Goal: Task Accomplishment & Management: Complete application form

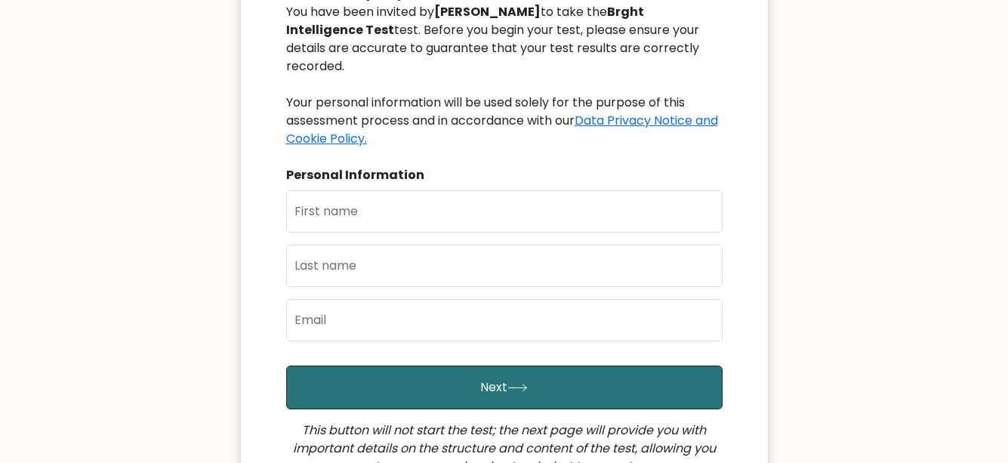
scroll to position [197, 0]
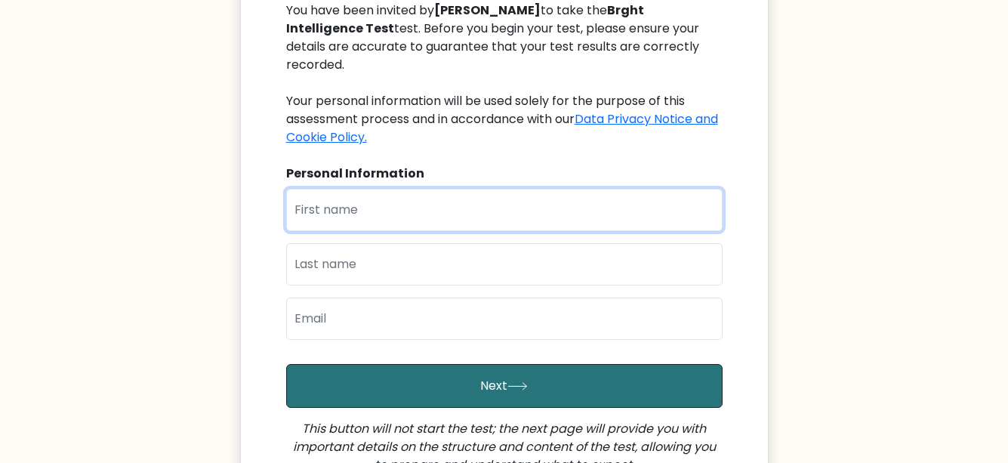
click at [429, 189] on input "text" at bounding box center [504, 210] width 436 height 42
type input "Esther"
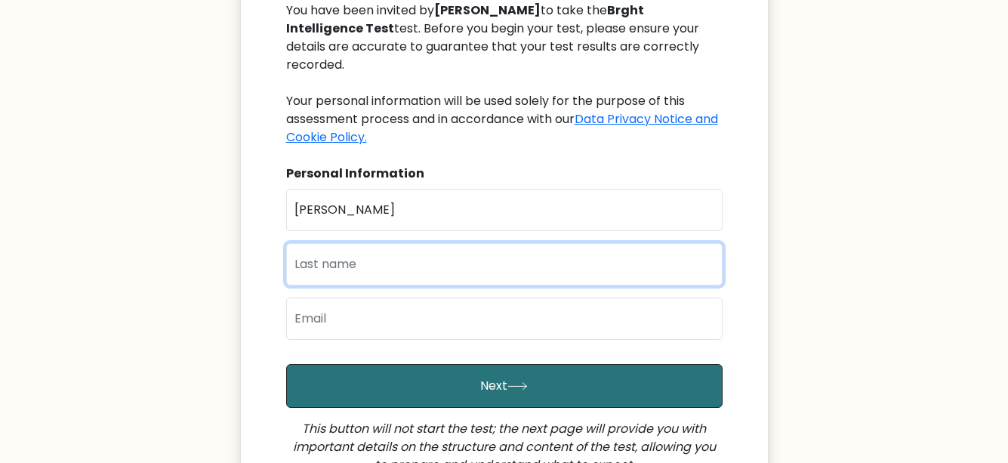
click at [421, 244] on input "text" at bounding box center [504, 264] width 436 height 42
type input "Mugwe"
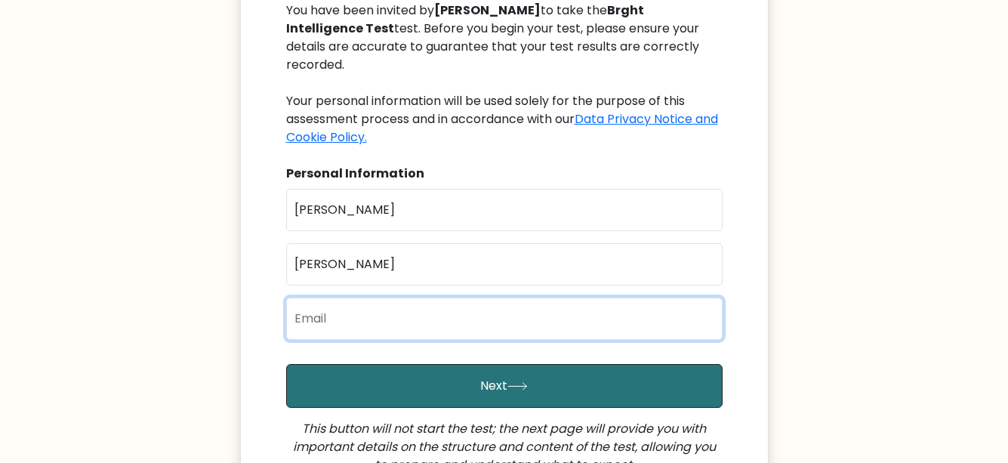
click at [423, 306] on input "email" at bounding box center [504, 318] width 436 height 42
type input "wambuiesther2002@gmail.com"
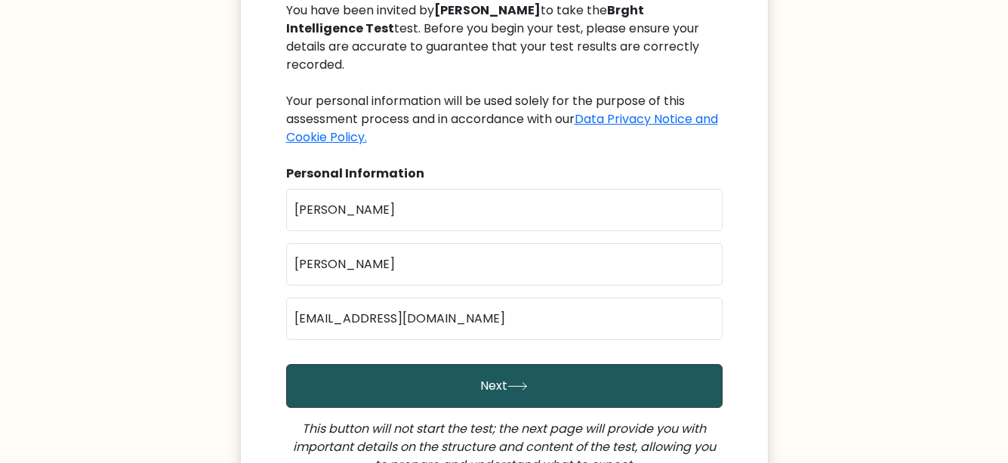
click at [406, 370] on button "Next" at bounding box center [504, 386] width 436 height 44
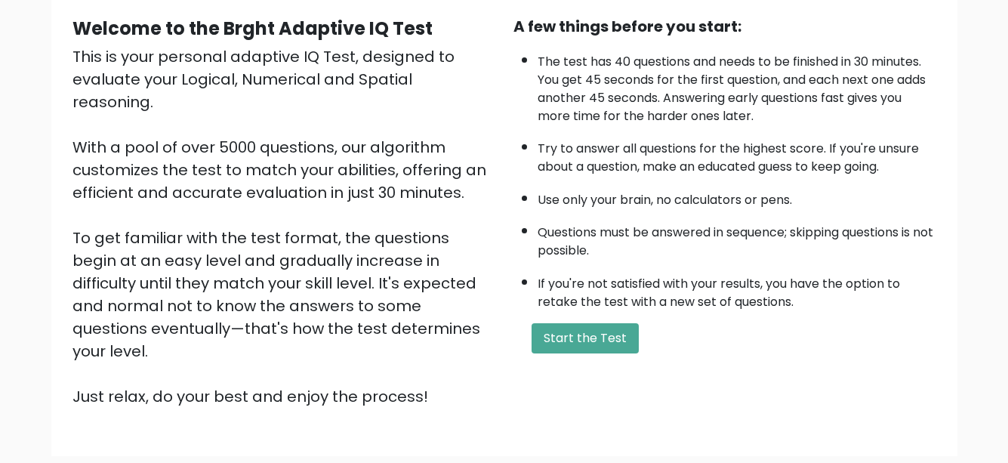
scroll to position [114, 0]
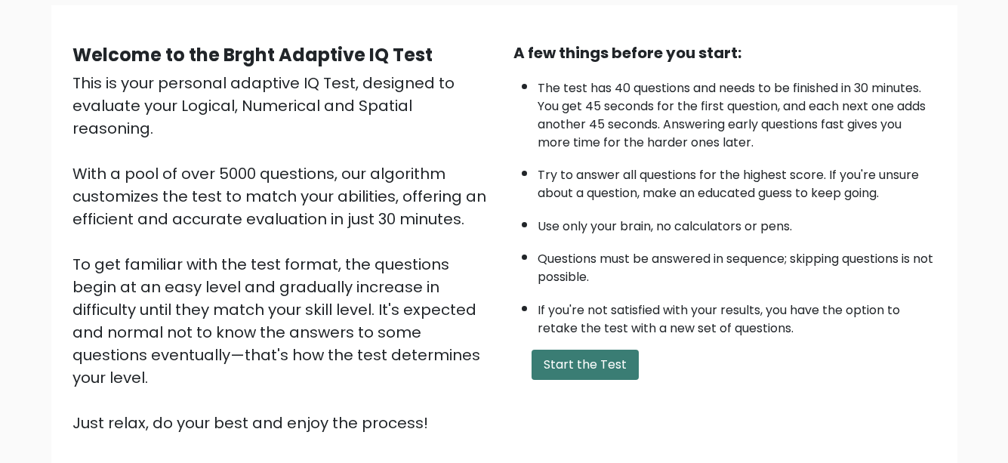
click at [577, 363] on button "Start the Test" at bounding box center [584, 364] width 107 height 30
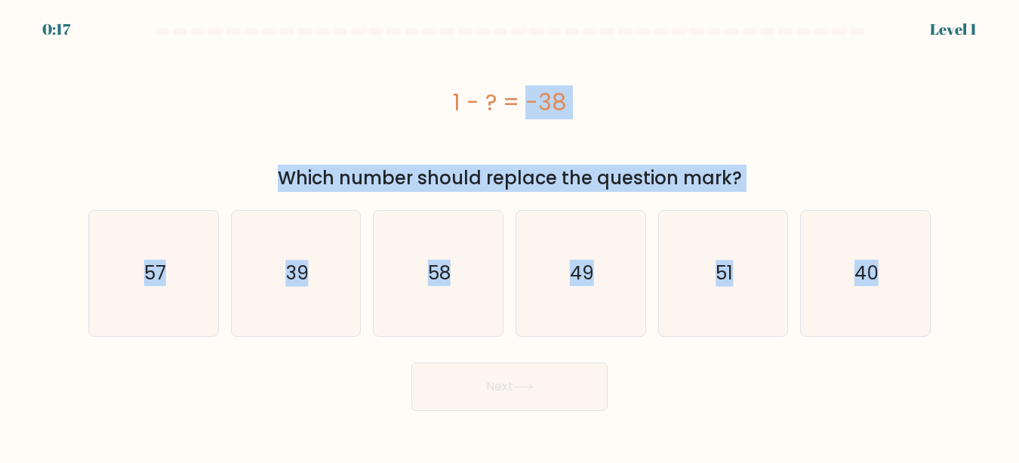
drag, startPoint x: 455, startPoint y: 109, endPoint x: 784, endPoint y: 400, distance: 438.5
click at [784, 400] on form "a." at bounding box center [509, 219] width 1019 height 383
copy form "1 - ? = -38 Which number should replace the question mark? a. 57 b. 39 c. 58 d.…"
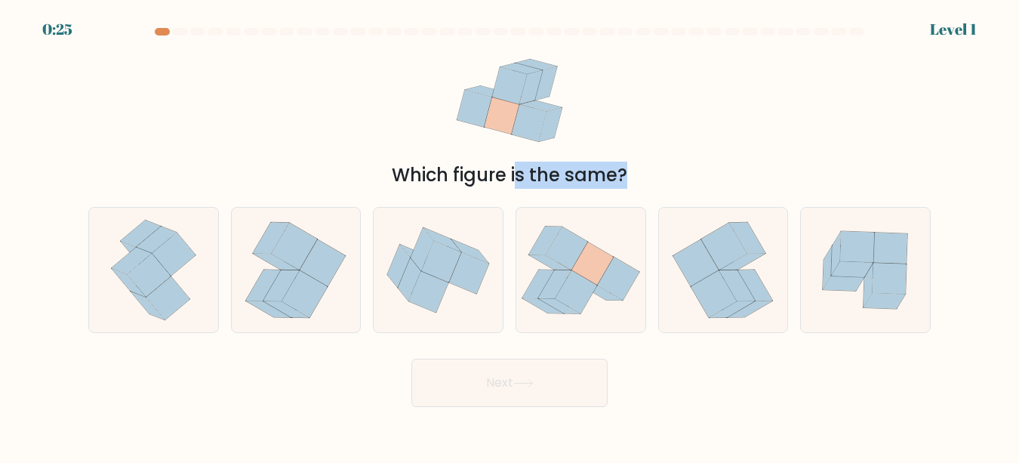
drag, startPoint x: 446, startPoint y: 57, endPoint x: 701, endPoint y: 371, distance: 404.6
click at [700, 371] on form at bounding box center [509, 217] width 1019 height 379
click at [701, 371] on div "Next" at bounding box center [509, 379] width 861 height 56
click at [159, 27] on div "0:18 Level 1" at bounding box center [509, 20] width 1019 height 41
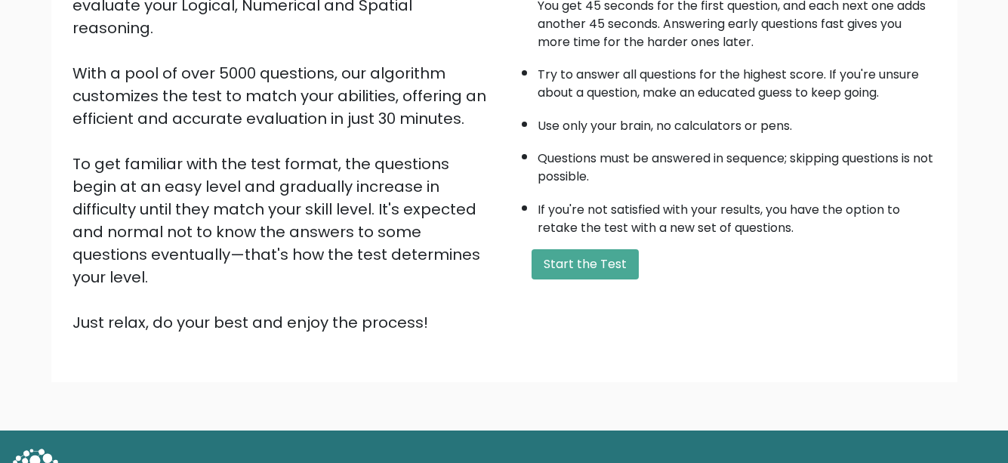
scroll to position [215, 0]
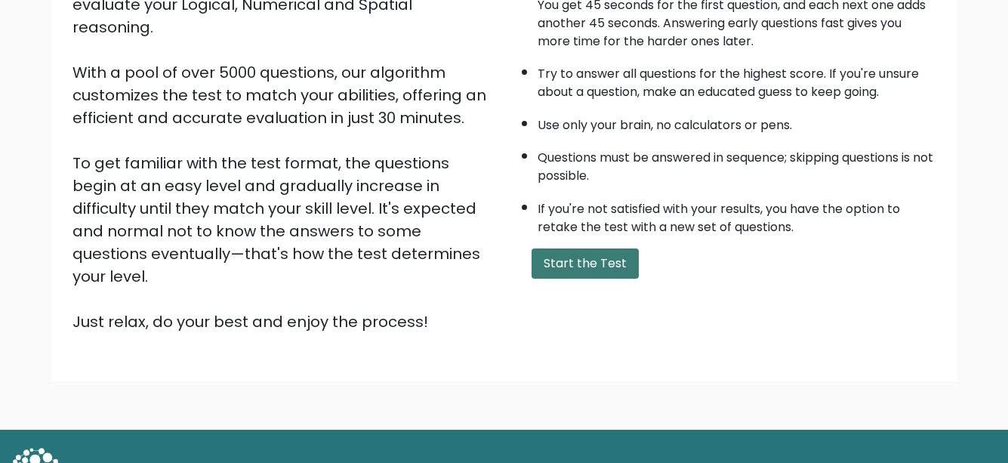
click at [582, 276] on button "Start the Test" at bounding box center [584, 263] width 107 height 30
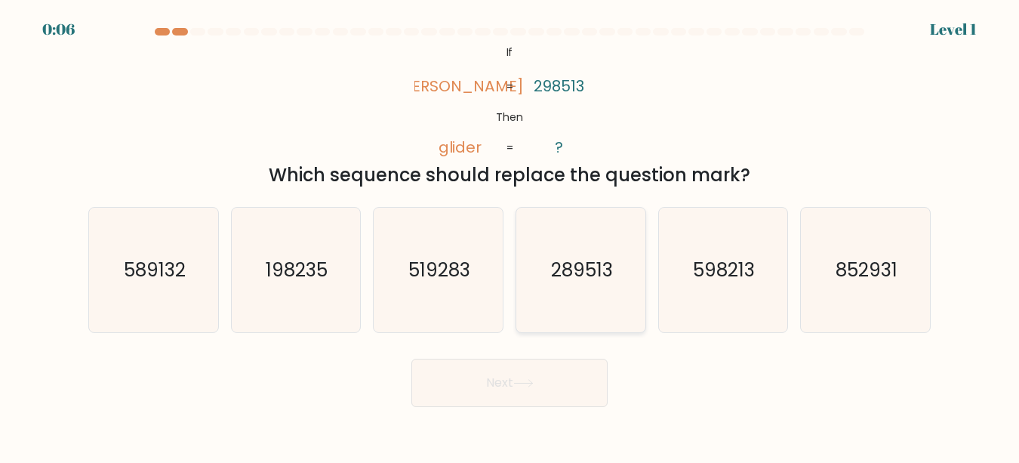
click at [612, 286] on icon "289513" at bounding box center [581, 270] width 125 height 125
click at [510, 236] on input "d. 289513" at bounding box center [510, 234] width 1 height 4
radio input "true"
click at [554, 380] on div "Next" at bounding box center [509, 379] width 861 height 56
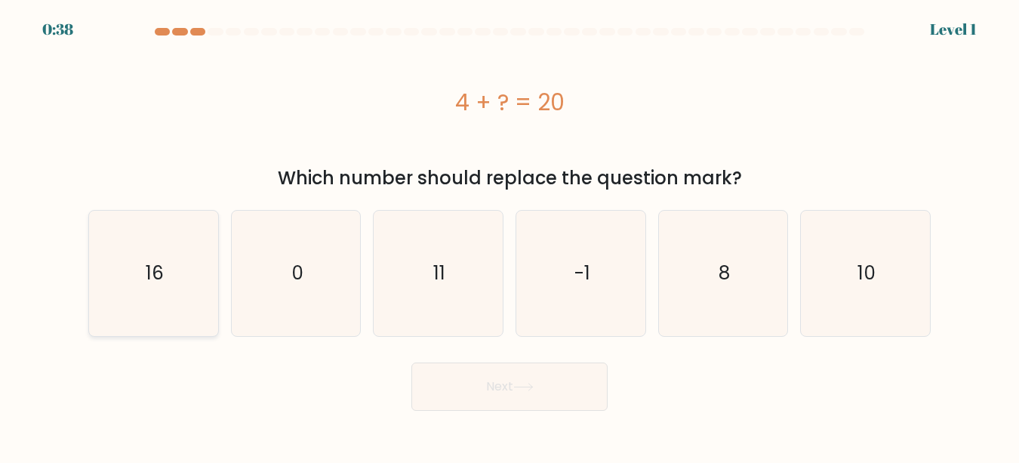
click at [128, 291] on icon "16" at bounding box center [153, 273] width 125 height 125
click at [510, 236] on input "a. 16" at bounding box center [510, 234] width 1 height 4
radio input "true"
click at [478, 388] on button "Next" at bounding box center [509, 386] width 196 height 48
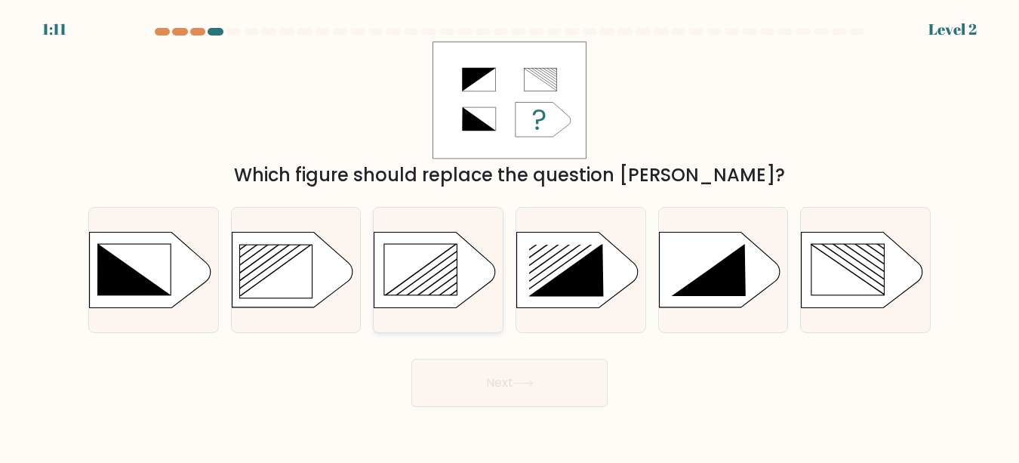
click at [433, 266] on rect at bounding box center [420, 269] width 72 height 51
click at [510, 236] on input "c." at bounding box center [510, 234] width 1 height 4
radio input "true"
click at [488, 393] on button "Next" at bounding box center [509, 383] width 196 height 48
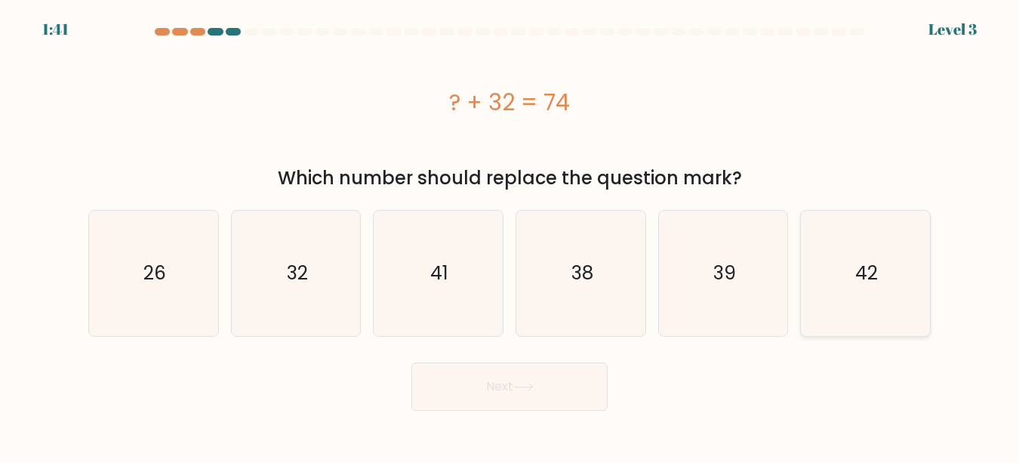
click at [850, 217] on icon "42" at bounding box center [865, 273] width 125 height 125
click at [510, 232] on input "f. 42" at bounding box center [510, 234] width 1 height 4
radio input "true"
click at [583, 383] on button "Next" at bounding box center [509, 386] width 196 height 48
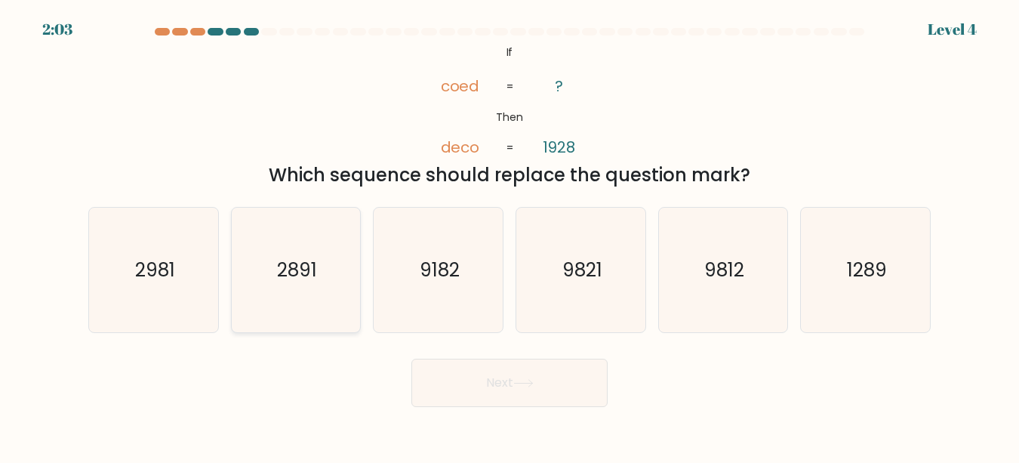
click at [322, 286] on icon "2891" at bounding box center [295, 270] width 125 height 125
click at [510, 236] on input "b. 2891" at bounding box center [510, 234] width 1 height 4
radio input "true"
click at [510, 401] on button "Next" at bounding box center [509, 383] width 196 height 48
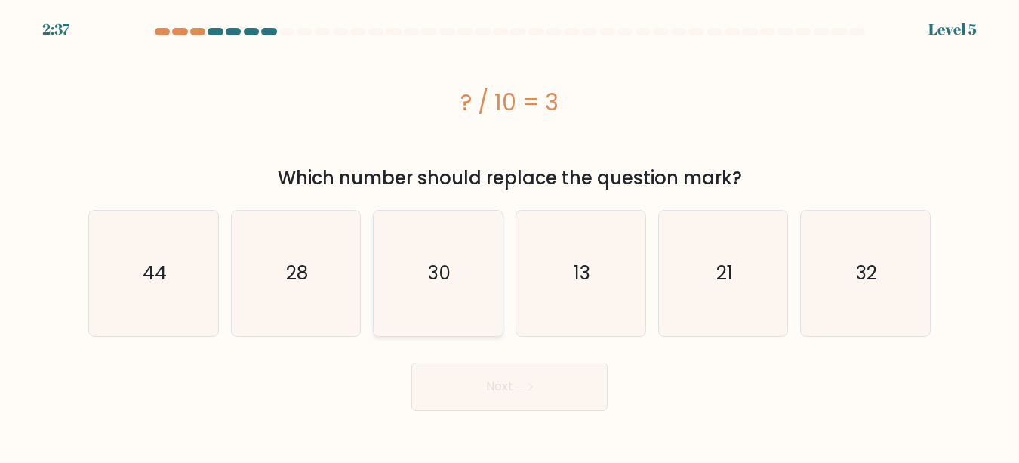
click at [456, 310] on icon "30" at bounding box center [438, 273] width 125 height 125
click at [510, 236] on input "c. 30" at bounding box center [510, 234] width 1 height 4
radio input "true"
click at [485, 396] on button "Next" at bounding box center [509, 386] width 196 height 48
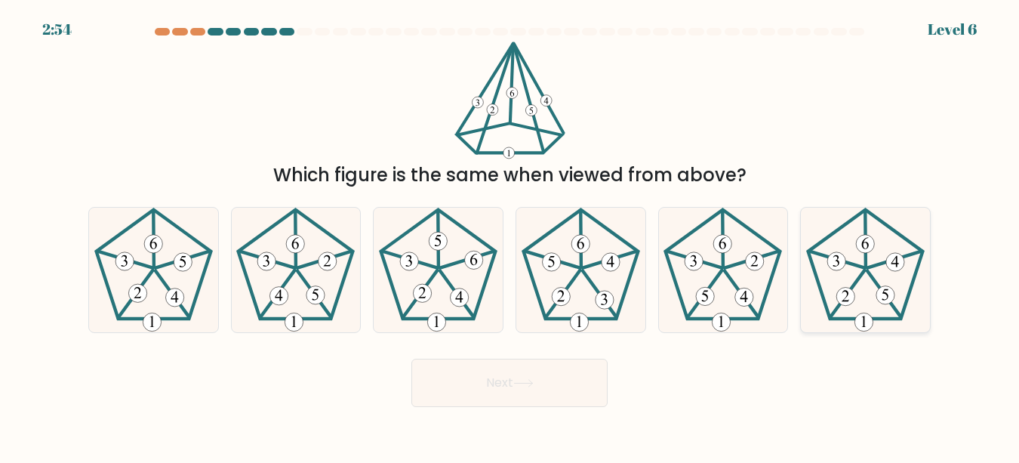
click at [848, 288] on 149 at bounding box center [845, 297] width 18 height 18
click at [510, 236] on input "f." at bounding box center [510, 234] width 1 height 4
radio input "true"
click at [568, 371] on button "Next" at bounding box center [509, 383] width 196 height 48
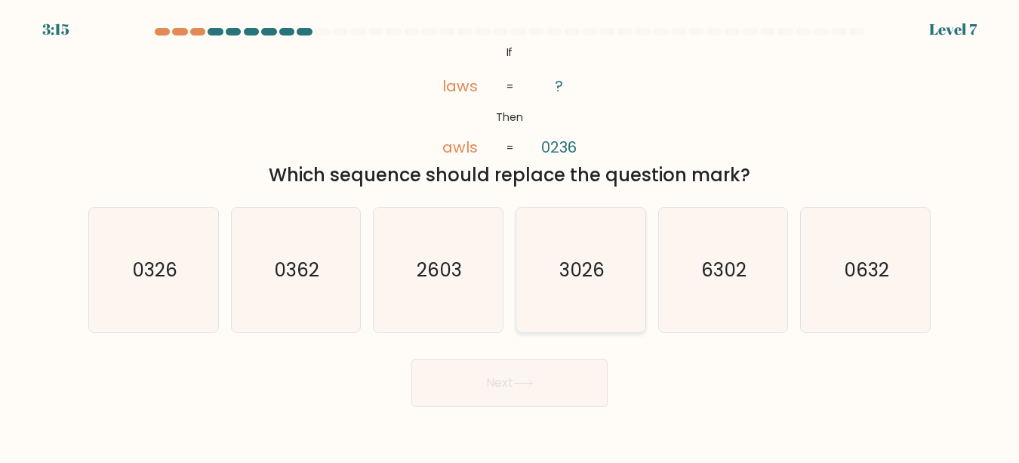
click at [567, 306] on icon "3026" at bounding box center [581, 270] width 125 height 125
click at [510, 236] on input "d. 3026" at bounding box center [510, 234] width 1 height 4
radio input "true"
click at [528, 389] on button "Next" at bounding box center [509, 383] width 196 height 48
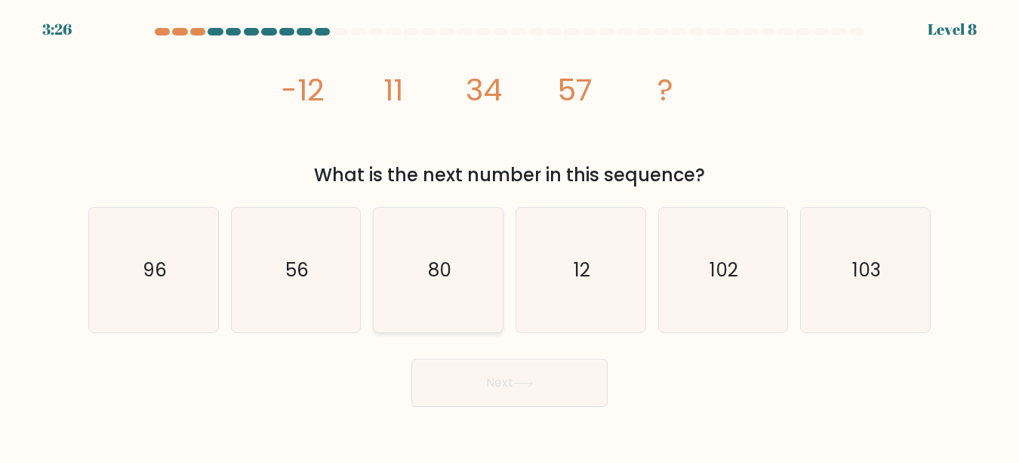
click at [458, 331] on icon "80" at bounding box center [438, 270] width 125 height 125
click at [510, 236] on input "c. 80" at bounding box center [510, 234] width 1 height 4
radio input "true"
click at [470, 396] on button "Next" at bounding box center [509, 383] width 196 height 48
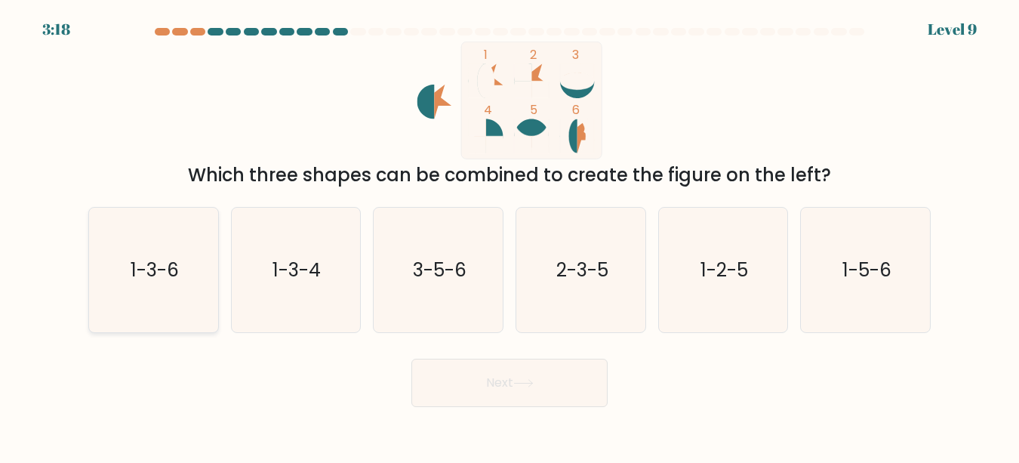
click at [196, 293] on icon "1-3-6" at bounding box center [153, 270] width 125 height 125
click at [510, 236] on input "a. 1-3-6" at bounding box center [510, 234] width 1 height 4
radio input "true"
click at [473, 383] on button "Next" at bounding box center [509, 383] width 196 height 48
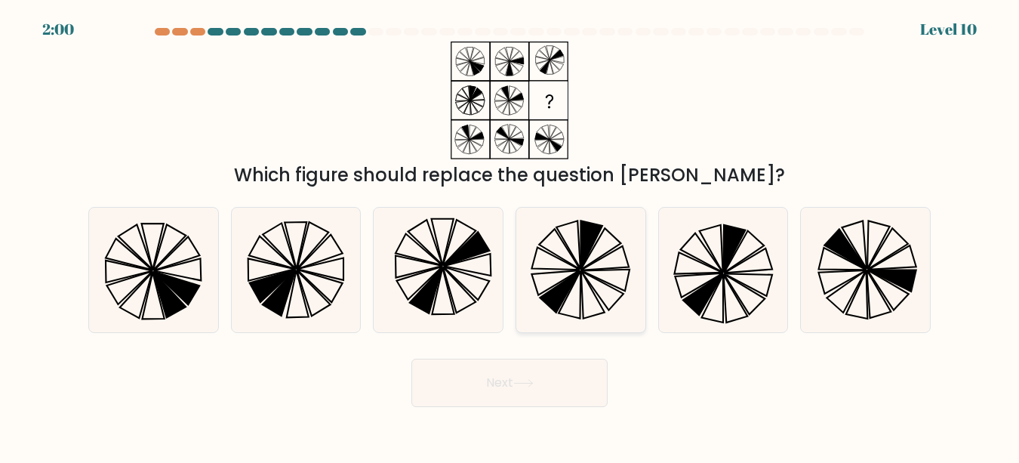
click at [592, 269] on icon at bounding box center [604, 258] width 48 height 24
click at [510, 236] on input "d." at bounding box center [510, 234] width 1 height 4
radio input "true"
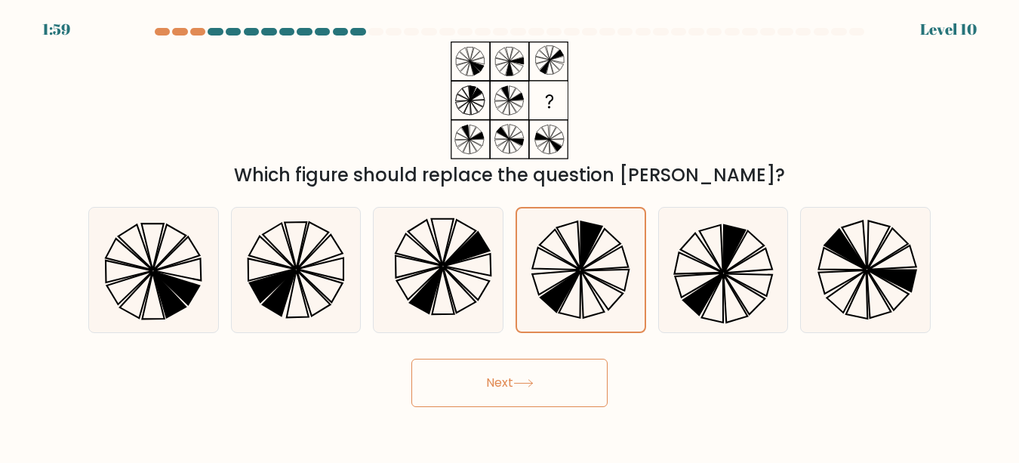
click at [532, 381] on icon at bounding box center [523, 383] width 18 height 7
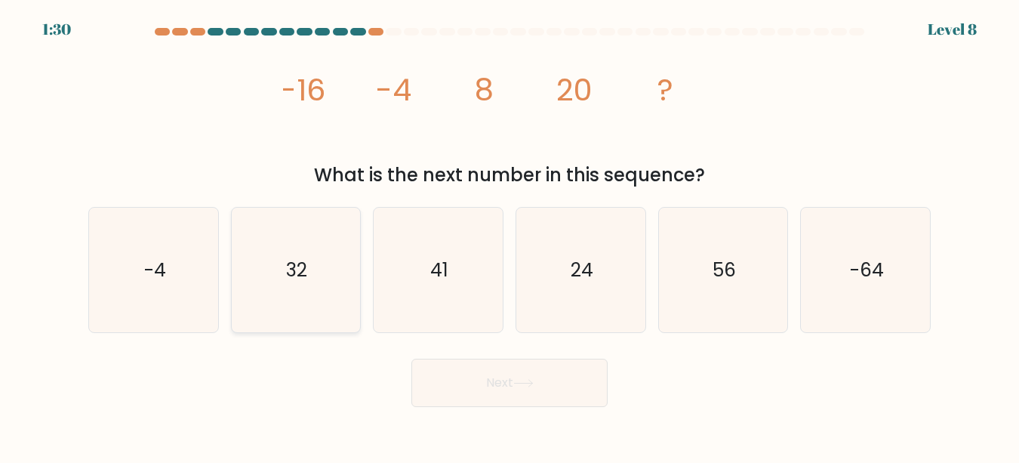
click at [271, 267] on icon "32" at bounding box center [295, 270] width 125 height 125
click at [510, 236] on input "b. 32" at bounding box center [510, 234] width 1 height 4
radio input "true"
click at [464, 367] on button "Next" at bounding box center [509, 383] width 196 height 48
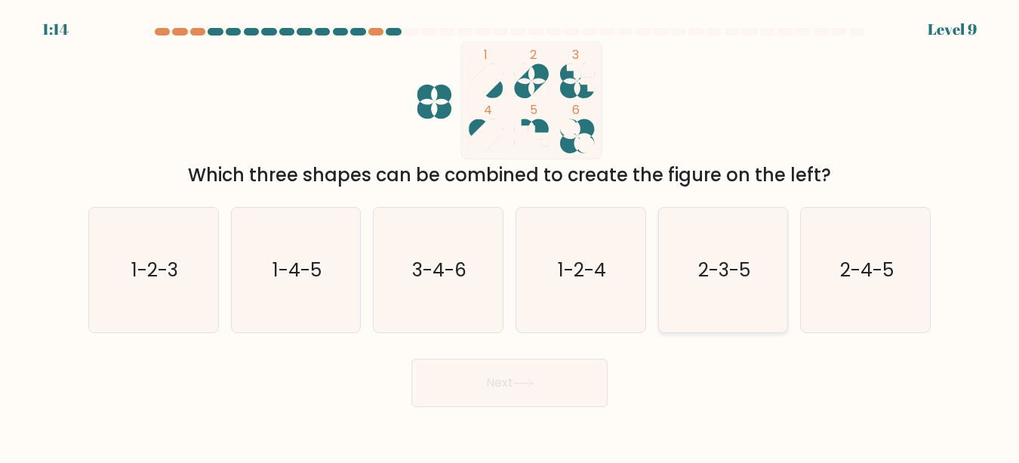
click at [734, 278] on text "2-3-5" at bounding box center [724, 270] width 52 height 26
click at [510, 236] on input "e. 2-3-5" at bounding box center [510, 234] width 1 height 4
radio input "true"
click at [560, 390] on button "Next" at bounding box center [509, 383] width 196 height 48
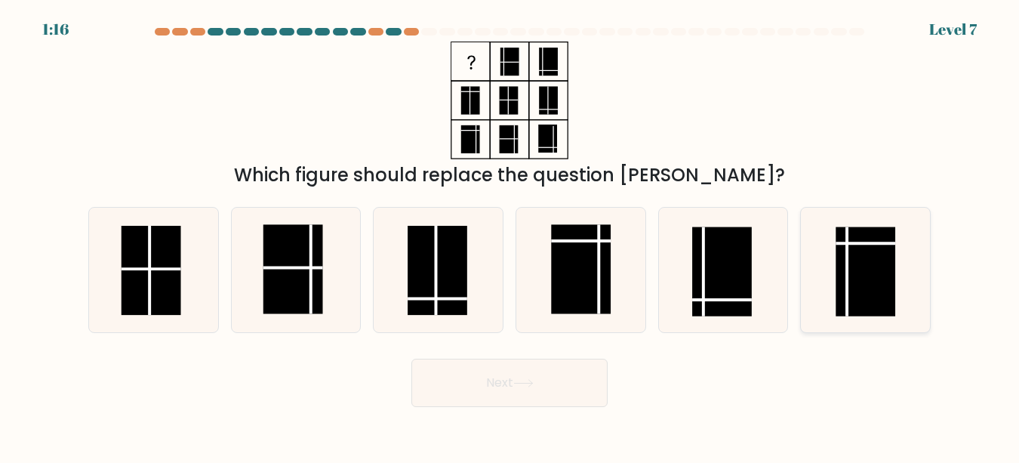
click at [867, 272] on rect at bounding box center [866, 271] width 60 height 89
click at [510, 236] on input "f." at bounding box center [510, 234] width 1 height 4
radio input "true"
click at [574, 395] on button "Next" at bounding box center [509, 383] width 196 height 48
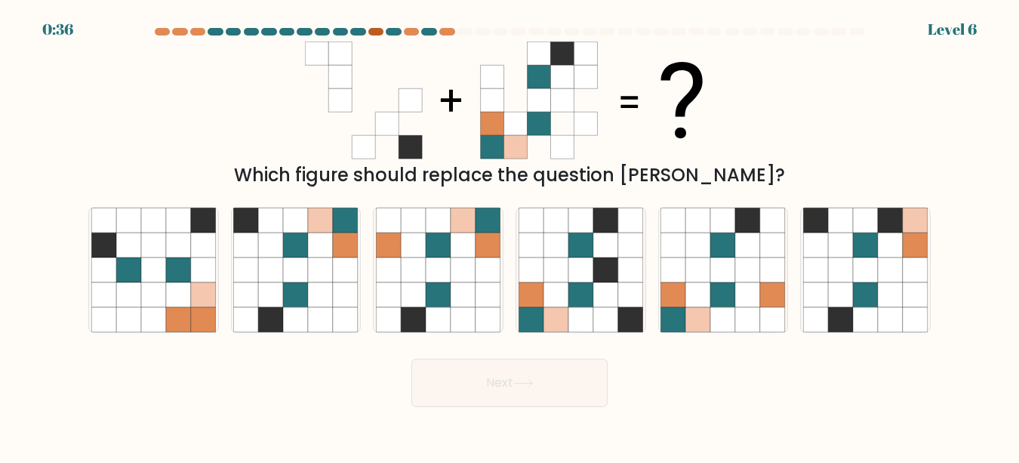
click at [375, 34] on div at bounding box center [375, 32] width 15 height 8
click at [591, 266] on icon at bounding box center [580, 269] width 25 height 25
click at [510, 236] on input "d." at bounding box center [510, 234] width 1 height 4
radio input "true"
click at [501, 390] on button "Next" at bounding box center [509, 383] width 196 height 48
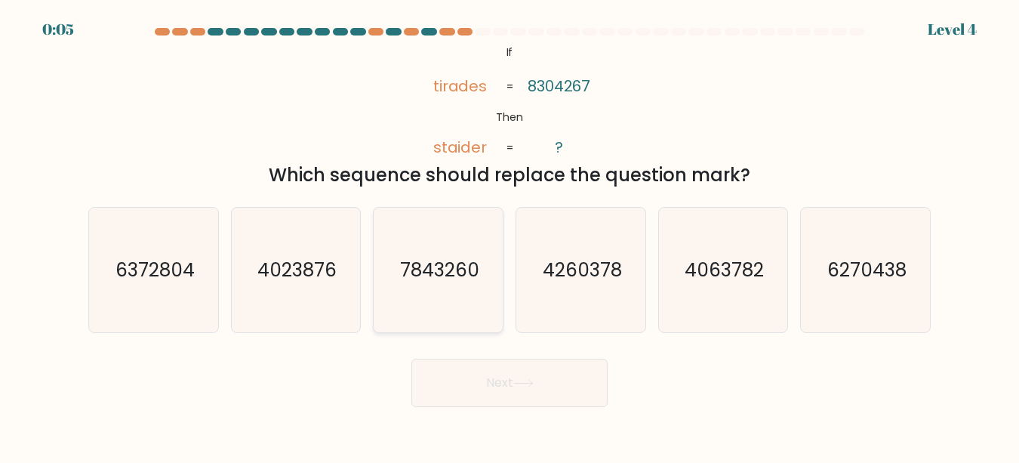
click at [445, 297] on icon "7843260" at bounding box center [438, 270] width 125 height 125
click at [510, 236] on input "c. 7843260" at bounding box center [510, 234] width 1 height 4
radio input "true"
click at [491, 388] on button "Next" at bounding box center [509, 383] width 196 height 48
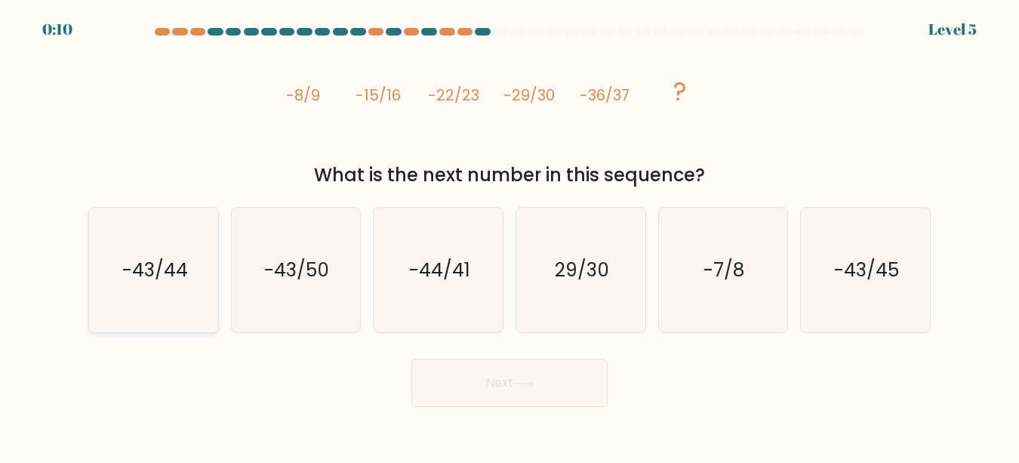
click at [162, 261] on text "-43/44" at bounding box center [155, 270] width 66 height 26
click at [510, 236] on input "a. -43/44" at bounding box center [510, 234] width 1 height 4
radio input "true"
click at [457, 393] on button "Next" at bounding box center [509, 383] width 196 height 48
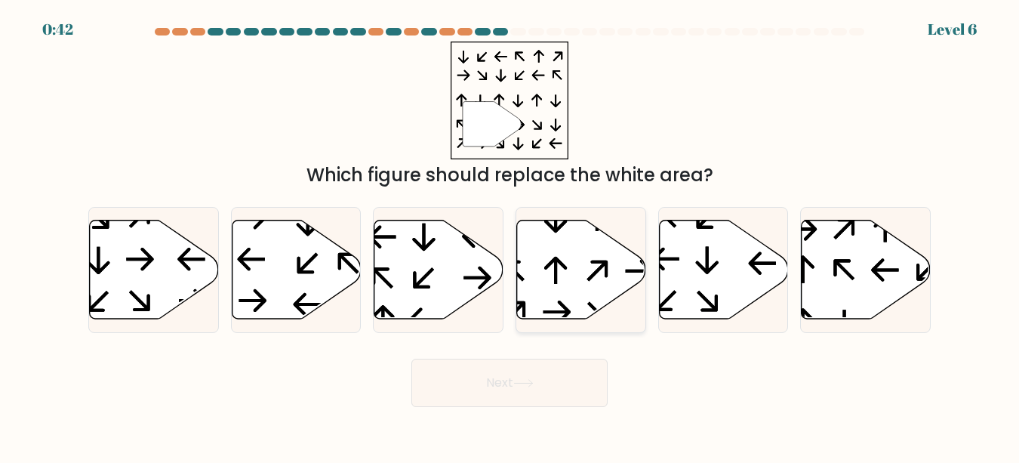
click at [582, 261] on icon at bounding box center [581, 269] width 129 height 99
click at [510, 236] on input "d." at bounding box center [510, 234] width 1 height 4
radio input "true"
click at [525, 382] on icon at bounding box center [523, 383] width 20 height 8
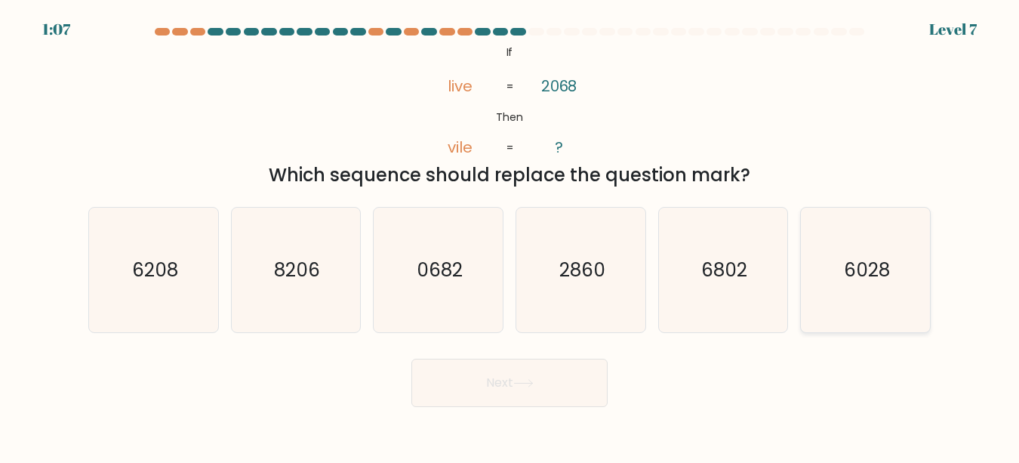
click at [876, 290] on icon "6028" at bounding box center [865, 270] width 125 height 125
click at [510, 236] on input "f. 6028" at bounding box center [510, 234] width 1 height 4
radio input "true"
click at [593, 370] on button "Next" at bounding box center [509, 383] width 196 height 48
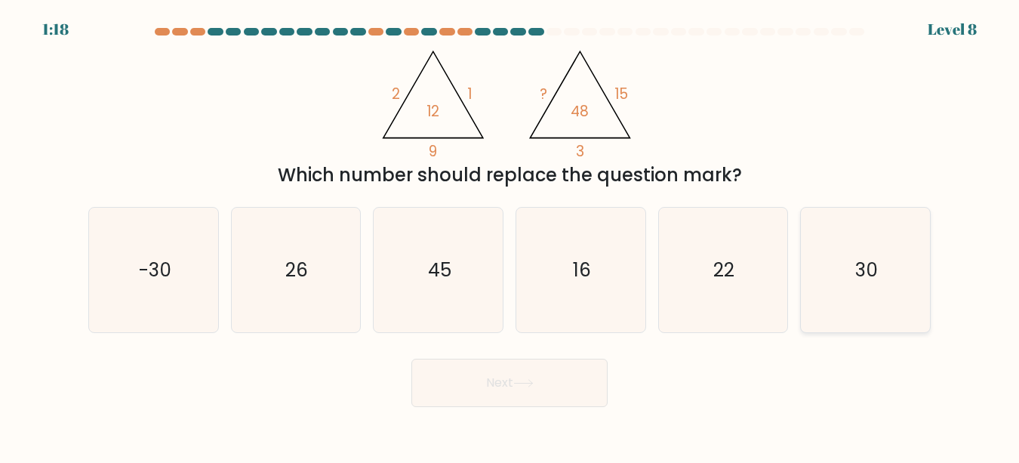
click at [910, 287] on icon "30" at bounding box center [865, 270] width 125 height 125
click at [510, 236] on input "f. 30" at bounding box center [510, 234] width 1 height 4
radio input "true"
click at [574, 378] on button "Next" at bounding box center [509, 383] width 196 height 48
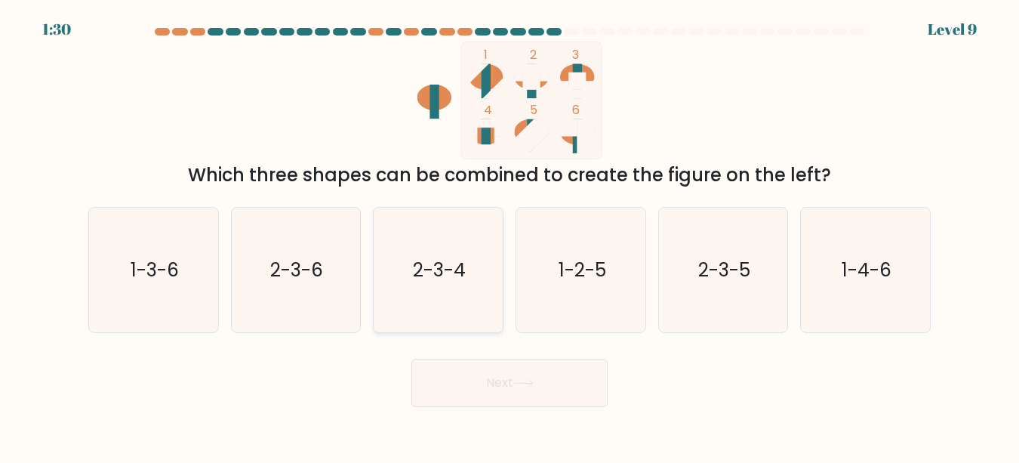
click at [439, 291] on icon "2-3-4" at bounding box center [438, 270] width 125 height 125
click at [510, 236] on input "c. 2-3-4" at bounding box center [510, 234] width 1 height 4
radio input "true"
click at [476, 377] on button "Next" at bounding box center [509, 383] width 196 height 48
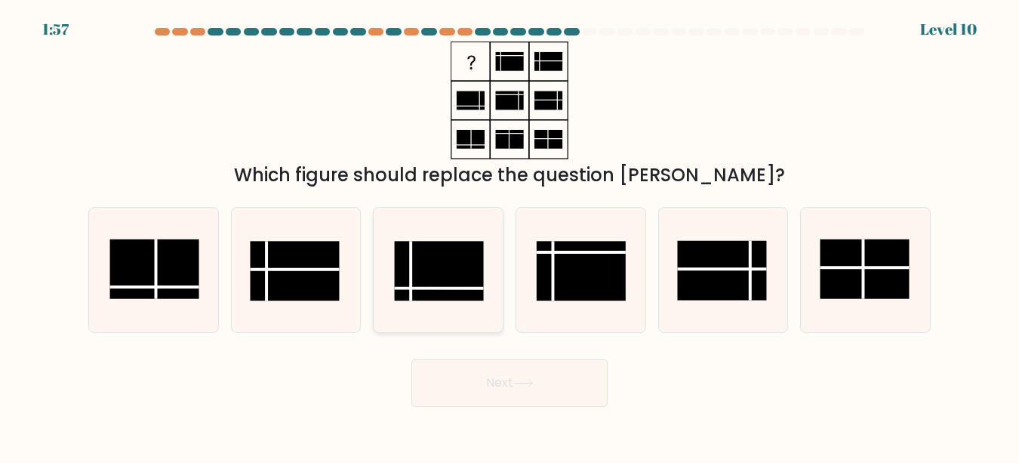
click at [444, 262] on rect at bounding box center [439, 271] width 89 height 60
click at [510, 236] on input "c." at bounding box center [510, 234] width 1 height 4
radio input "true"
click at [506, 381] on button "Next" at bounding box center [509, 383] width 196 height 48
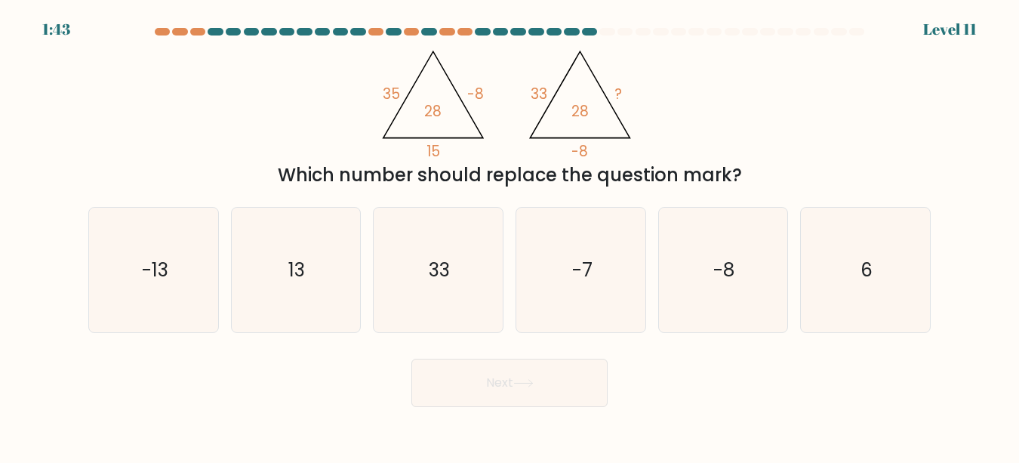
click at [606, 34] on div at bounding box center [606, 32] width 15 height 8
drag, startPoint x: 606, startPoint y: 32, endPoint x: 963, endPoint y: 24, distance: 357.1
click at [963, 24] on body "1:41 Level 11" at bounding box center [509, 231] width 1019 height 463
click at [937, 72] on div "@import url('https://fonts.googleapis.com/css?family=Abril+Fatface:400,100,100i…" at bounding box center [509, 115] width 861 height 147
click at [349, 60] on div "@import url('https://fonts.googleapis.com/css?family=Abril+Fatface:400,100,100i…" at bounding box center [509, 115] width 861 height 147
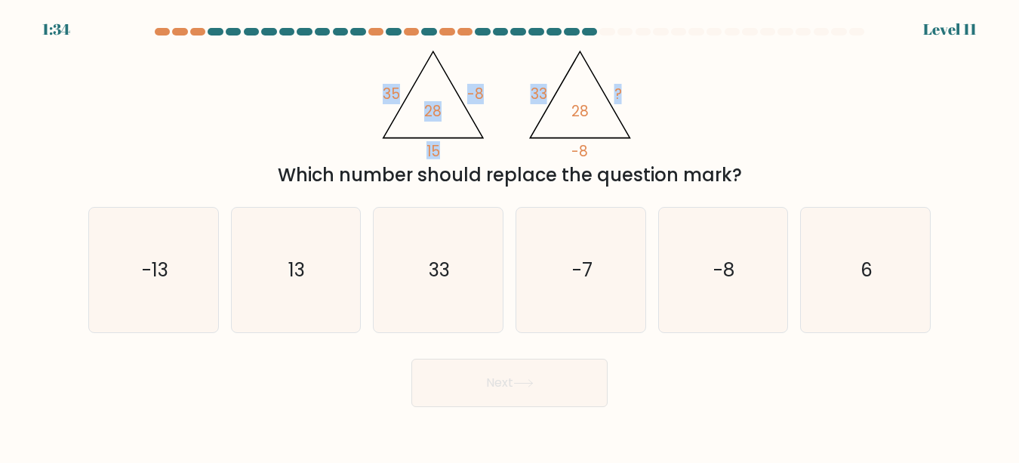
click at [791, 86] on div "@import url('https://fonts.googleapis.com/css?family=Abril+Fatface:400,100,100i…" at bounding box center [509, 115] width 861 height 147
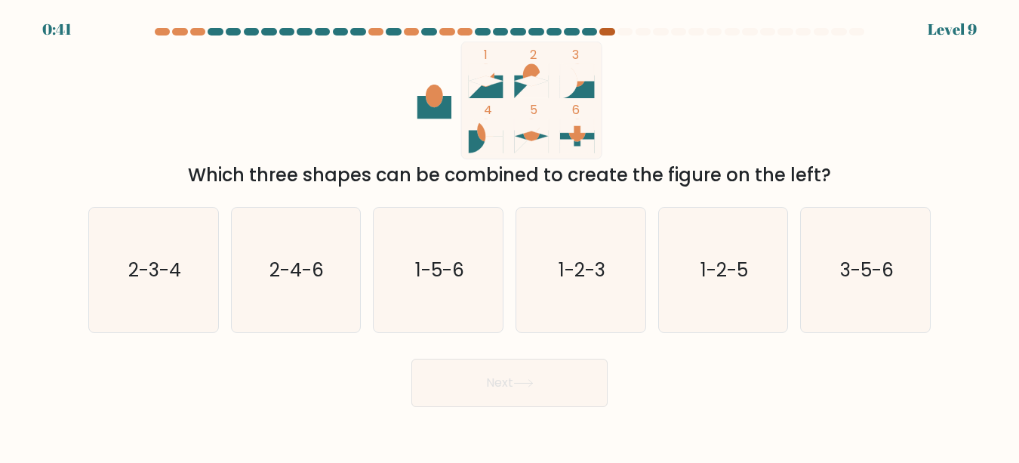
click at [608, 29] on div at bounding box center [606, 32] width 15 height 8
click at [742, 239] on icon "1-2-5" at bounding box center [722, 270] width 125 height 125
click at [510, 236] on input "e. 1-2-5" at bounding box center [510, 234] width 1 height 4
radio input "true"
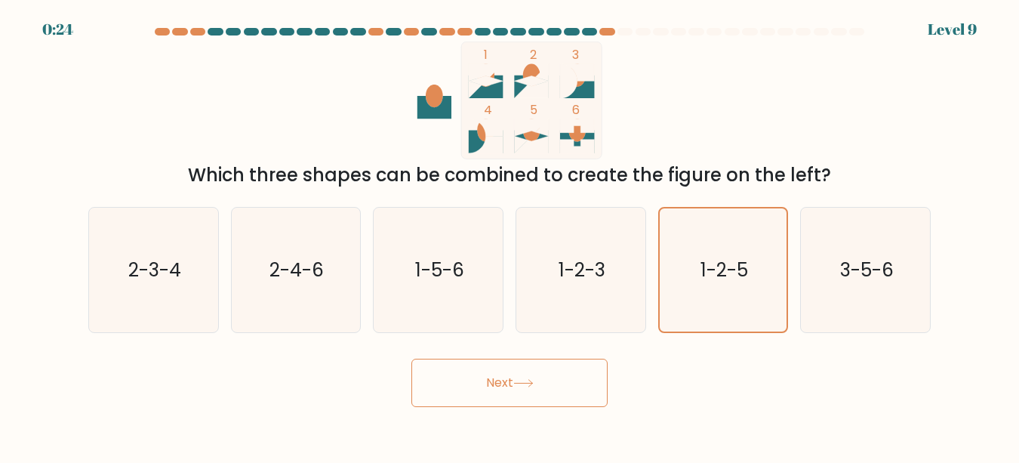
click at [514, 383] on button "Next" at bounding box center [509, 383] width 196 height 48
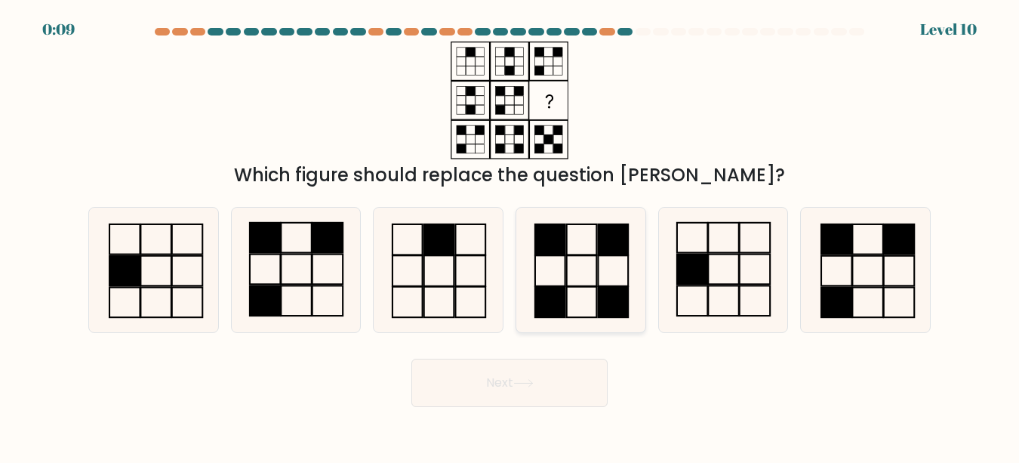
click at [614, 256] on rect at bounding box center [613, 270] width 30 height 31
click at [510, 236] on input "d." at bounding box center [510, 234] width 1 height 4
radio input "true"
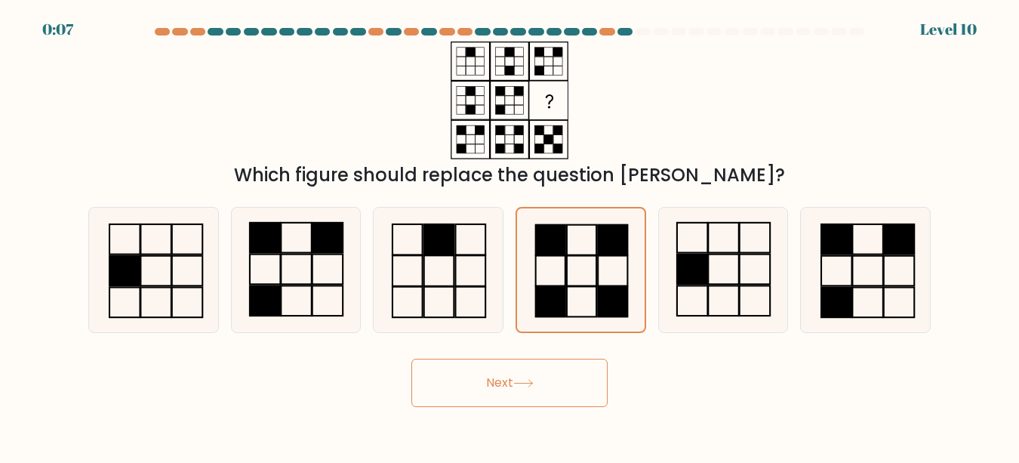
click at [502, 400] on button "Next" at bounding box center [509, 383] width 196 height 48
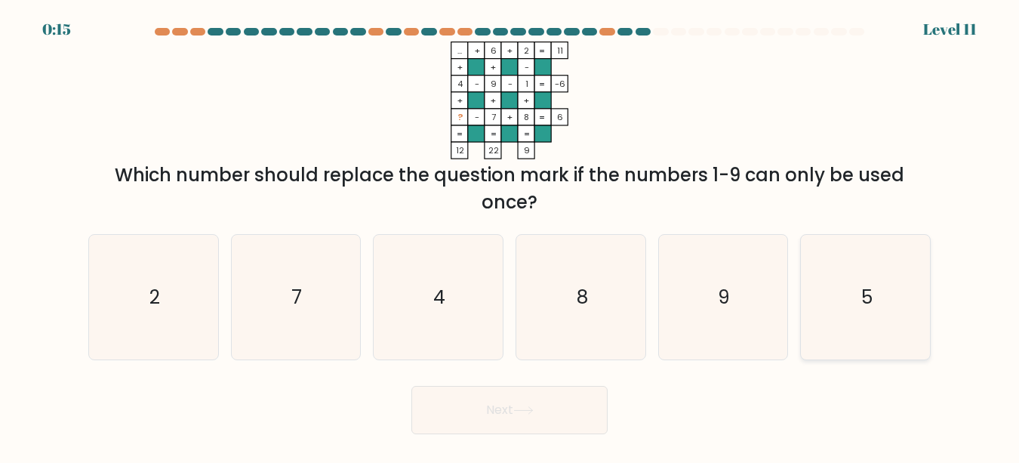
click at [818, 306] on icon "5" at bounding box center [865, 297] width 125 height 125
click at [510, 236] on input "f. 5" at bounding box center [510, 234] width 1 height 4
radio input "true"
click at [571, 397] on button "Next" at bounding box center [509, 410] width 196 height 48
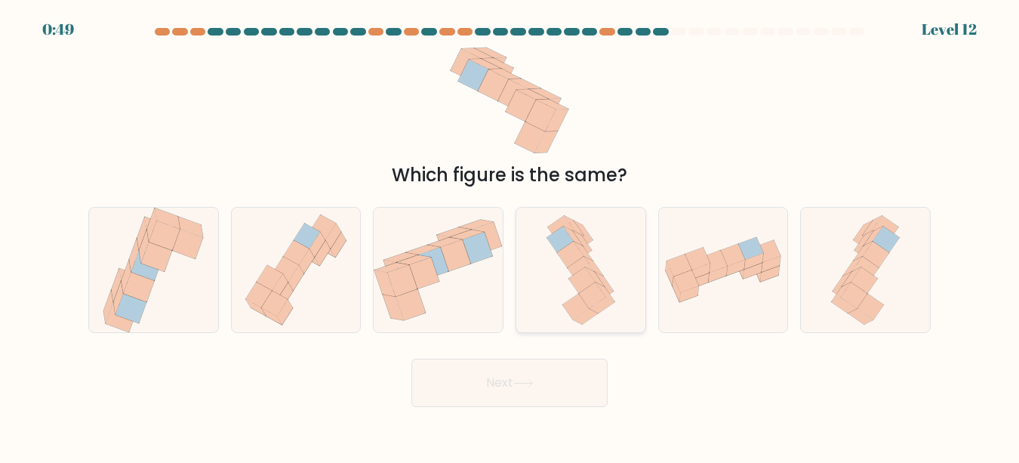
click at [596, 319] on icon at bounding box center [580, 270] width 79 height 125
click at [510, 236] on input "d." at bounding box center [510, 234] width 1 height 4
radio input "true"
click at [534, 381] on icon at bounding box center [523, 383] width 20 height 8
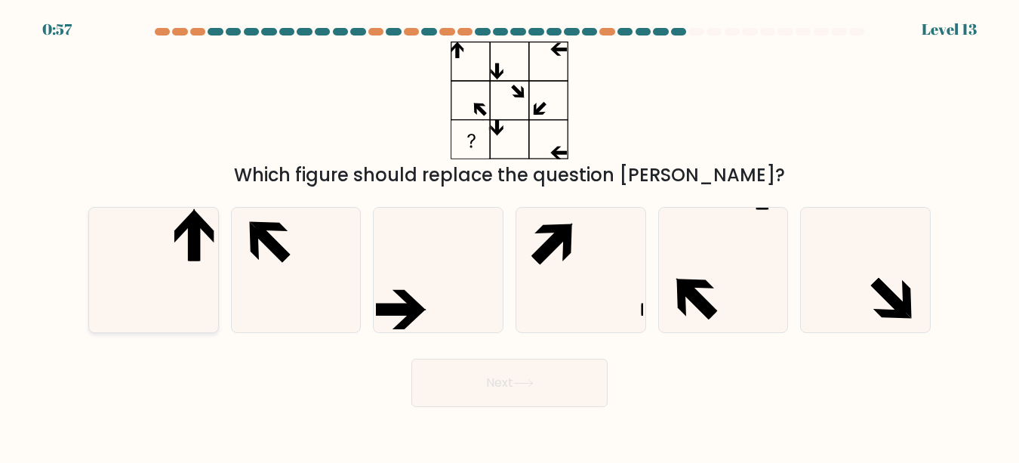
click at [183, 246] on icon at bounding box center [153, 270] width 125 height 125
click at [510, 236] on input "a." at bounding box center [510, 234] width 1 height 4
radio input "true"
click at [455, 365] on button "Next" at bounding box center [509, 383] width 196 height 48
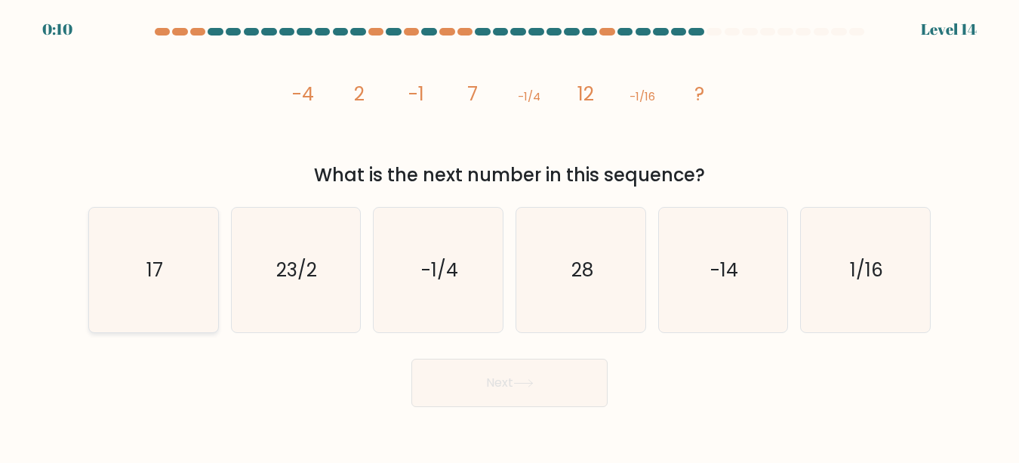
click at [208, 311] on icon "17" at bounding box center [153, 270] width 125 height 125
click at [510, 236] on input "a. 17" at bounding box center [510, 234] width 1 height 4
radio input "true"
click at [481, 395] on button "Next" at bounding box center [509, 383] width 196 height 48
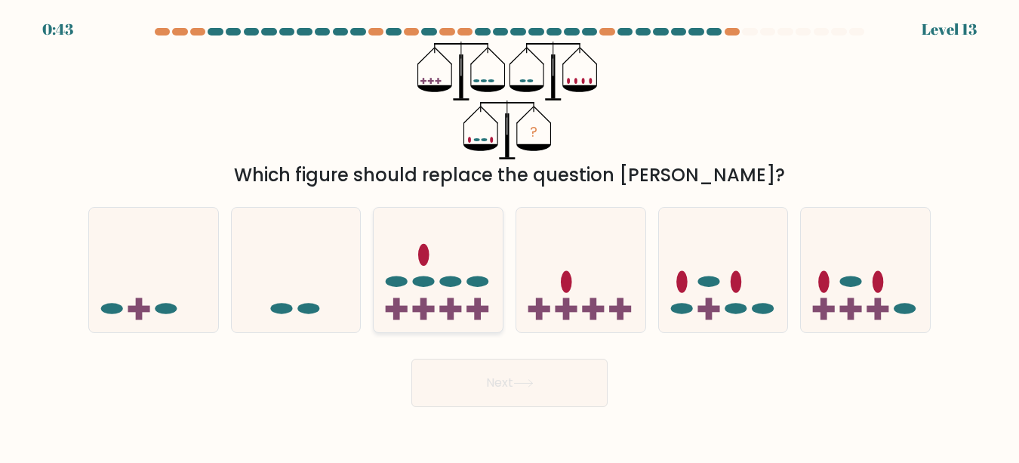
drag, startPoint x: 0, startPoint y: 0, endPoint x: 405, endPoint y: 211, distance: 456.1
click at [405, 211] on div at bounding box center [438, 270] width 131 height 126
click at [510, 232] on input "c." at bounding box center [510, 234] width 1 height 4
radio input "true"
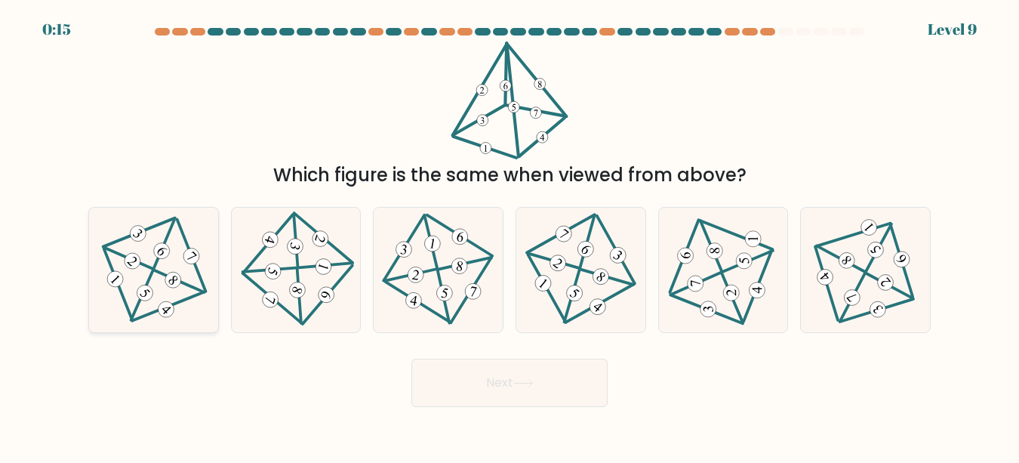
click at [148, 275] on icon at bounding box center [154, 270] width 102 height 100
click at [510, 236] on input "a." at bounding box center [510, 234] width 1 height 4
radio input "true"
click at [537, 366] on button "Next" at bounding box center [509, 383] width 196 height 48
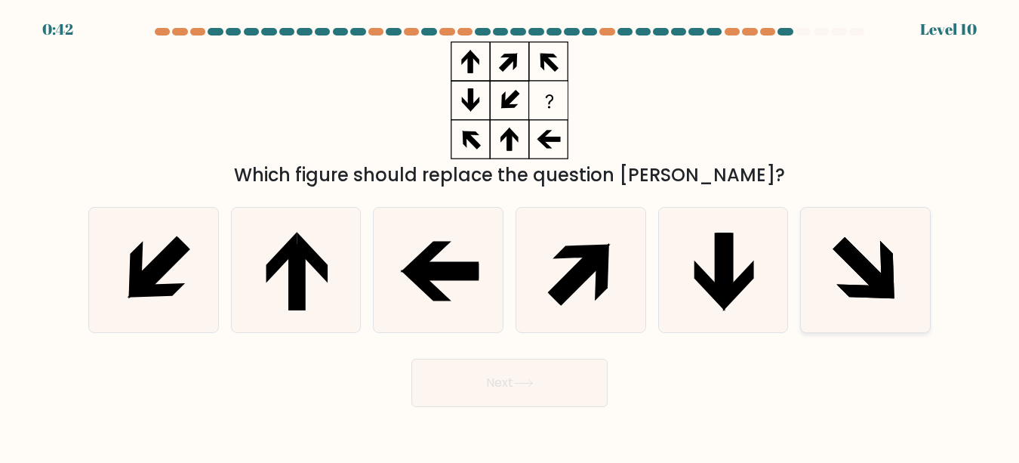
click at [873, 263] on icon at bounding box center [865, 270] width 125 height 125
click at [510, 236] on input "f." at bounding box center [510, 234] width 1 height 4
radio input "true"
click at [509, 375] on button "Next" at bounding box center [509, 383] width 196 height 48
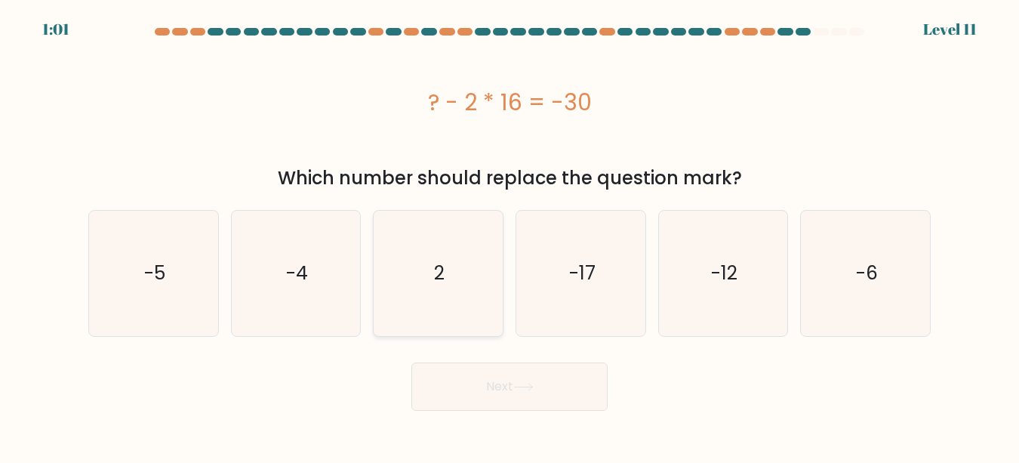
click at [400, 299] on icon "2" at bounding box center [438, 273] width 125 height 125
click at [510, 236] on input "c. 2" at bounding box center [510, 234] width 1 height 4
radio input "true"
click at [463, 377] on button "Next" at bounding box center [509, 386] width 196 height 48
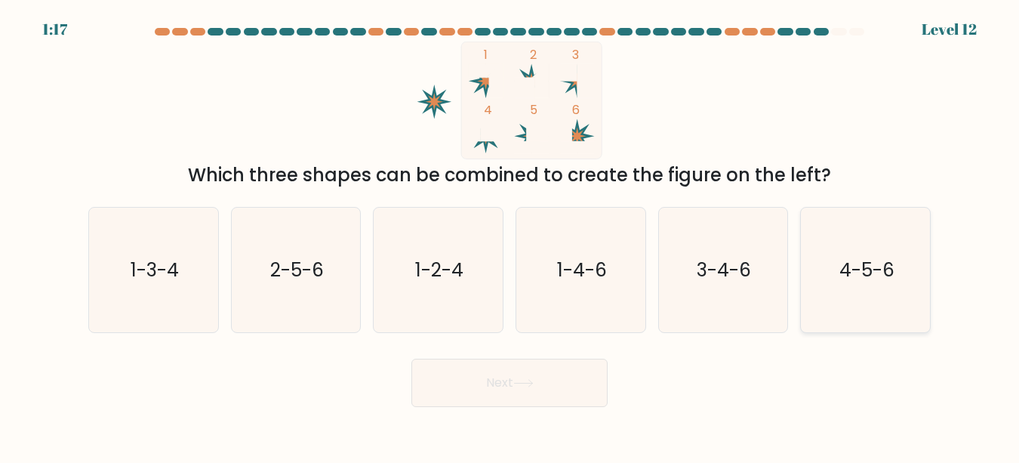
click at [840, 263] on text "4-5-6" at bounding box center [866, 270] width 55 height 26
click at [510, 236] on input "f. 4-5-6" at bounding box center [510, 234] width 1 height 4
radio input "true"
click at [571, 381] on button "Next" at bounding box center [509, 383] width 196 height 48
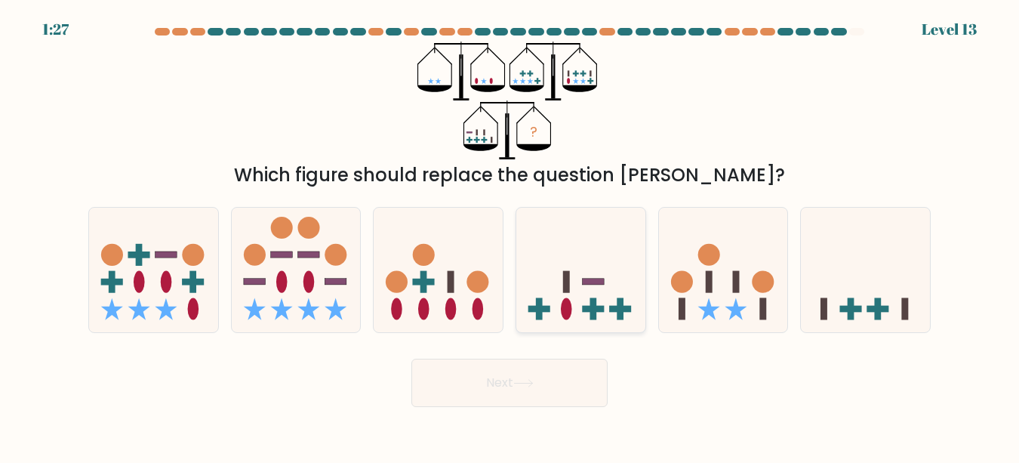
click at [591, 282] on rect at bounding box center [594, 282] width 22 height 6
click at [510, 236] on input "d." at bounding box center [510, 234] width 1 height 4
radio input "true"
click at [528, 377] on button "Next" at bounding box center [509, 383] width 196 height 48
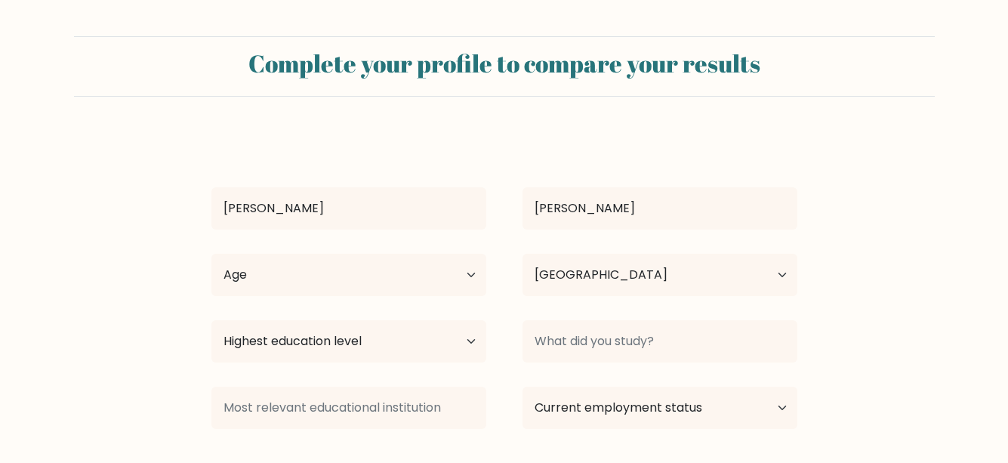
select select "KE"
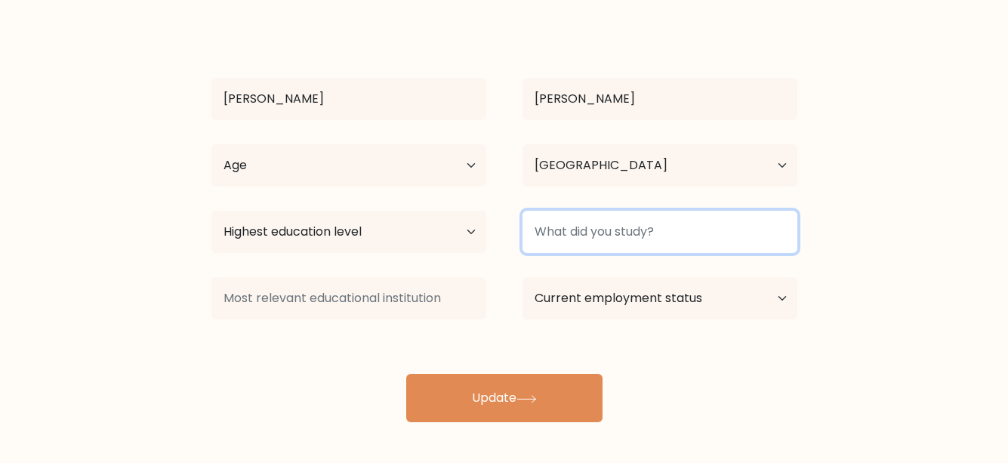
click at [593, 245] on input at bounding box center [659, 232] width 275 height 42
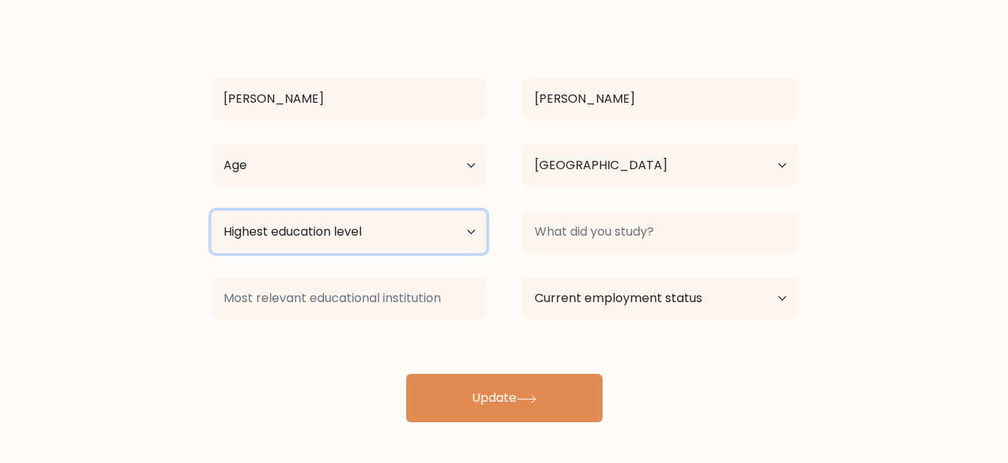
click at [472, 239] on select "Highest education level No schooling Primary Lower Secondary Upper Secondary Oc…" at bounding box center [348, 232] width 275 height 42
select select "bachelors_degree"
click at [211, 211] on select "Highest education level No schooling Primary Lower Secondary Upper Secondary Oc…" at bounding box center [348, 232] width 275 height 42
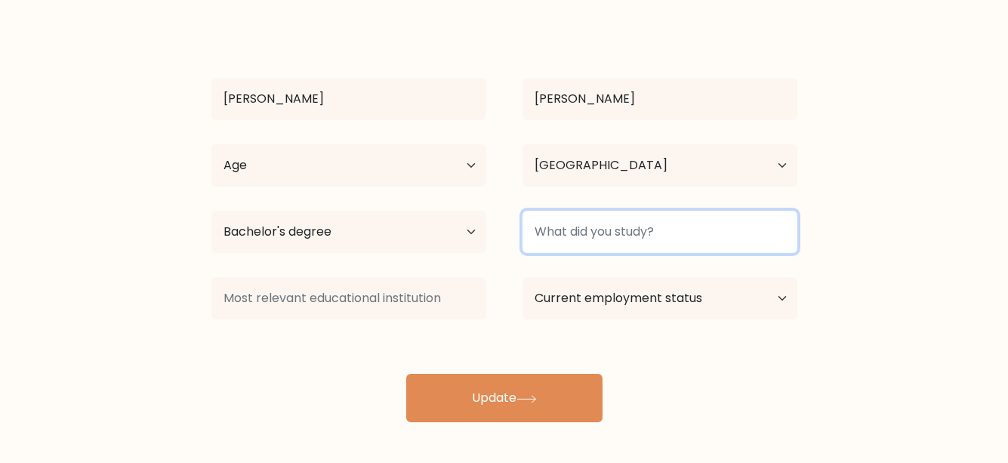
click at [556, 249] on input at bounding box center [659, 232] width 275 height 42
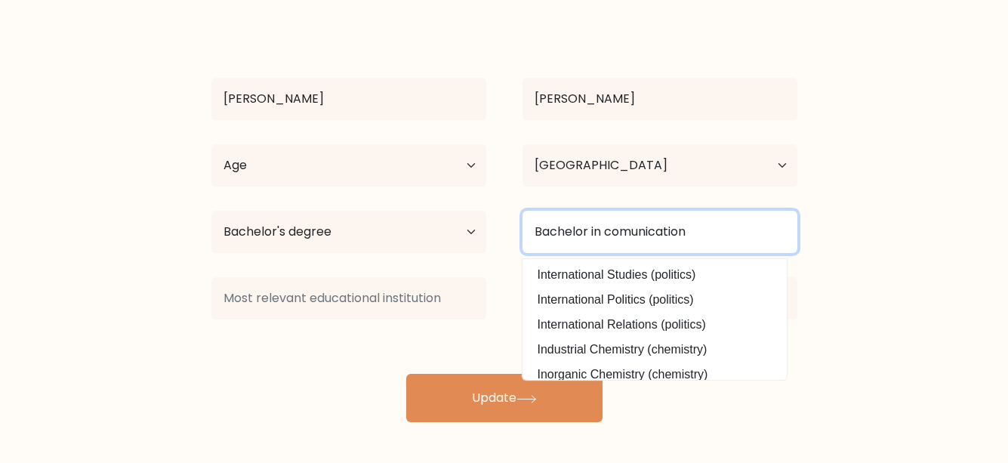
type input "Bachelor in comunication"
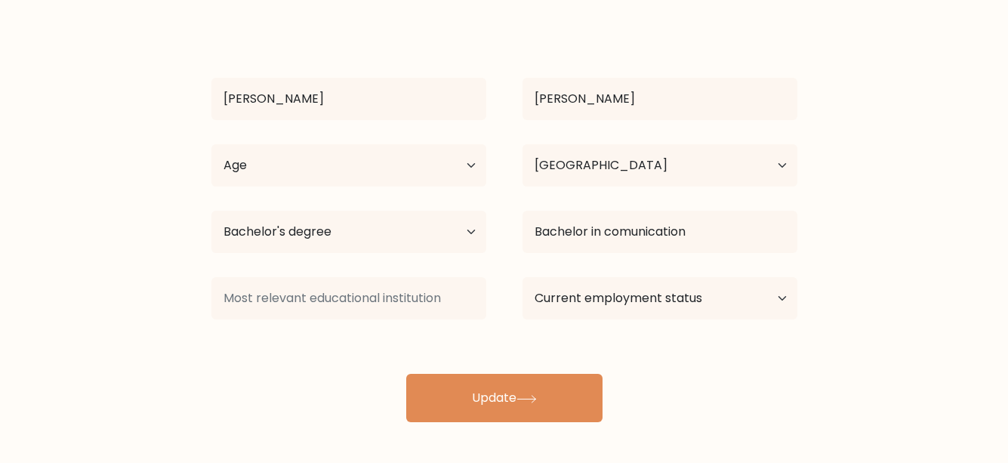
click at [505, 337] on div "Esther Mugwe Age Under 18 years old 18-24 years old 25-34 years old 35-44 years…" at bounding box center [504, 222] width 604 height 399
click at [567, 298] on select "Current employment status Employed Student Retired Other / prefer not to answer" at bounding box center [659, 298] width 275 height 42
select select "other"
click at [522, 277] on select "Current employment status Employed Student Retired Other / prefer not to answer" at bounding box center [659, 298] width 275 height 42
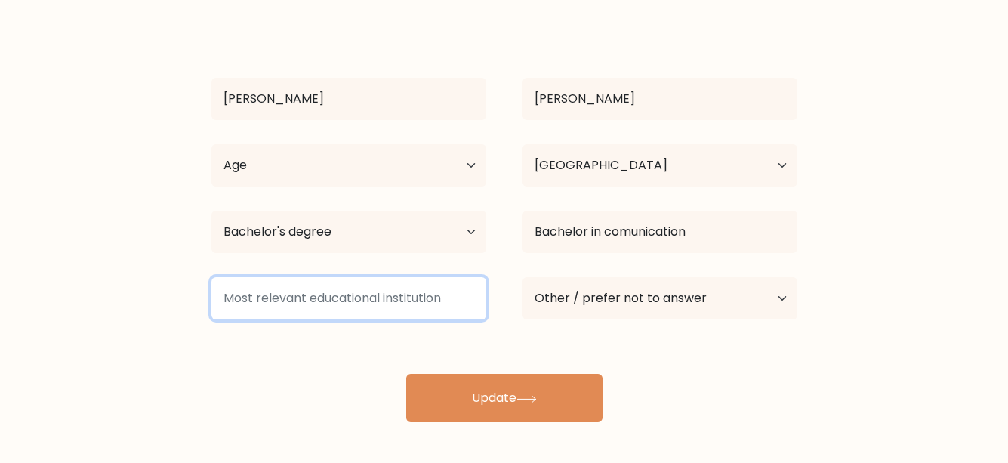
click at [419, 315] on input at bounding box center [348, 298] width 275 height 42
click at [417, 297] on input at bounding box center [348, 298] width 275 height 42
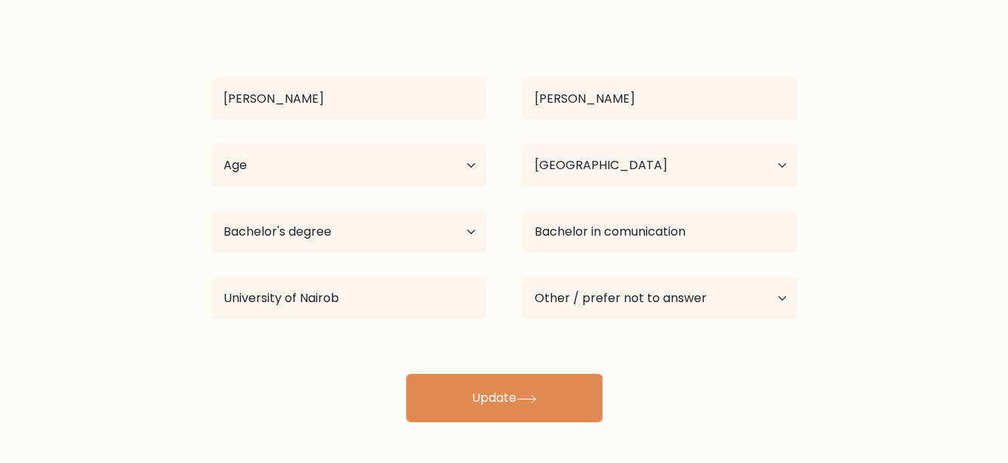
click at [336, 343] on div "Esther Mugwe Age Under 18 years old 18-24 years old 25-34 years old 35-44 years…" at bounding box center [504, 222] width 604 height 399
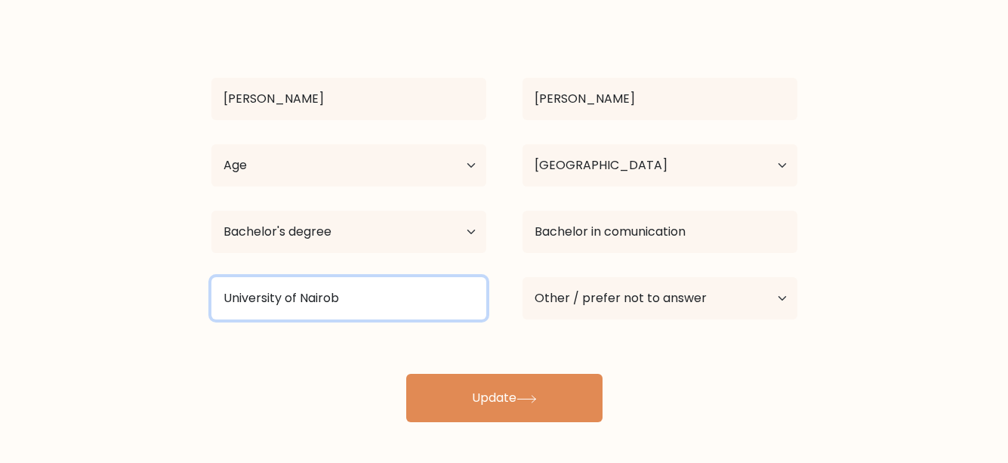
click at [345, 301] on input "University of Nairob" at bounding box center [348, 298] width 275 height 42
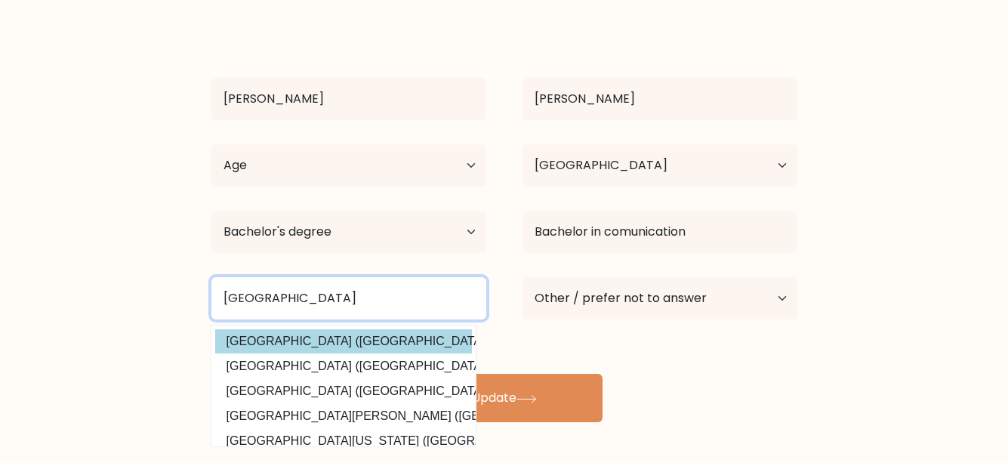
type input "University of Nairobi"
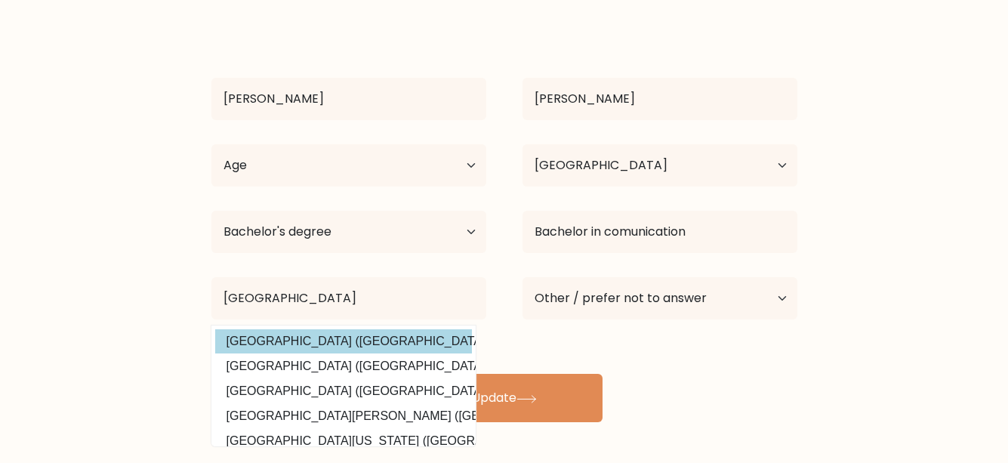
click at [326, 340] on div "Esther Mugwe Age Under 18 years old 18-24 years old 25-34 years old 35-44 years…" at bounding box center [504, 222] width 604 height 399
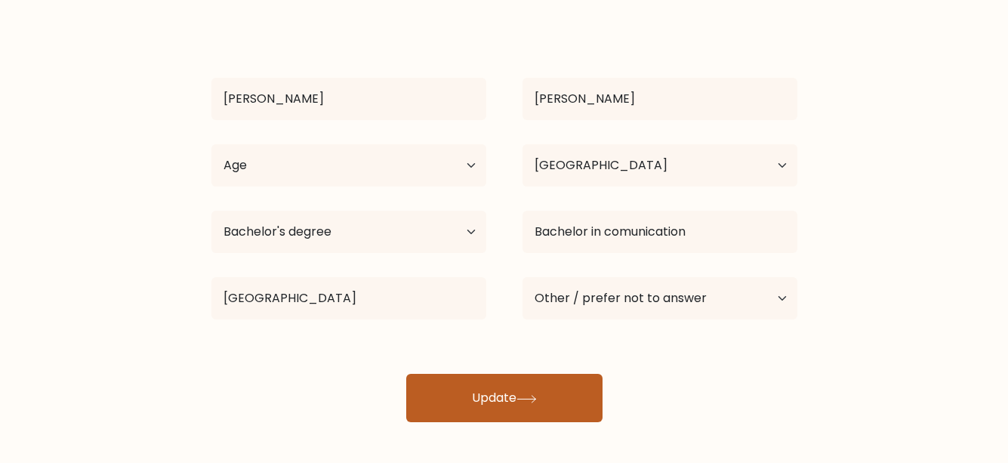
click at [484, 402] on button "Update" at bounding box center [504, 398] width 196 height 48
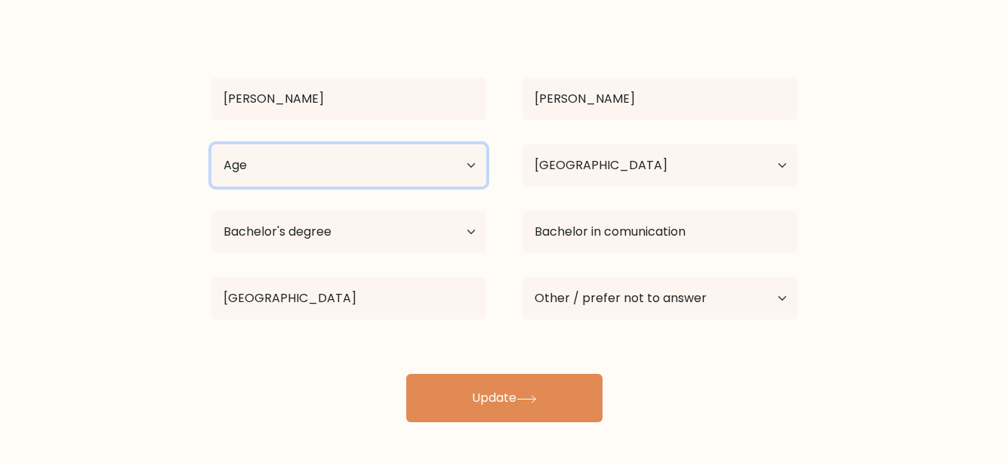
click at [425, 171] on select "Age Under 18 years old 18-24 years old 25-34 years old 35-44 years old 45-54 ye…" at bounding box center [348, 165] width 275 height 42
select select "18_24"
click at [211, 144] on select "Age Under 18 years old 18-24 years old 25-34 years old 35-44 years old 45-54 ye…" at bounding box center [348, 165] width 275 height 42
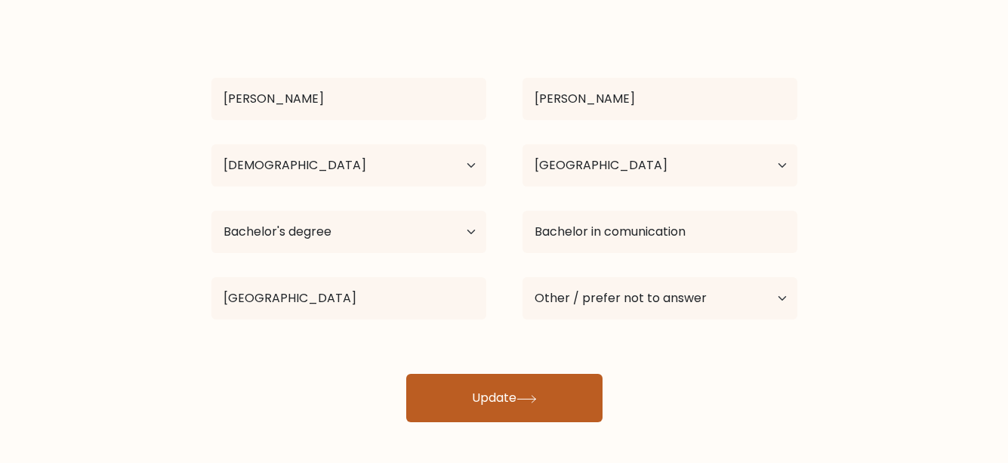
click at [460, 399] on button "Update" at bounding box center [504, 398] width 196 height 48
click at [479, 416] on button "Update" at bounding box center [504, 398] width 196 height 48
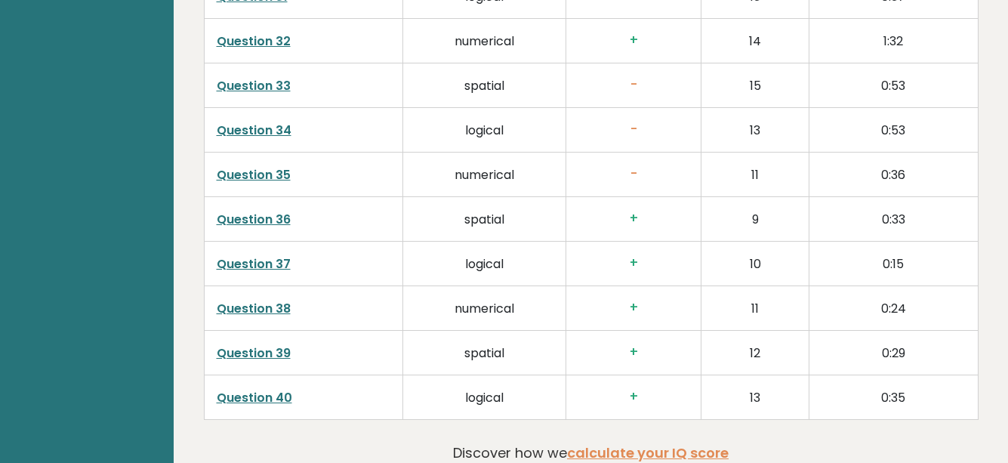
scroll to position [3880, 0]
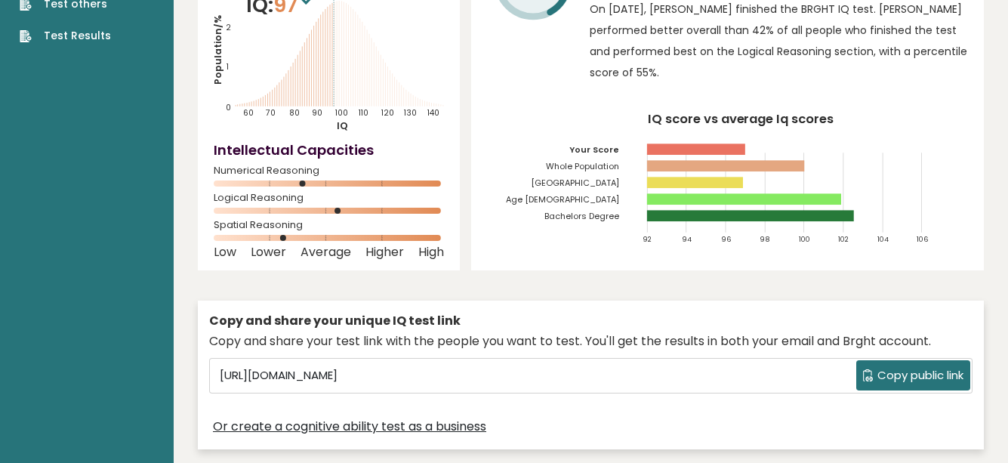
scroll to position [0, 0]
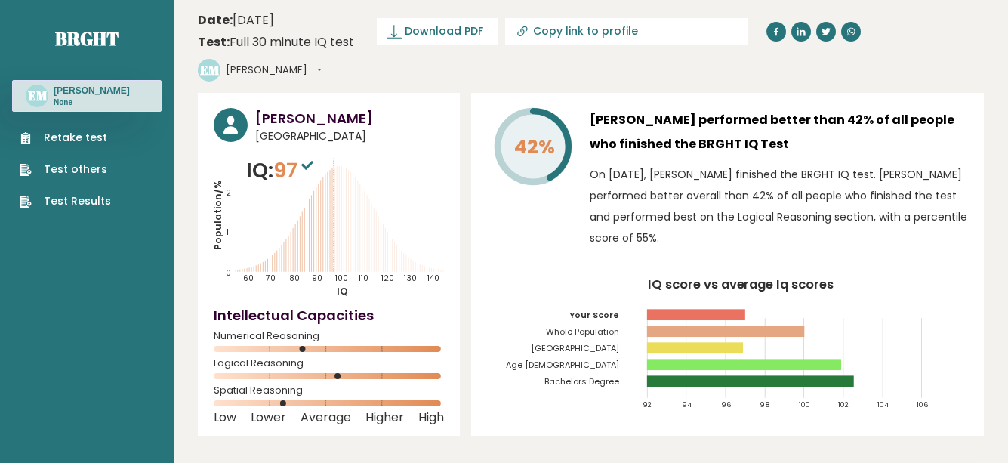
click at [322, 63] on button "[PERSON_NAME]" at bounding box center [274, 70] width 96 height 15
click at [303, 105] on link "Profile" at bounding box center [264, 115] width 77 height 21
click at [71, 136] on link "Retake test" at bounding box center [65, 138] width 91 height 16
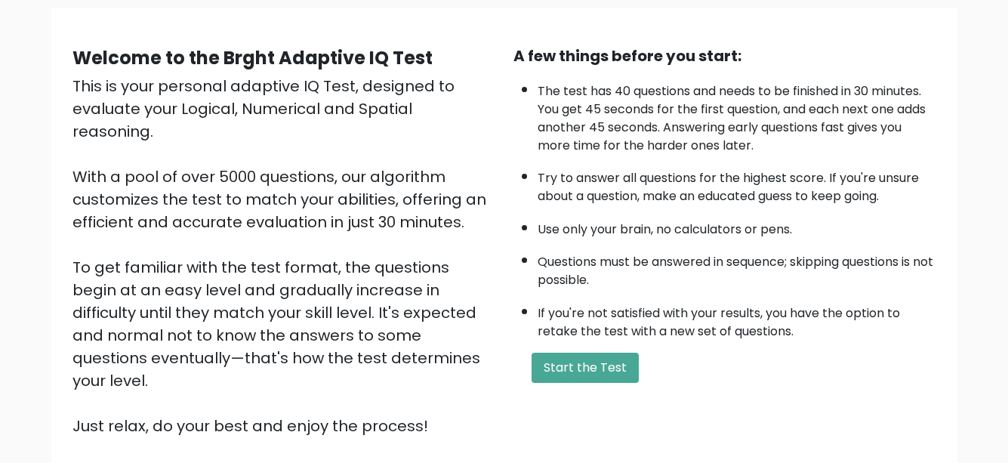
scroll to position [213, 0]
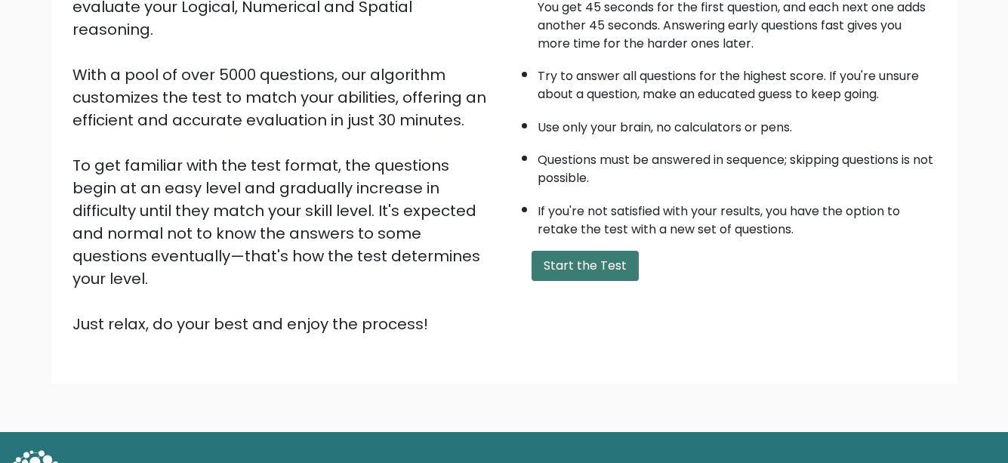
click at [566, 264] on button "Start the Test" at bounding box center [584, 266] width 107 height 30
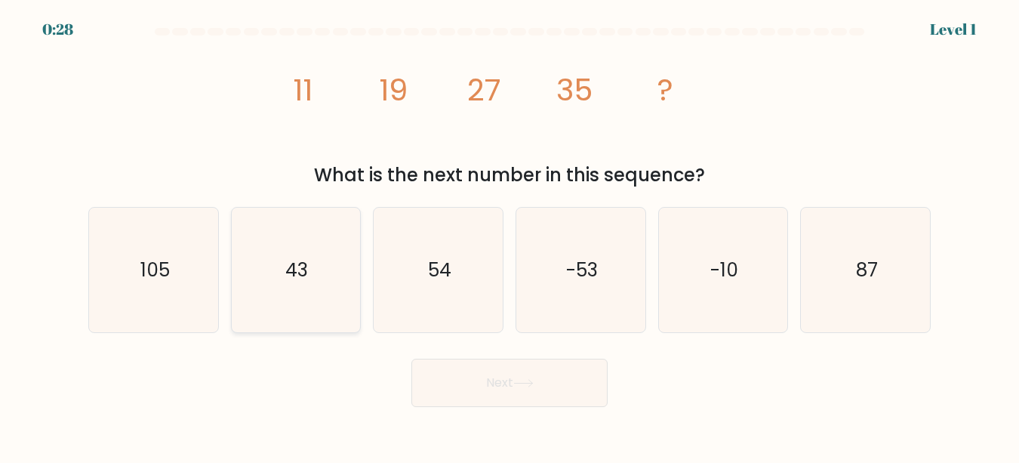
click at [356, 282] on icon "43" at bounding box center [295, 270] width 125 height 125
click at [510, 236] on input "b. 43" at bounding box center [510, 234] width 1 height 4
radio input "true"
click at [464, 385] on button "Next" at bounding box center [509, 383] width 196 height 48
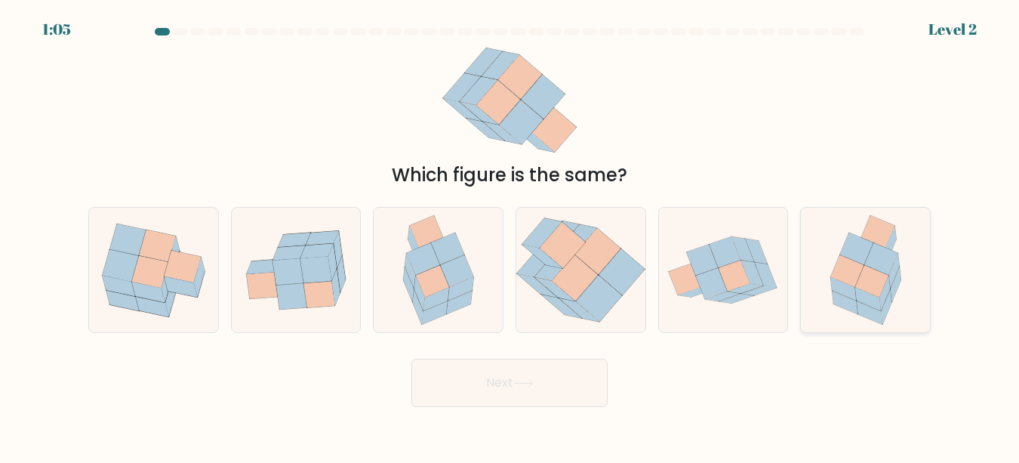
click at [883, 288] on icon at bounding box center [873, 295] width 33 height 32
click at [510, 236] on input "f." at bounding box center [510, 234] width 1 height 4
radio input "true"
click at [503, 383] on button "Next" at bounding box center [509, 383] width 196 height 48
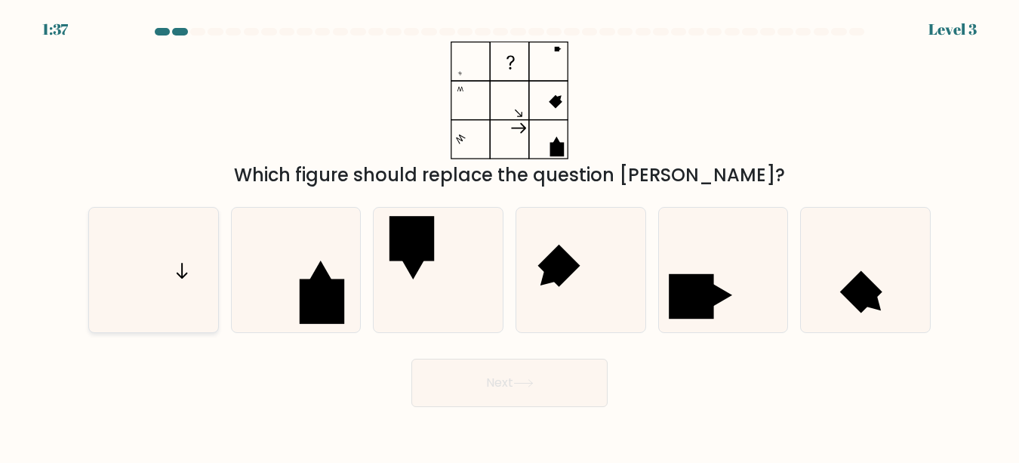
click at [168, 298] on icon at bounding box center [153, 270] width 125 height 125
click at [510, 236] on input "a." at bounding box center [510, 234] width 1 height 4
radio input "true"
click at [494, 380] on button "Next" at bounding box center [509, 383] width 196 height 48
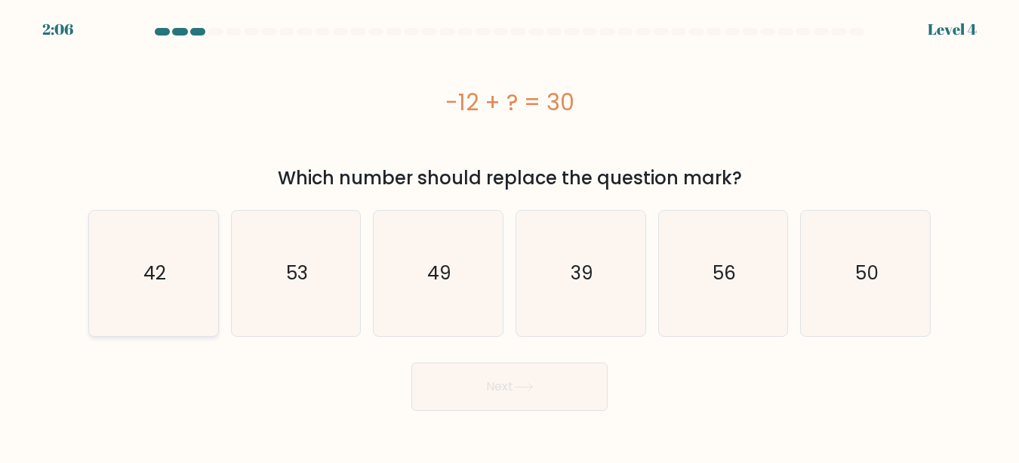
click at [139, 316] on icon "42" at bounding box center [153, 273] width 125 height 125
click at [510, 236] on input "a. 42" at bounding box center [510, 234] width 1 height 4
radio input "true"
click at [485, 405] on button "Next" at bounding box center [509, 386] width 196 height 48
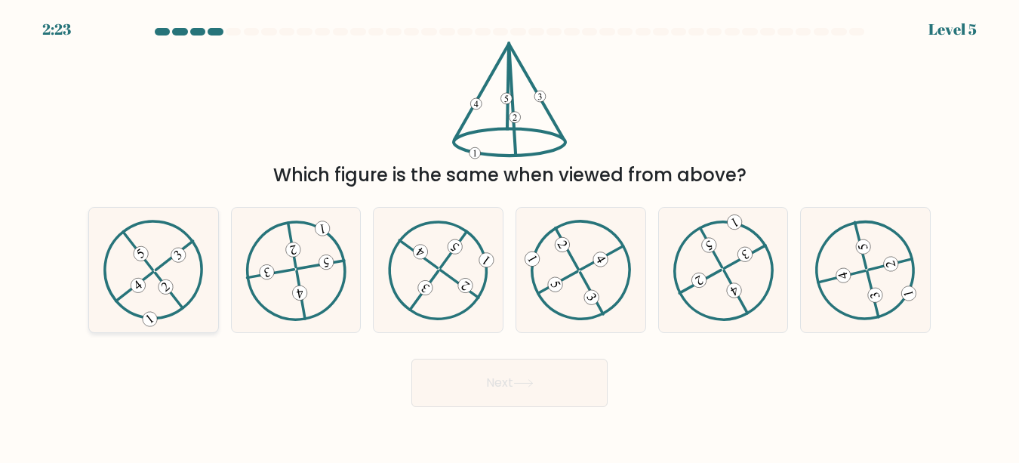
click at [165, 269] on icon at bounding box center [153, 270] width 101 height 100
click at [510, 236] on input "a." at bounding box center [510, 234] width 1 height 4
radio input "true"
click at [478, 386] on button "Next" at bounding box center [509, 383] width 196 height 48
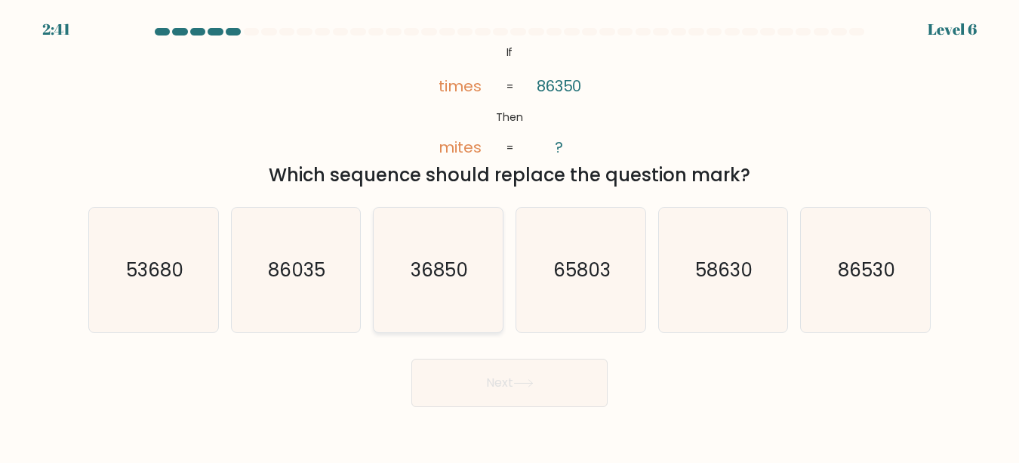
click at [399, 283] on icon "36850" at bounding box center [438, 270] width 125 height 125
click at [510, 236] on input "c. 36850" at bounding box center [510, 234] width 1 height 4
radio input "true"
click at [460, 380] on button "Next" at bounding box center [509, 383] width 196 height 48
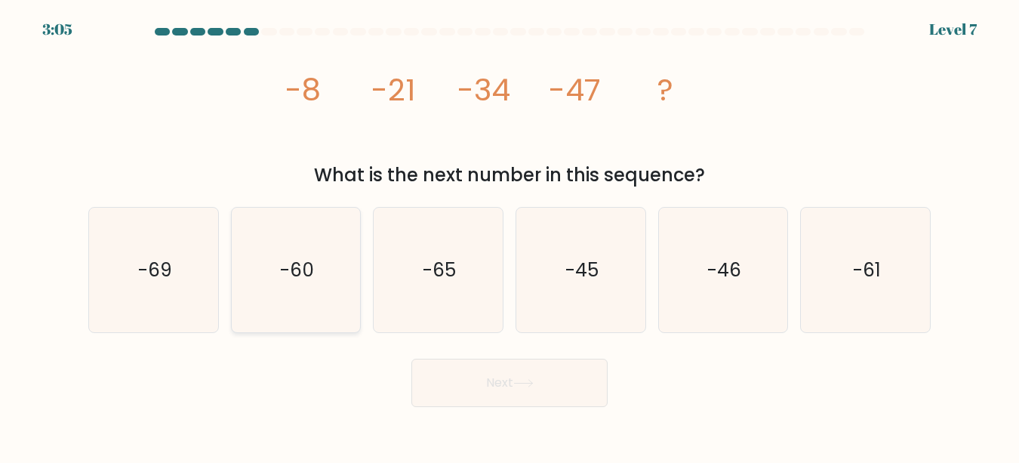
click at [319, 288] on icon "-60" at bounding box center [295, 270] width 125 height 125
click at [510, 236] on input "b. -60" at bounding box center [510, 234] width 1 height 4
radio input "true"
click at [460, 380] on button "Next" at bounding box center [509, 383] width 196 height 48
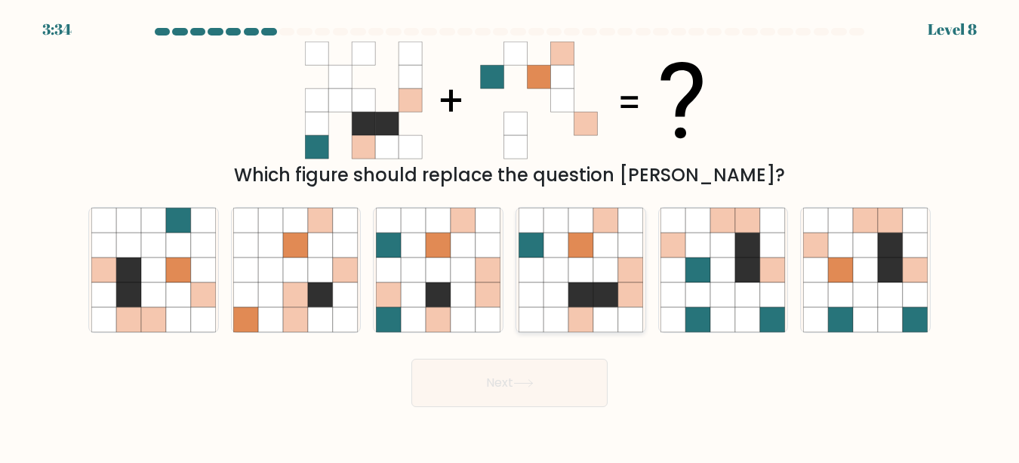
click at [629, 263] on icon at bounding box center [630, 269] width 25 height 25
click at [510, 236] on input "d." at bounding box center [510, 234] width 1 height 4
radio input "true"
click at [525, 397] on button "Next" at bounding box center [509, 383] width 196 height 48
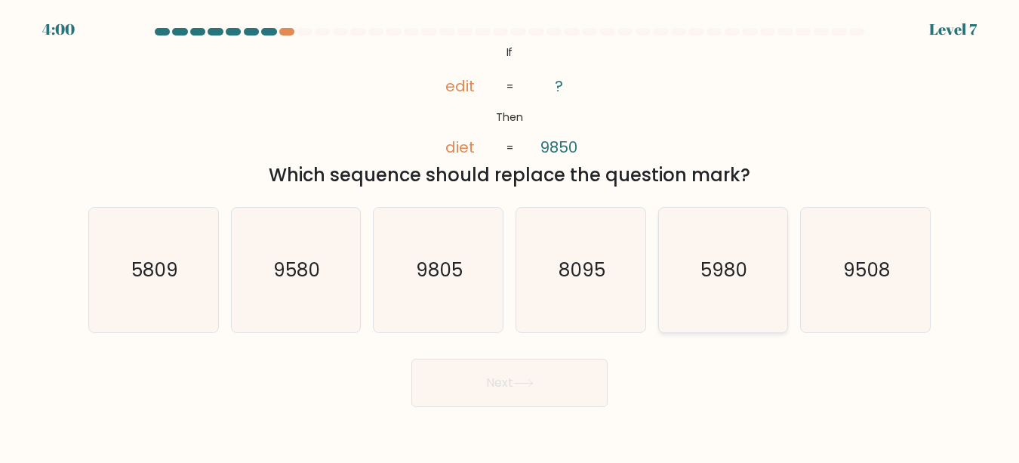
click at [750, 294] on icon "5980" at bounding box center [722, 270] width 125 height 125
click at [510, 236] on input "e. 5980" at bounding box center [510, 234] width 1 height 4
radio input "true"
click at [577, 376] on button "Next" at bounding box center [509, 383] width 196 height 48
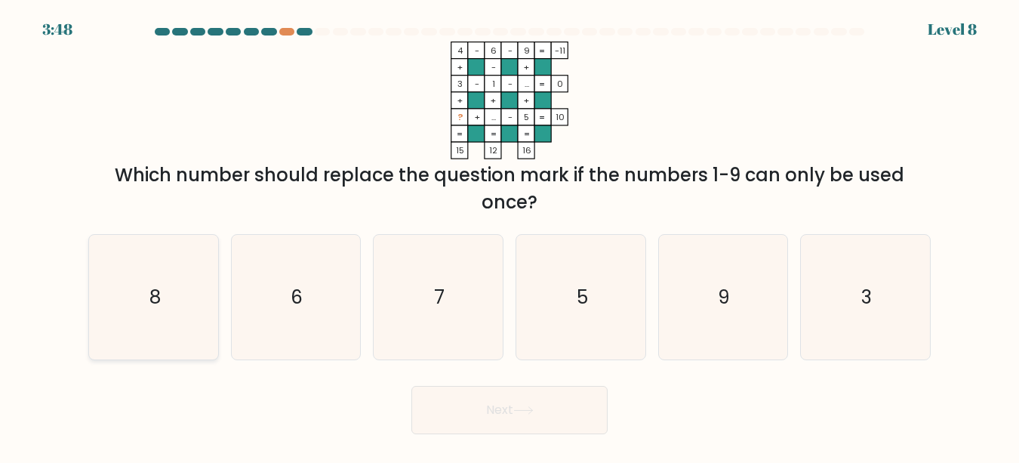
click at [150, 309] on text "8" at bounding box center [154, 297] width 11 height 26
click at [510, 236] on input "a. 8" at bounding box center [510, 234] width 1 height 4
radio input "true"
click at [567, 398] on button "Next" at bounding box center [509, 410] width 196 height 48
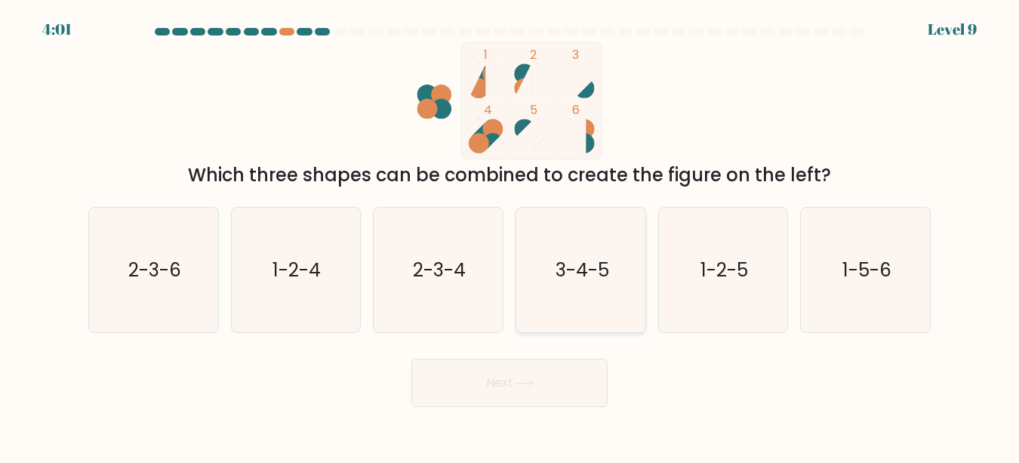
click at [577, 251] on icon "3-4-5" at bounding box center [581, 270] width 125 height 125
click at [510, 236] on input "d. 3-4-5" at bounding box center [510, 234] width 1 height 4
radio input "true"
click at [491, 379] on button "Next" at bounding box center [509, 383] width 196 height 48
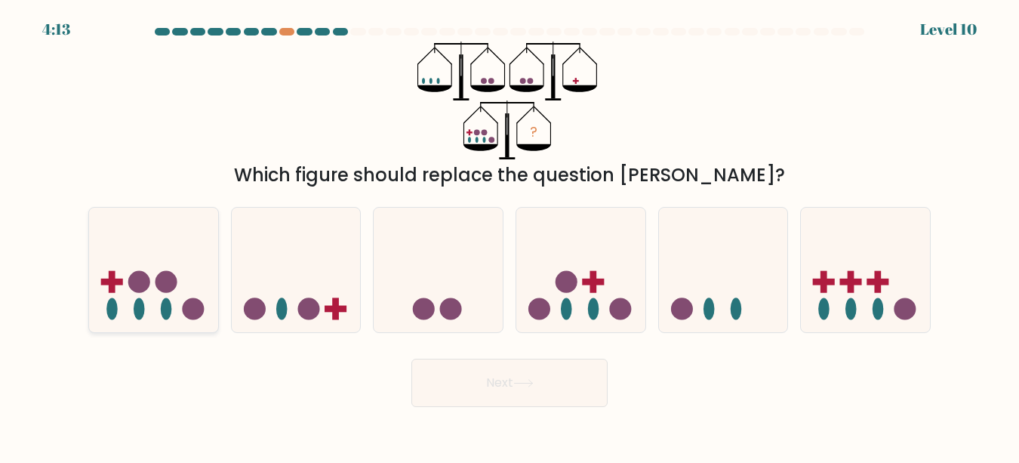
click at [126, 322] on icon at bounding box center [153, 270] width 129 height 106
click at [510, 236] on input "a." at bounding box center [510, 234] width 1 height 4
radio input "true"
click at [482, 386] on button "Next" at bounding box center [509, 383] width 196 height 48
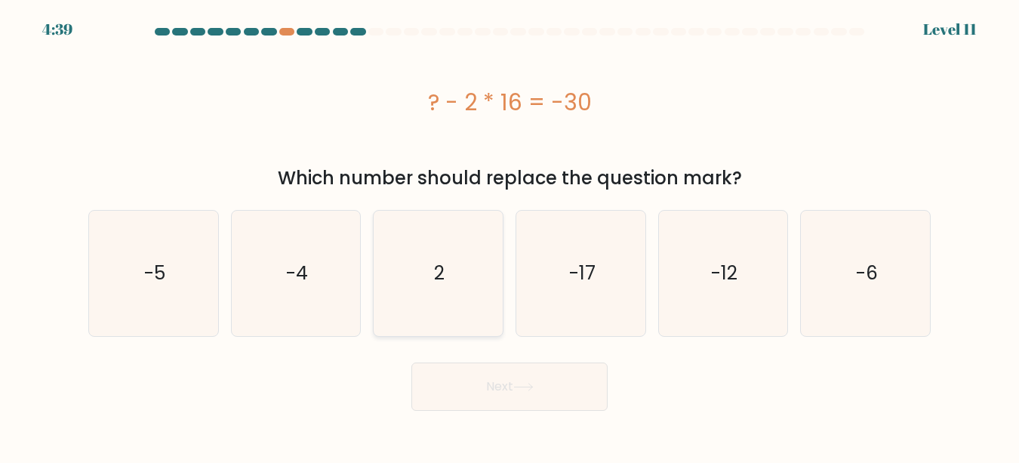
click at [431, 303] on icon "2" at bounding box center [438, 273] width 125 height 125
click at [510, 236] on input "c. 2" at bounding box center [510, 234] width 1 height 4
radio input "true"
click at [457, 383] on button "Next" at bounding box center [509, 386] width 196 height 48
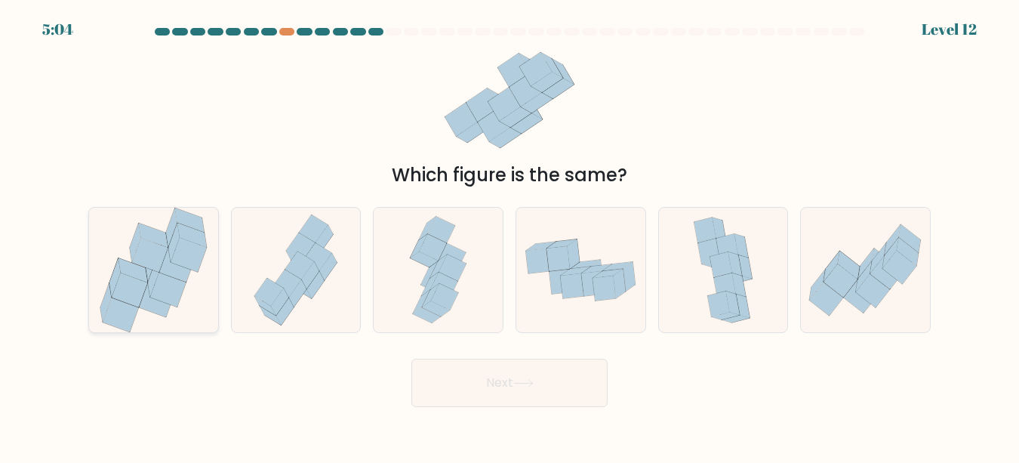
click at [182, 294] on icon at bounding box center [153, 270] width 115 height 125
click at [510, 236] on input "a." at bounding box center [510, 234] width 1 height 4
radio input "true"
click at [528, 375] on button "Next" at bounding box center [509, 383] width 196 height 48
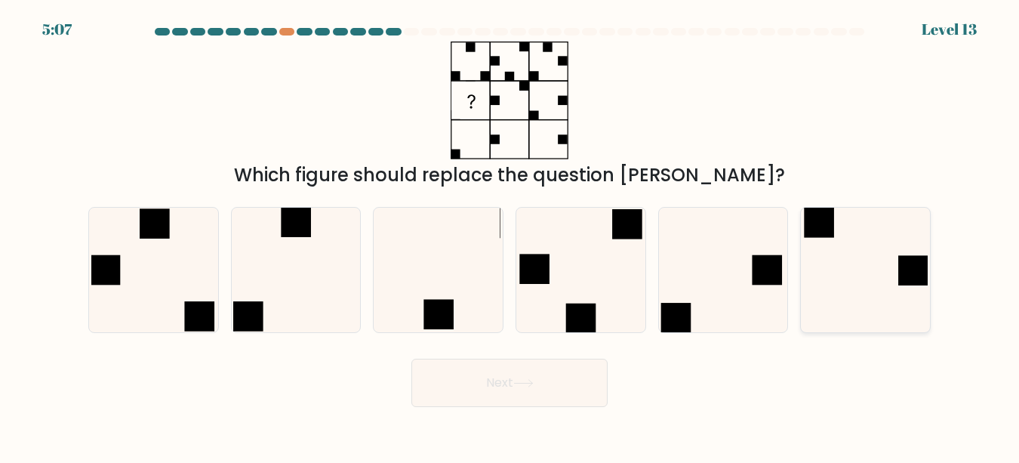
click at [845, 248] on icon at bounding box center [865, 270] width 125 height 125
click at [510, 236] on input "f." at bounding box center [510, 234] width 1 height 4
radio input "true"
click at [549, 390] on button "Next" at bounding box center [509, 383] width 196 height 48
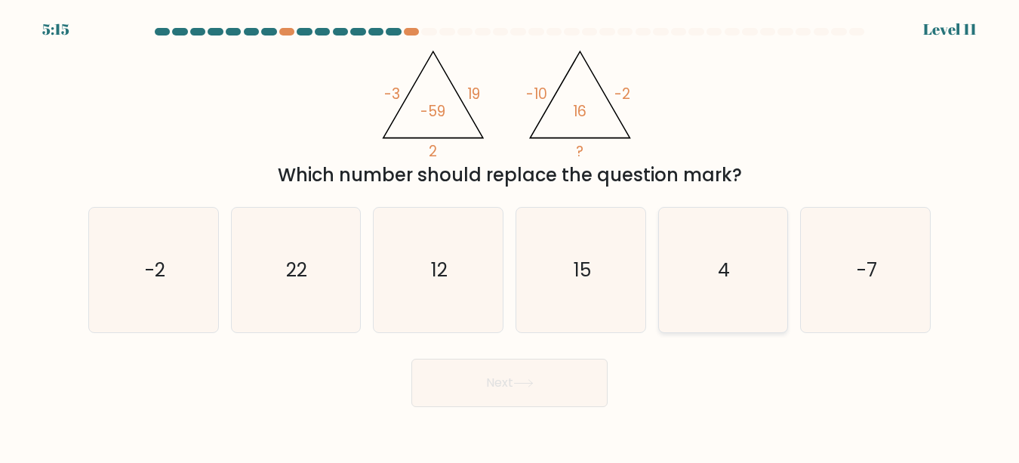
click at [724, 255] on icon "4" at bounding box center [722, 270] width 125 height 125
click at [510, 236] on input "e. 4" at bounding box center [510, 234] width 1 height 4
radio input "true"
click at [553, 389] on button "Next" at bounding box center [509, 383] width 196 height 48
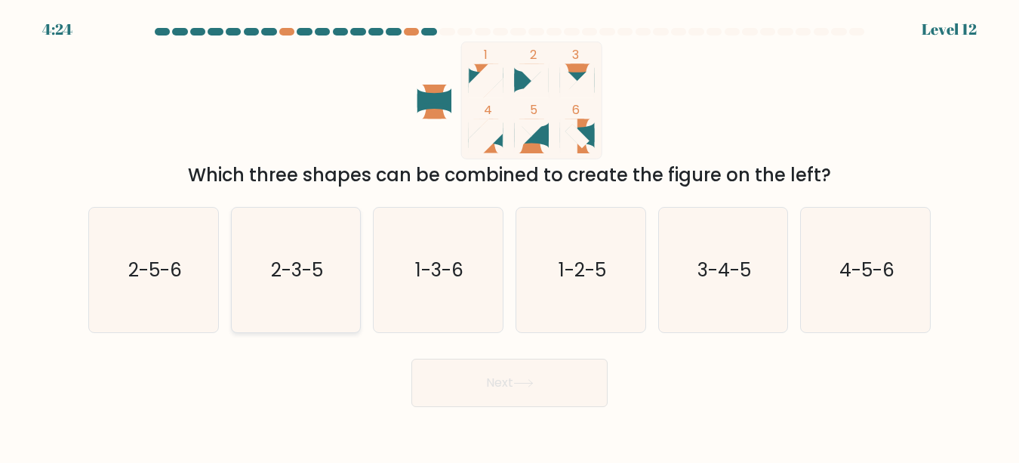
click at [327, 276] on icon "2-3-5" at bounding box center [295, 270] width 125 height 125
click at [510, 236] on input "b. 2-3-5" at bounding box center [510, 234] width 1 height 4
radio input "true"
click at [457, 380] on button "Next" at bounding box center [509, 383] width 196 height 48
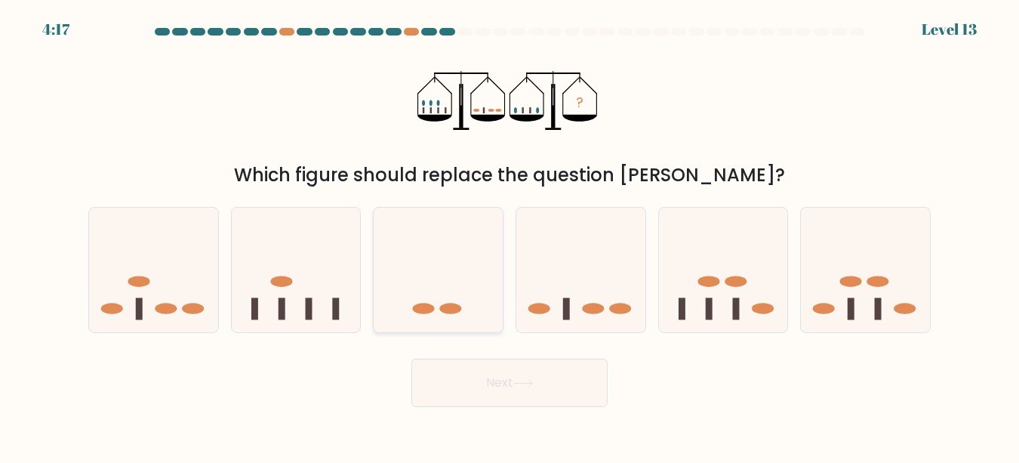
click at [463, 270] on icon at bounding box center [438, 270] width 129 height 106
click at [510, 236] on input "c." at bounding box center [510, 234] width 1 height 4
radio input "true"
click at [512, 368] on button "Next" at bounding box center [509, 383] width 196 height 48
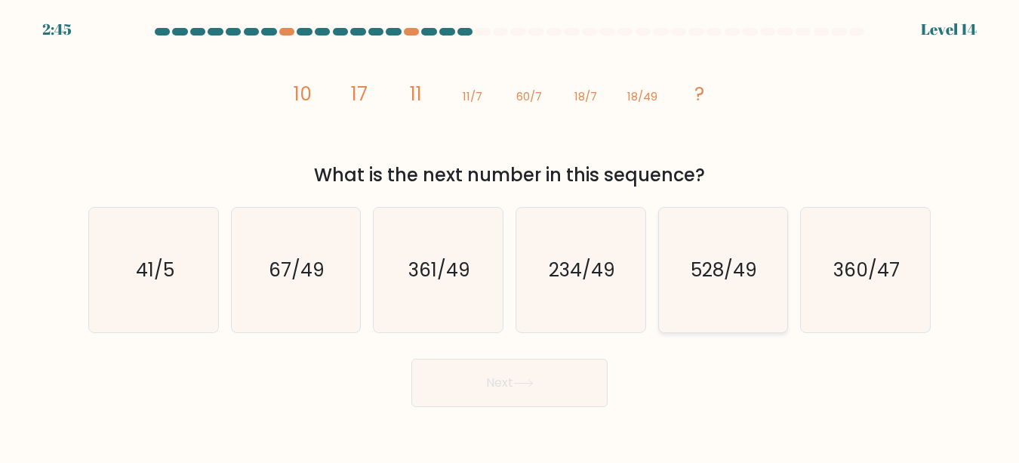
click at [750, 296] on icon "528/49" at bounding box center [722, 270] width 125 height 125
click at [510, 236] on input "e. 528/49" at bounding box center [510, 234] width 1 height 4
radio input "true"
click at [322, 291] on icon "67/49" at bounding box center [295, 270] width 125 height 125
click at [510, 236] on input "b. 67/49" at bounding box center [510, 234] width 1 height 4
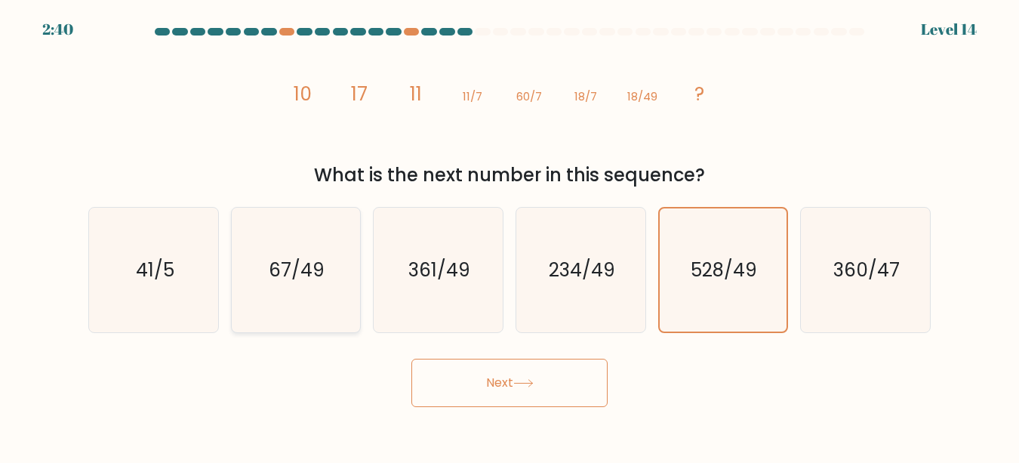
radio input "true"
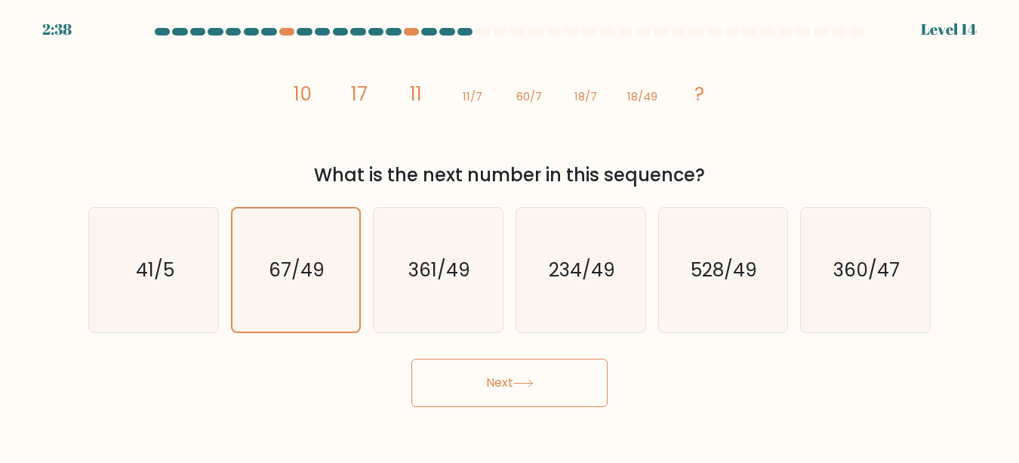
click at [491, 371] on button "Next" at bounding box center [509, 383] width 196 height 48
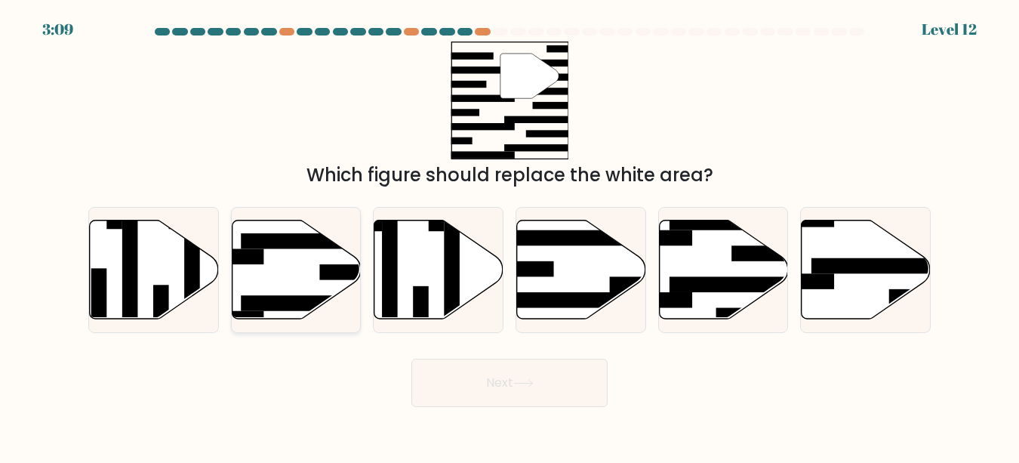
click at [302, 278] on icon at bounding box center [296, 269] width 129 height 99
click at [510, 236] on input "b." at bounding box center [510, 234] width 1 height 4
radio input "true"
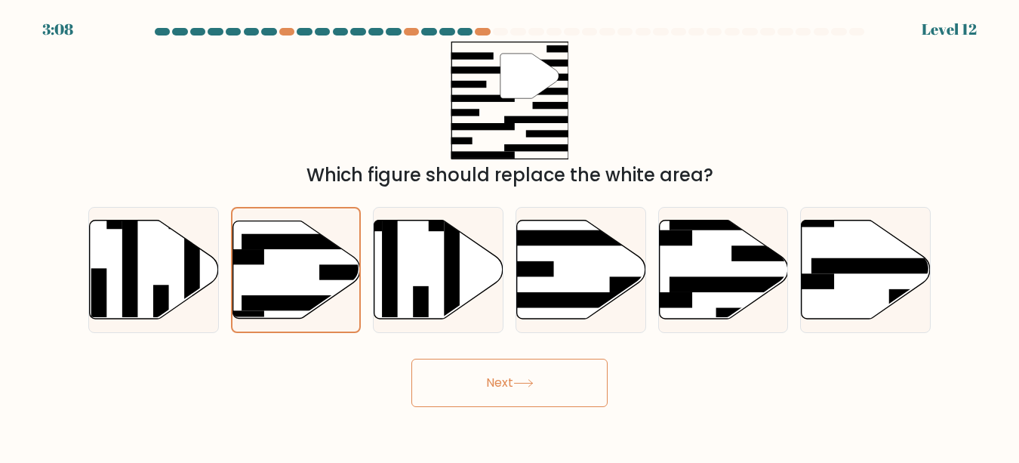
click at [442, 388] on button "Next" at bounding box center [509, 383] width 196 height 48
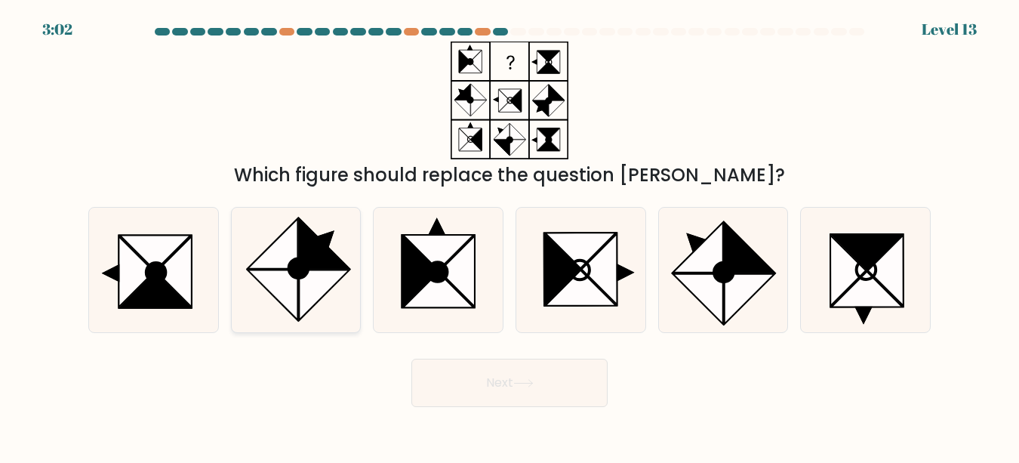
click at [350, 240] on icon at bounding box center [295, 270] width 125 height 125
click at [510, 236] on input "b." at bounding box center [510, 234] width 1 height 4
radio input "true"
click at [479, 381] on button "Next" at bounding box center [509, 383] width 196 height 48
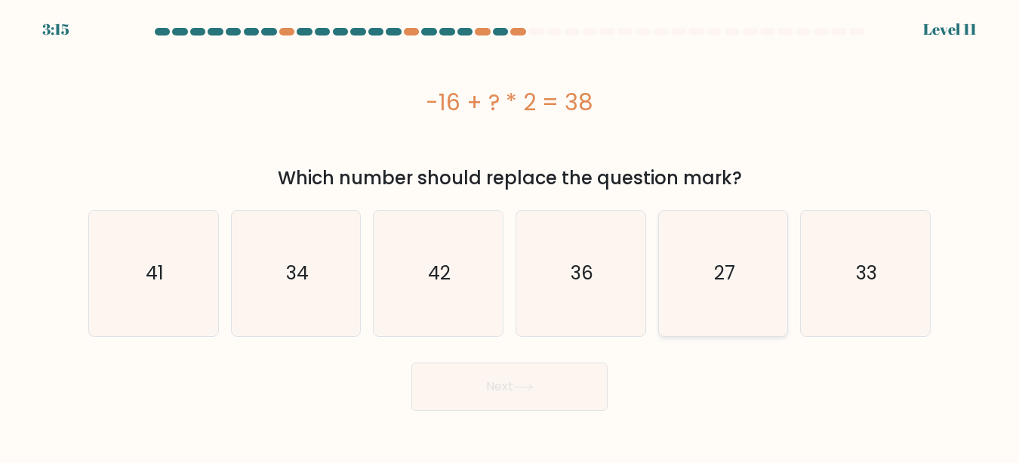
click at [707, 297] on icon "27" at bounding box center [722, 273] width 125 height 125
click at [510, 236] on input "e. 27" at bounding box center [510, 234] width 1 height 4
radio input "true"
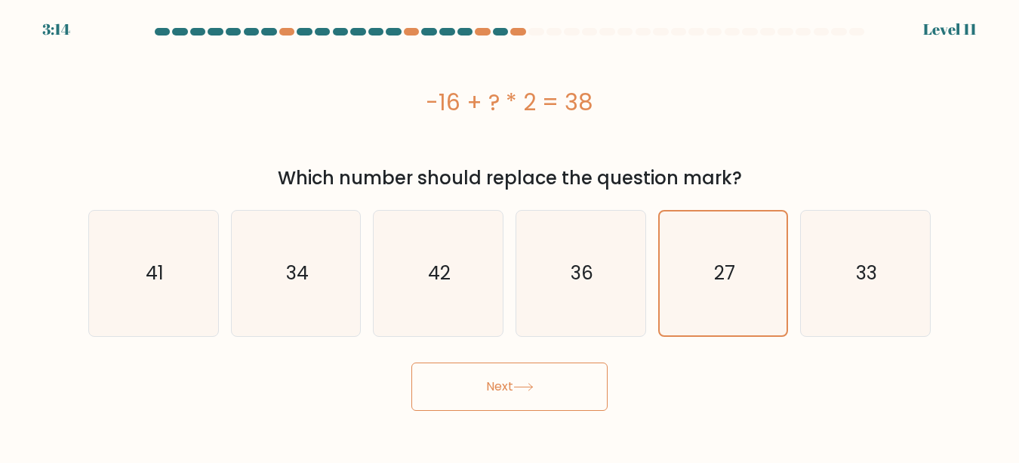
click at [545, 371] on button "Next" at bounding box center [509, 386] width 196 height 48
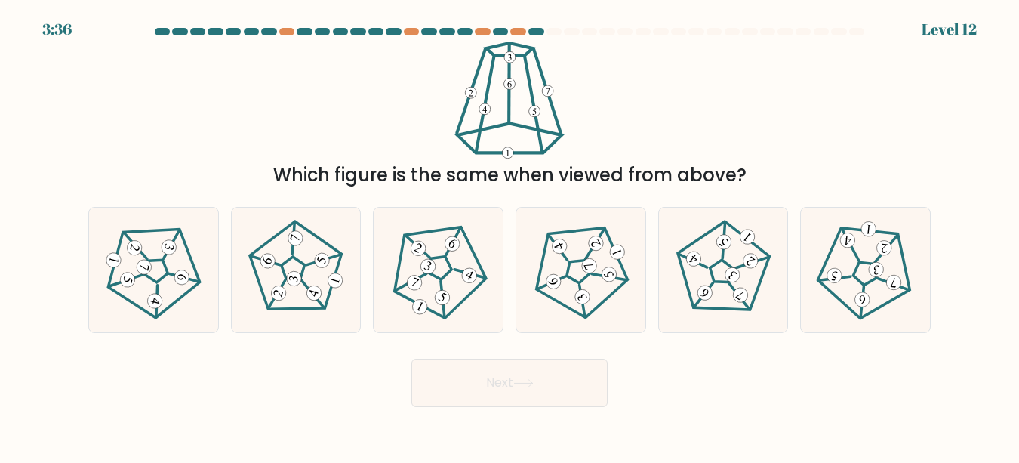
click at [362, 299] on div "b." at bounding box center [296, 270] width 143 height 126
click at [295, 306] on icon at bounding box center [296, 270] width 100 height 100
click at [510, 236] on input "b." at bounding box center [510, 234] width 1 height 4
radio input "true"
click at [479, 378] on button "Next" at bounding box center [509, 383] width 196 height 48
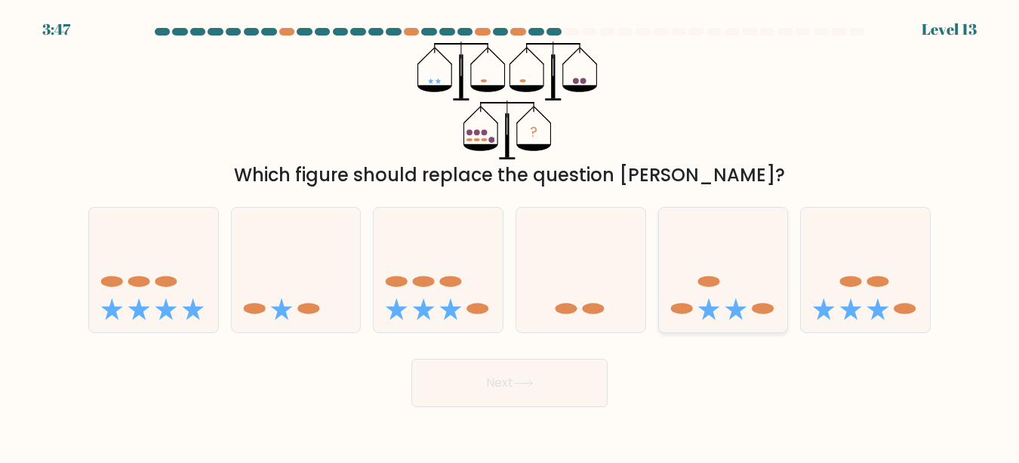
click at [727, 279] on icon at bounding box center [723, 270] width 129 height 106
click at [510, 236] on input "e." at bounding box center [510, 234] width 1 height 4
radio input "true"
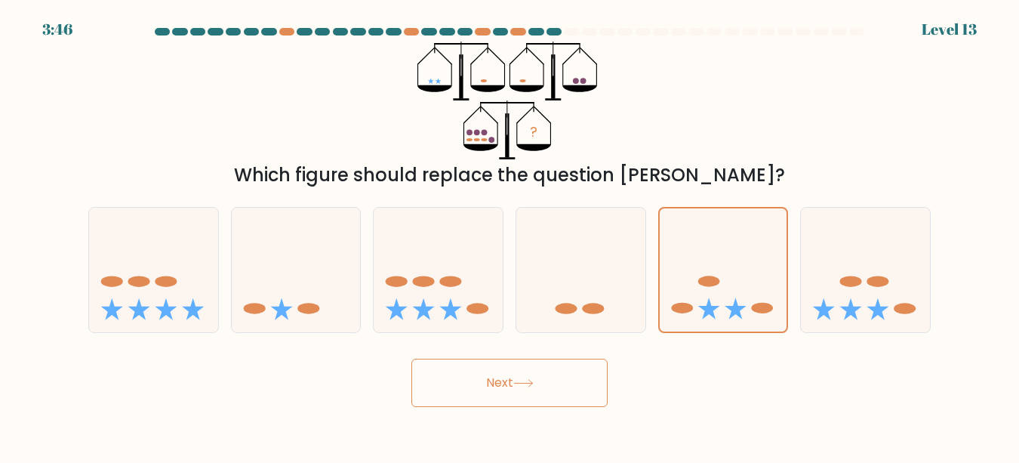
click at [502, 383] on button "Next" at bounding box center [509, 383] width 196 height 48
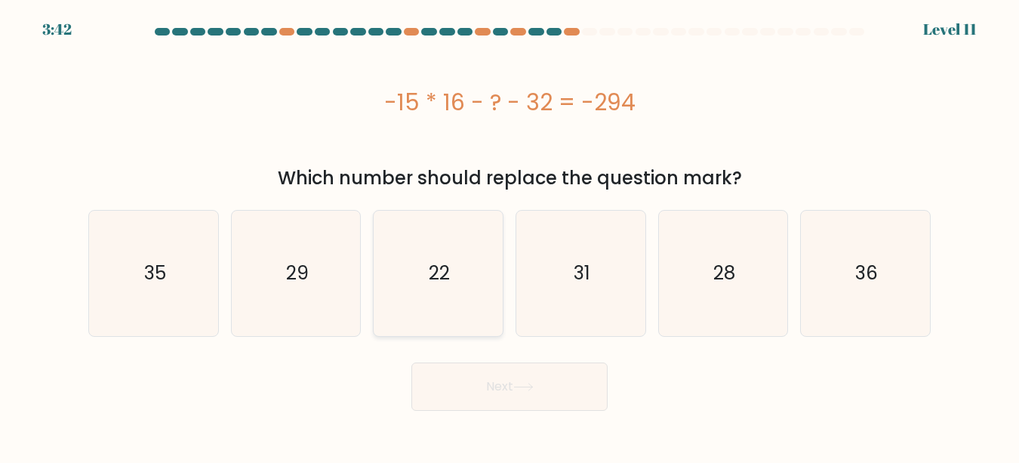
click at [451, 314] on icon "22" at bounding box center [438, 273] width 125 height 125
click at [510, 236] on input "c. 22" at bounding box center [510, 234] width 1 height 4
radio input "true"
click at [486, 390] on button "Next" at bounding box center [509, 386] width 196 height 48
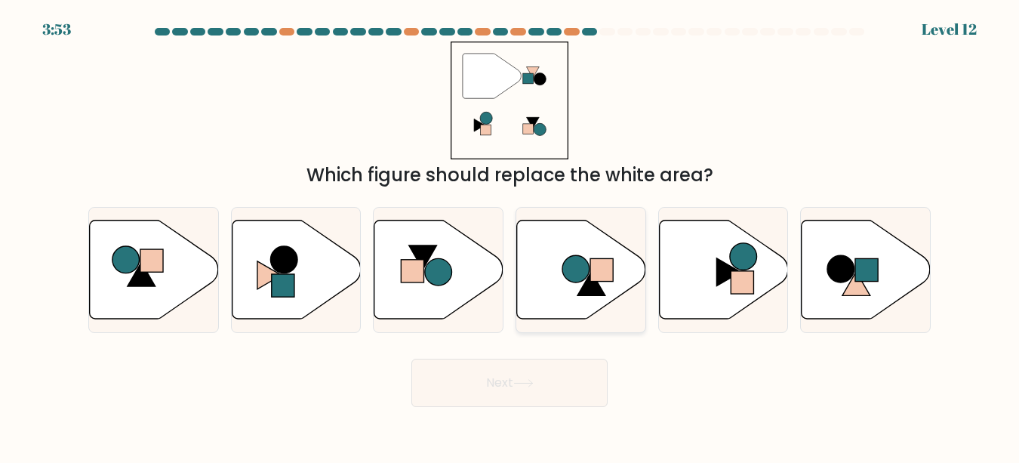
click at [574, 279] on circle at bounding box center [575, 268] width 27 height 27
click at [510, 236] on input "d." at bounding box center [510, 234] width 1 height 4
radio input "true"
click at [703, 128] on div "" Which figure should replace the white area?" at bounding box center [509, 115] width 861 height 147
click at [290, 274] on rect at bounding box center [283, 285] width 23 height 23
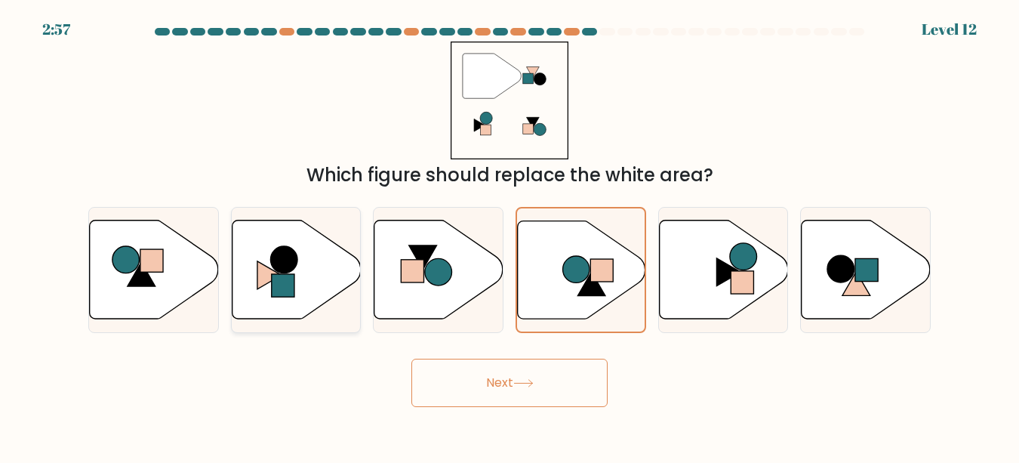
click at [510, 236] on input "b." at bounding box center [510, 234] width 1 height 4
radio input "true"
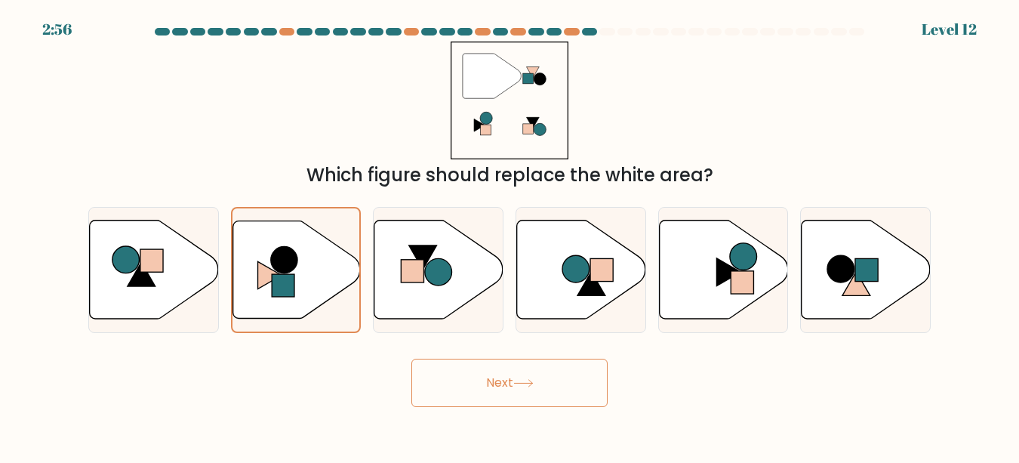
click at [516, 372] on button "Next" at bounding box center [509, 383] width 196 height 48
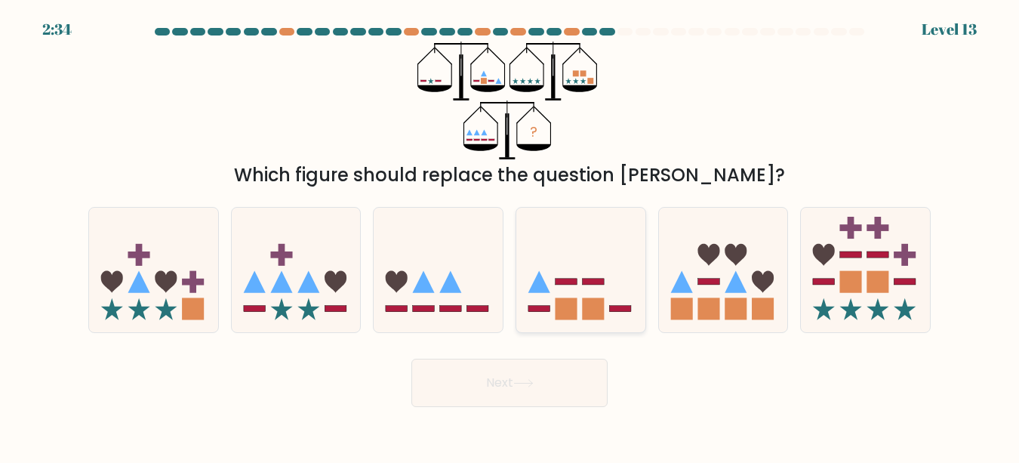
click at [596, 261] on icon at bounding box center [580, 270] width 129 height 106
click at [510, 236] on input "d." at bounding box center [510, 234] width 1 height 4
radio input "true"
click at [525, 383] on icon at bounding box center [523, 383] width 20 height 8
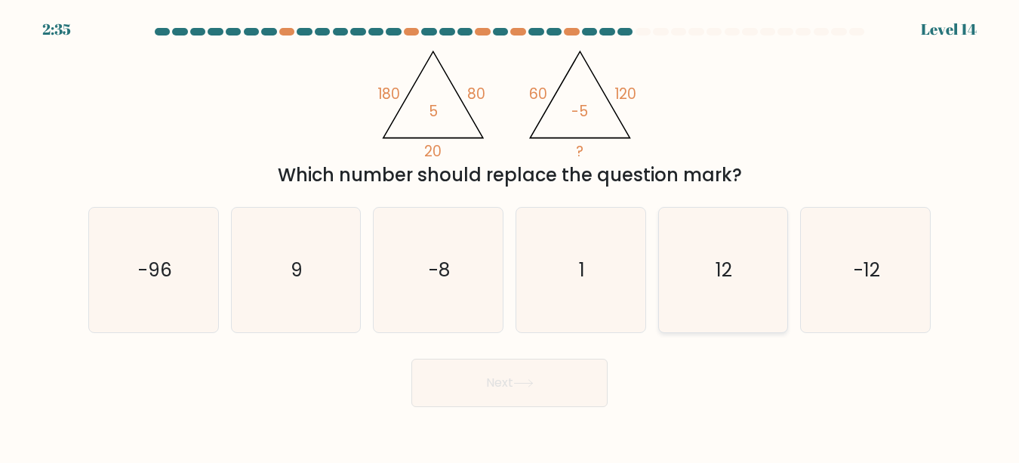
click at [718, 263] on text "12" at bounding box center [724, 270] width 17 height 26
click at [510, 236] on input "e. 12" at bounding box center [510, 234] width 1 height 4
radio input "true"
click at [838, 268] on icon "-12" at bounding box center [865, 270] width 125 height 125
click at [510, 236] on input "f. -12" at bounding box center [510, 234] width 1 height 4
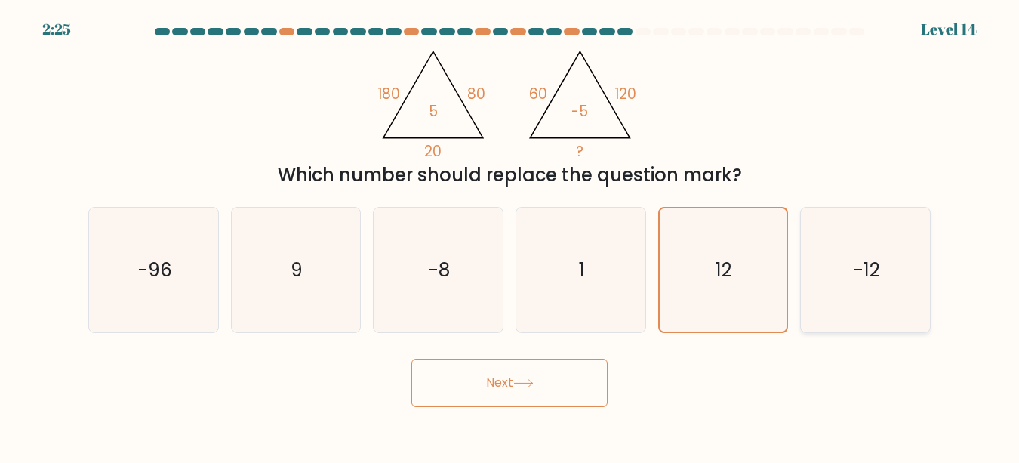
radio input "true"
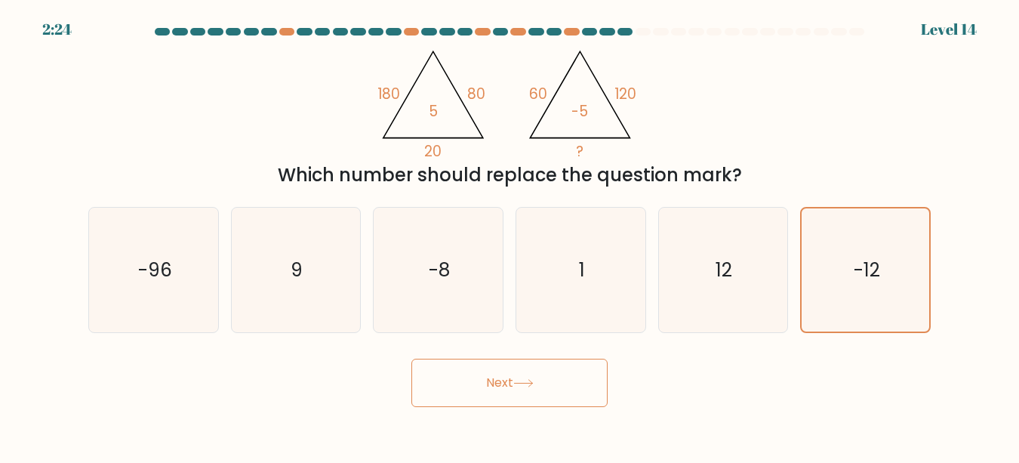
click at [593, 382] on button "Next" at bounding box center [509, 383] width 196 height 48
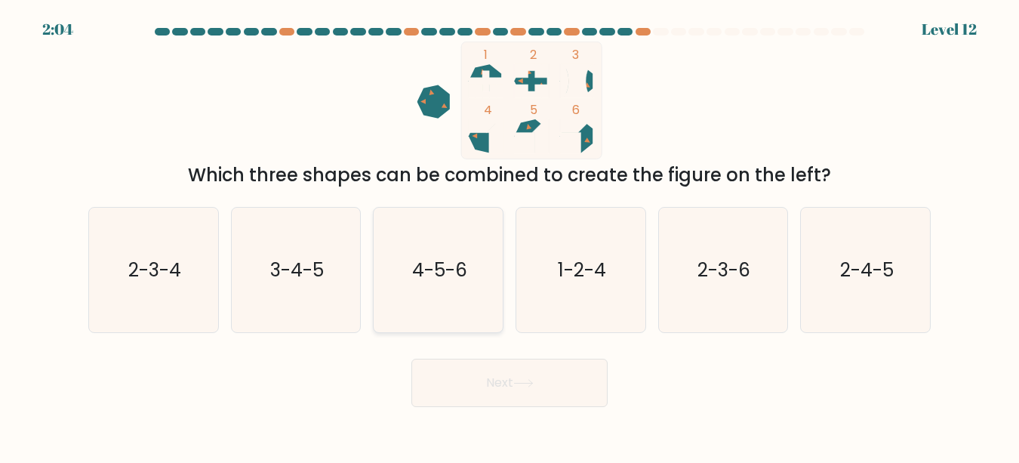
click at [448, 263] on text "4-5-6" at bounding box center [439, 270] width 55 height 26
click at [510, 236] on input "c. 4-5-6" at bounding box center [510, 234] width 1 height 4
radio input "true"
click at [478, 383] on button "Next" at bounding box center [509, 383] width 196 height 48
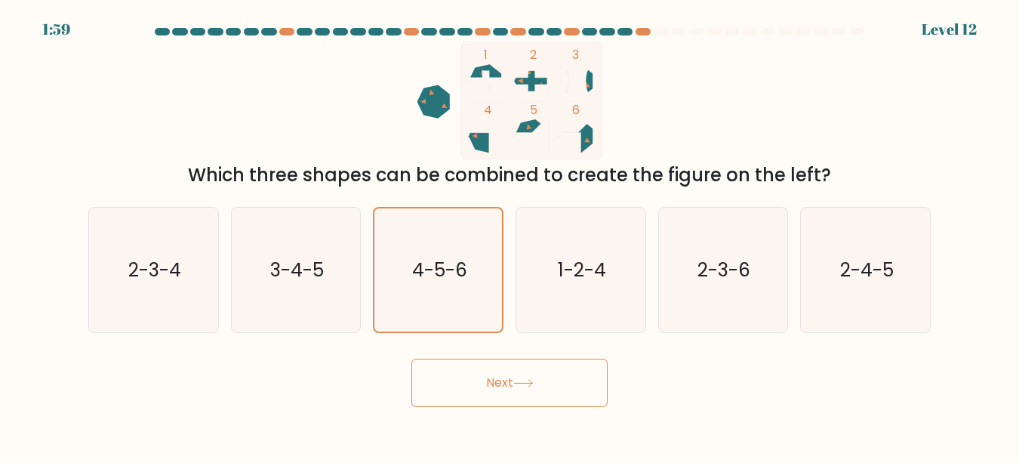
click at [508, 366] on button "Next" at bounding box center [509, 383] width 196 height 48
click at [476, 393] on button "Next" at bounding box center [509, 383] width 196 height 48
click at [346, 351] on div "Next" at bounding box center [509, 379] width 861 height 56
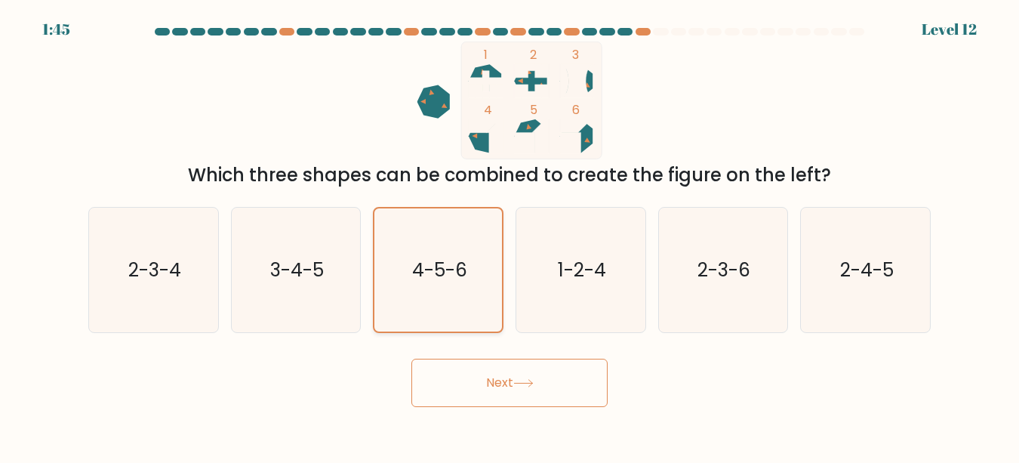
click at [429, 286] on icon "4-5-6" at bounding box center [438, 269] width 123 height 123
click at [510, 236] on input "c. 4-5-6" at bounding box center [510, 234] width 1 height 4
click at [439, 374] on button "Next" at bounding box center [509, 383] width 196 height 48
click at [568, 264] on text "1-2-4" at bounding box center [582, 270] width 48 height 26
click at [510, 236] on input "d. 1-2-4" at bounding box center [510, 234] width 1 height 4
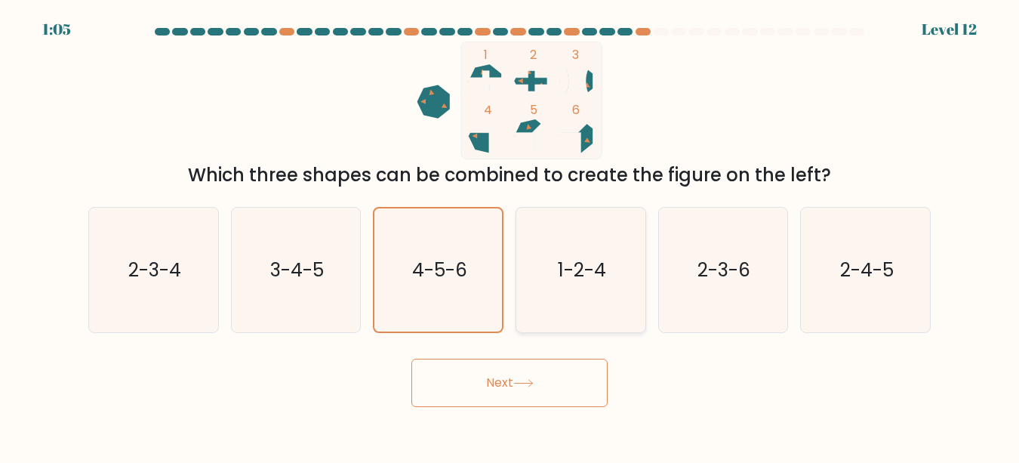
radio input "true"
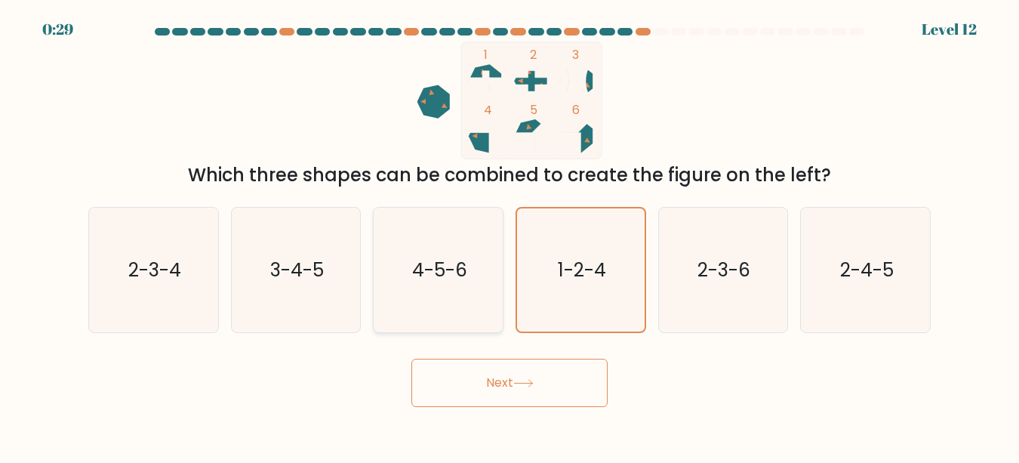
click at [481, 284] on icon "4-5-6" at bounding box center [438, 270] width 125 height 125
click at [510, 236] on input "c. 4-5-6" at bounding box center [510, 234] width 1 height 4
radio input "true"
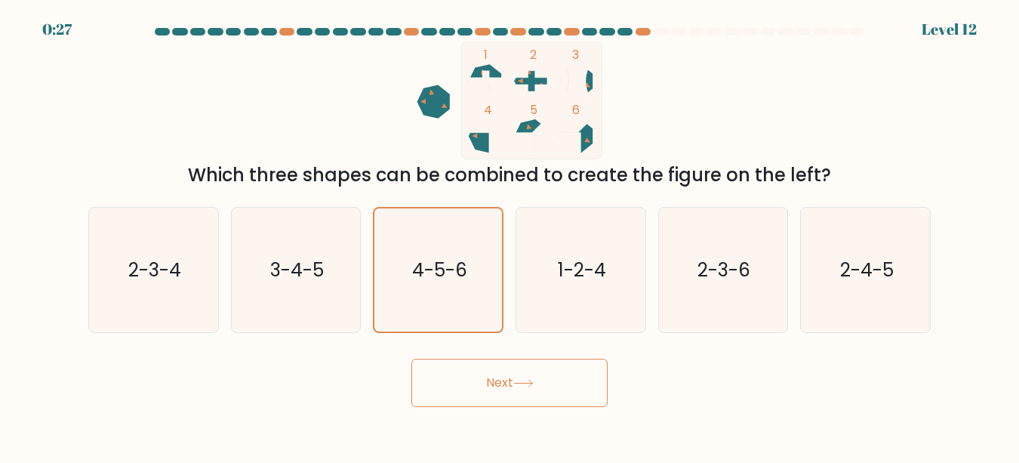
click at [486, 373] on button "Next" at bounding box center [509, 383] width 196 height 48
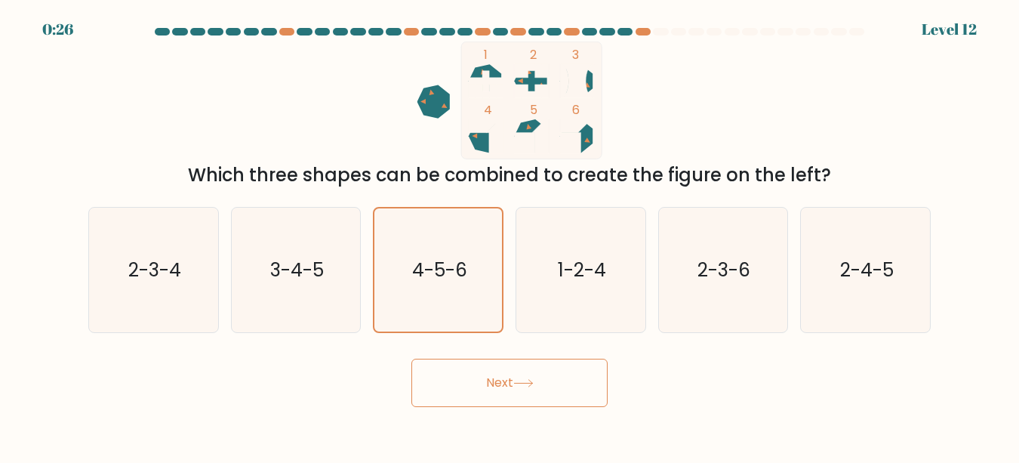
drag, startPoint x: 486, startPoint y: 373, endPoint x: 485, endPoint y: 362, distance: 10.6
click at [485, 362] on button "Next" at bounding box center [509, 383] width 196 height 48
click at [411, 359] on button "Next" at bounding box center [509, 383] width 196 height 48
click at [493, 376] on button "Next" at bounding box center [509, 383] width 196 height 48
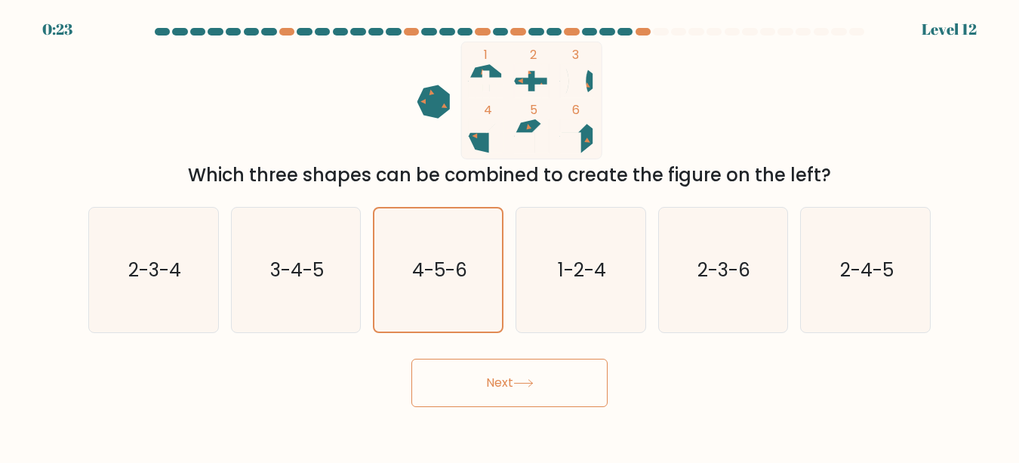
drag, startPoint x: 493, startPoint y: 376, endPoint x: 508, endPoint y: 432, distance: 57.9
click at [508, 432] on body "0:23 Level 12" at bounding box center [509, 231] width 1019 height 463
click at [506, 425] on body "0:21 Level 12" at bounding box center [509, 231] width 1019 height 463
click at [505, 386] on button "Next" at bounding box center [509, 383] width 196 height 48
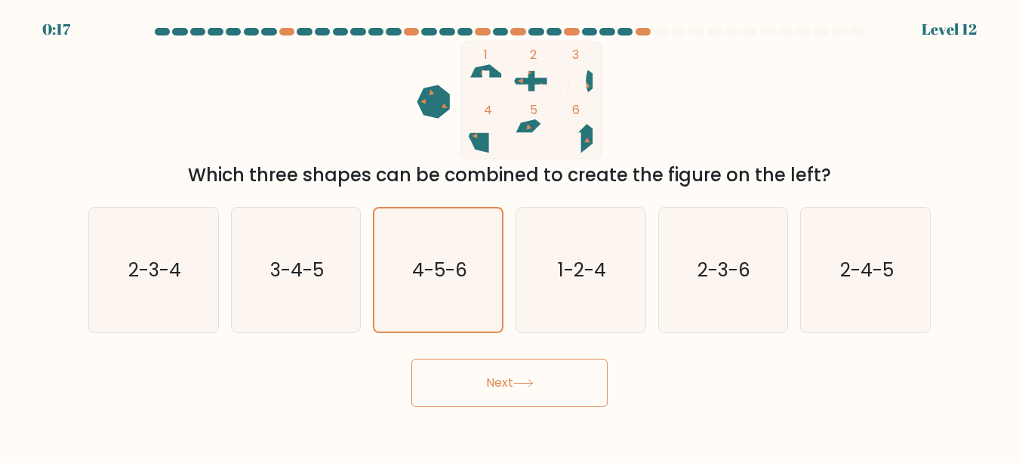
click at [505, 386] on button "Next" at bounding box center [509, 383] width 196 height 48
drag, startPoint x: 505, startPoint y: 386, endPoint x: 500, endPoint y: 375, distance: 12.2
click at [500, 375] on button "Next" at bounding box center [509, 383] width 196 height 48
click at [411, 359] on button "Next" at bounding box center [509, 383] width 196 height 48
click at [497, 403] on button "Next" at bounding box center [509, 383] width 196 height 48
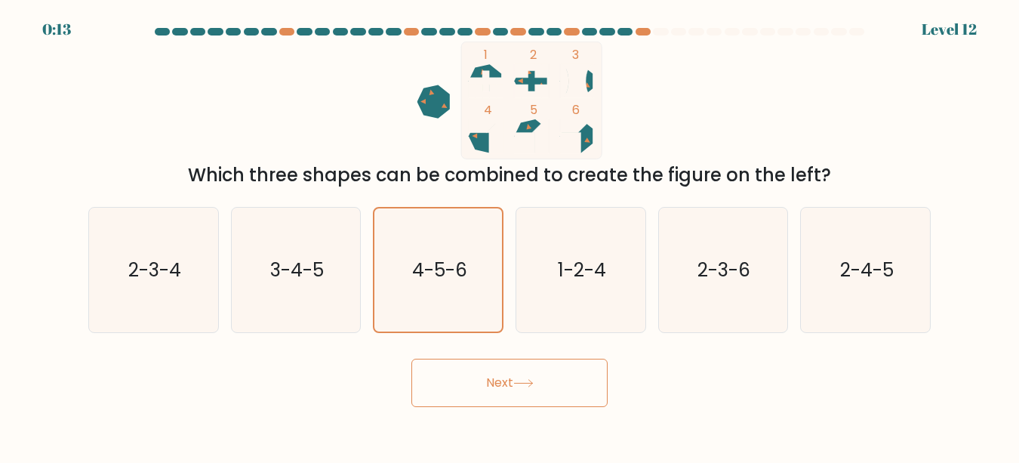
click at [497, 403] on button "Next" at bounding box center [509, 383] width 196 height 48
click at [326, 282] on icon "3-4-5" at bounding box center [295, 270] width 125 height 125
click at [510, 236] on input "b. 3-4-5" at bounding box center [510, 234] width 1 height 4
radio input "true"
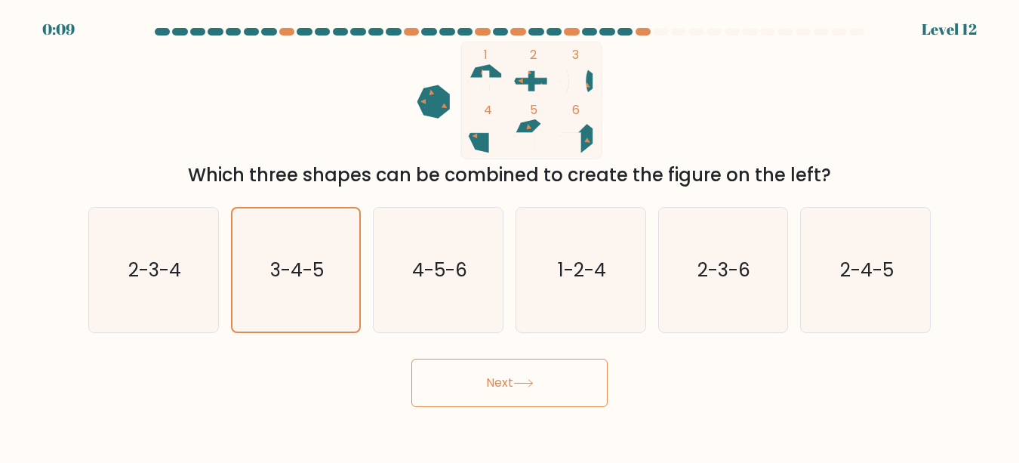
click at [469, 389] on button "Next" at bounding box center [509, 383] width 196 height 48
click at [470, 310] on icon "4-5-6" at bounding box center [438, 270] width 125 height 125
click at [510, 236] on input "c. 4-5-6" at bounding box center [510, 234] width 1 height 4
radio input "true"
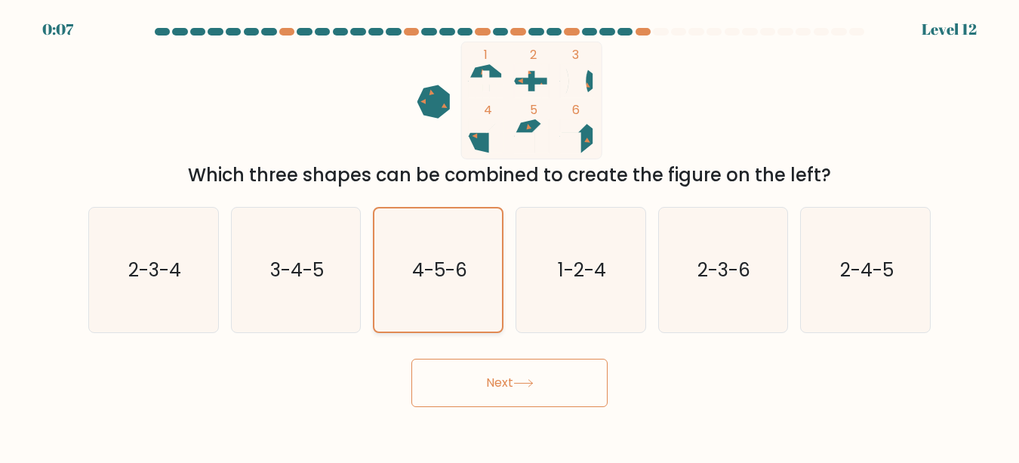
click at [470, 310] on icon "4-5-6" at bounding box center [438, 269] width 123 height 123
click at [510, 236] on input "c. 4-5-6" at bounding box center [510, 234] width 1 height 4
click at [470, 310] on icon "4-5-6" at bounding box center [438, 269] width 123 height 123
click at [510, 236] on input "c. 4-5-6" at bounding box center [510, 234] width 1 height 4
drag, startPoint x: 470, startPoint y: 310, endPoint x: 478, endPoint y: 383, distance: 72.9
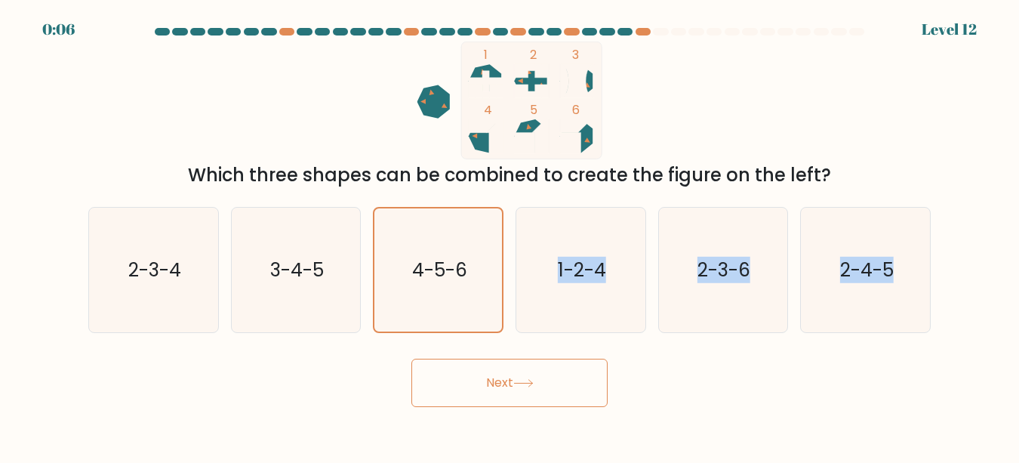
click at [478, 383] on form at bounding box center [509, 217] width 1019 height 379
click at [478, 383] on button "Next" at bounding box center [509, 383] width 196 height 48
click at [466, 380] on button "Next" at bounding box center [509, 383] width 196 height 48
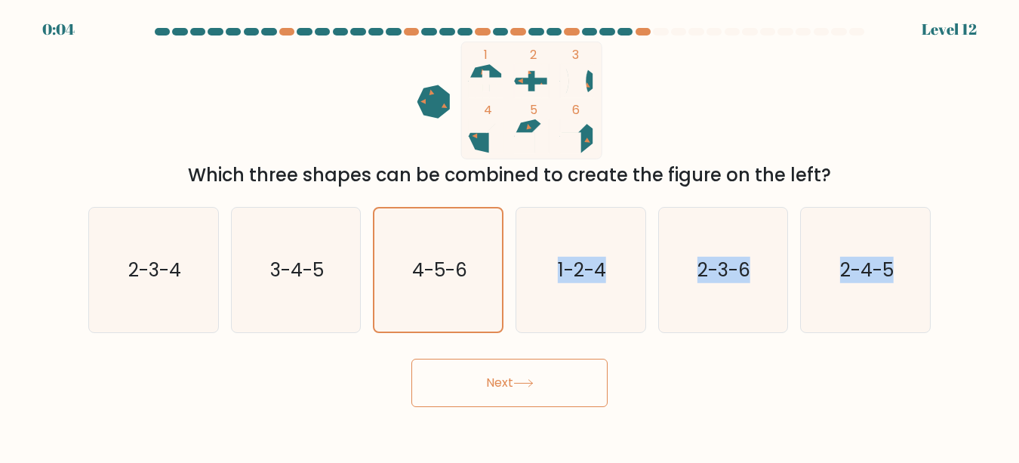
click at [466, 380] on button "Next" at bounding box center [509, 383] width 196 height 48
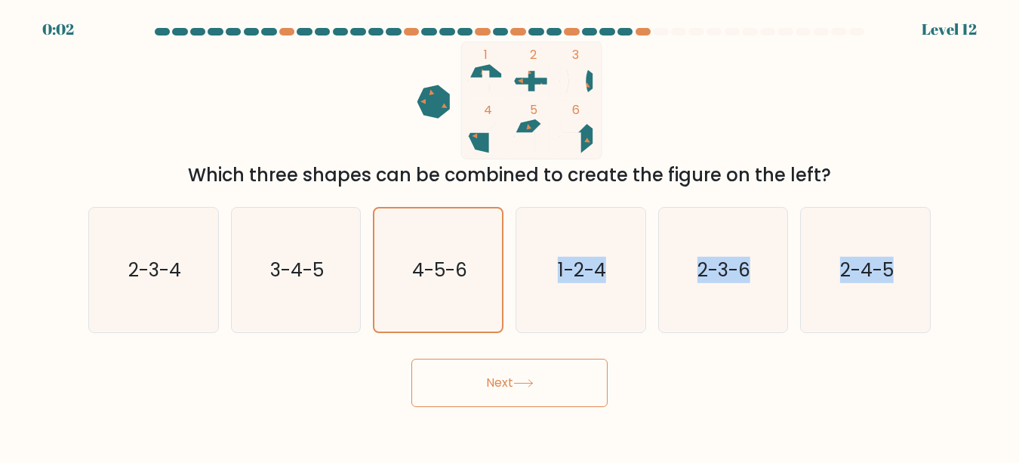
click at [467, 382] on button "Next" at bounding box center [509, 383] width 196 height 48
click at [466, 381] on button "Next" at bounding box center [509, 383] width 196 height 48
drag, startPoint x: 468, startPoint y: 390, endPoint x: 462, endPoint y: 359, distance: 31.5
click at [465, 380] on button "Next" at bounding box center [509, 383] width 196 height 48
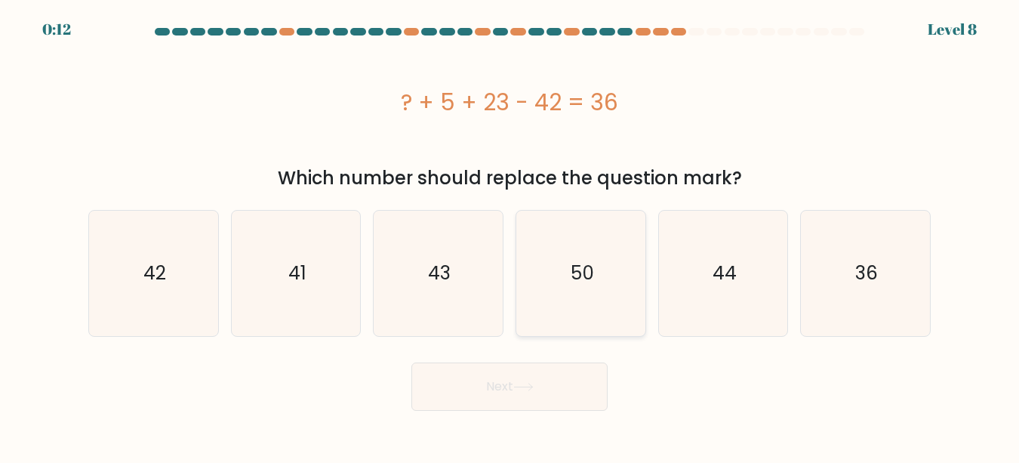
click at [574, 259] on icon "50" at bounding box center [581, 273] width 125 height 125
click at [510, 236] on input "d. 50" at bounding box center [510, 234] width 1 height 4
radio input "true"
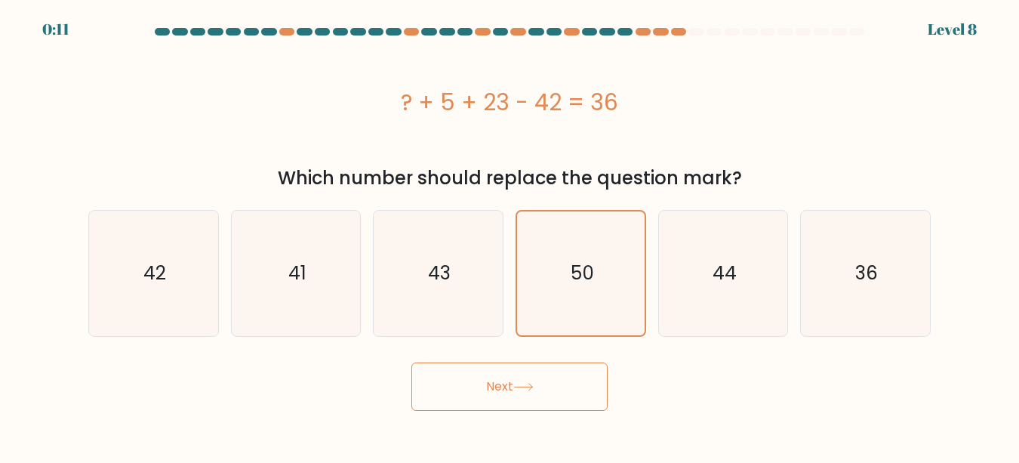
click at [488, 371] on button "Next" at bounding box center [509, 386] width 196 height 48
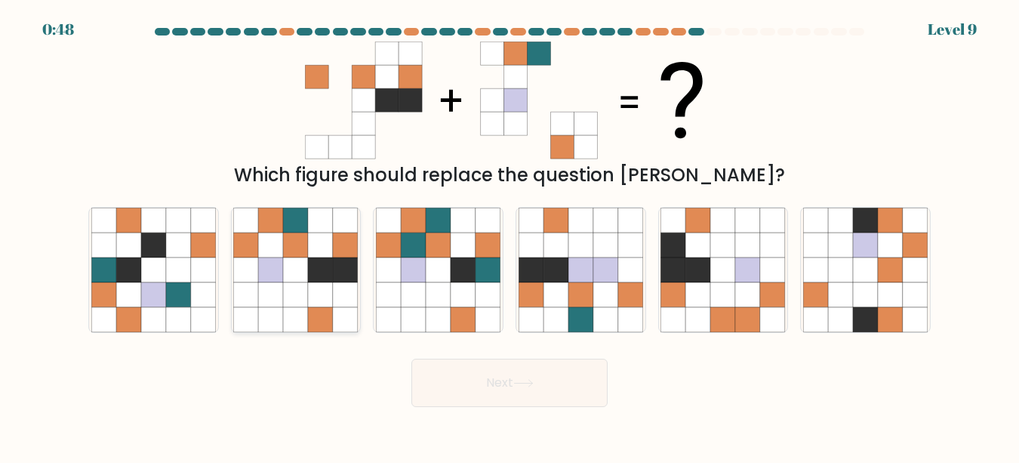
click at [354, 254] on icon at bounding box center [345, 244] width 25 height 25
click at [510, 236] on input "b." at bounding box center [510, 234] width 1 height 4
radio input "true"
click at [516, 380] on button "Next" at bounding box center [509, 383] width 196 height 48
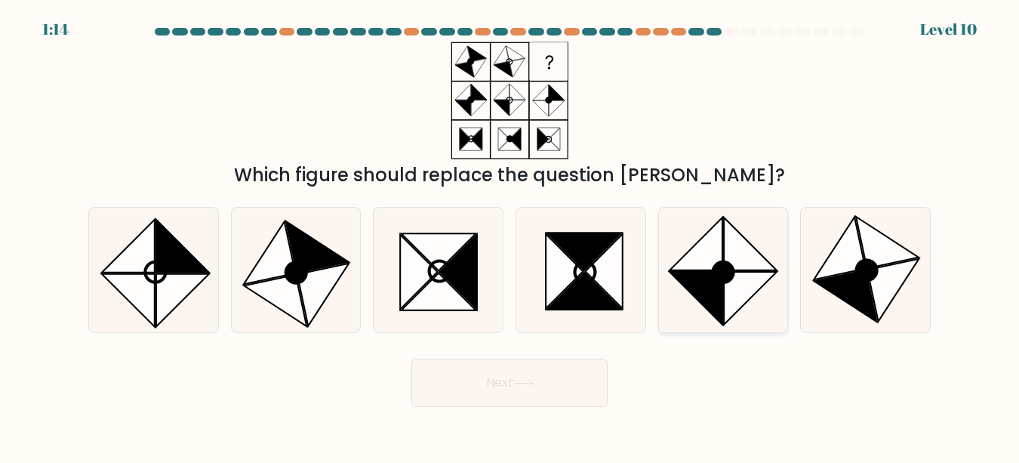
click at [744, 297] on icon at bounding box center [751, 298] width 53 height 53
click at [510, 236] on input "e." at bounding box center [510, 234] width 1 height 4
radio input "true"
click at [730, 386] on div "Next" at bounding box center [509, 379] width 861 height 56
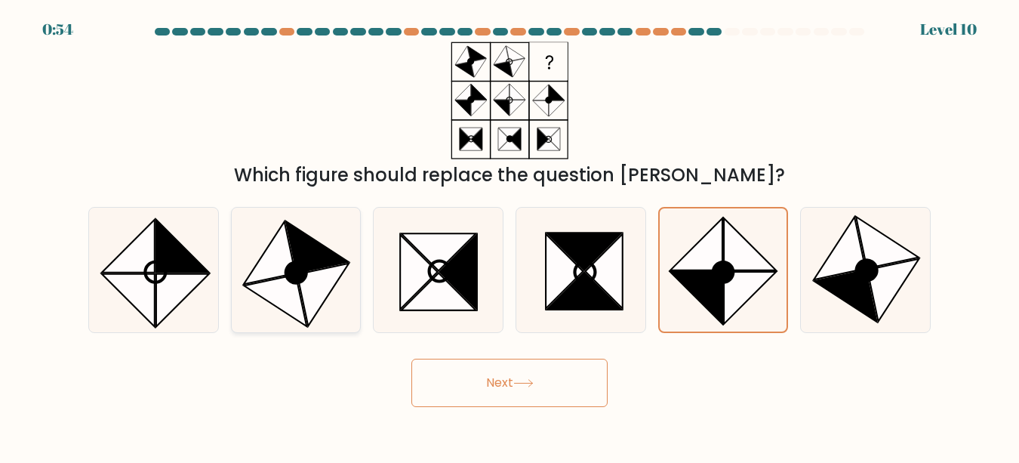
click at [304, 279] on icon at bounding box center [296, 273] width 20 height 20
click at [510, 236] on input "b." at bounding box center [510, 234] width 1 height 4
radio input "true"
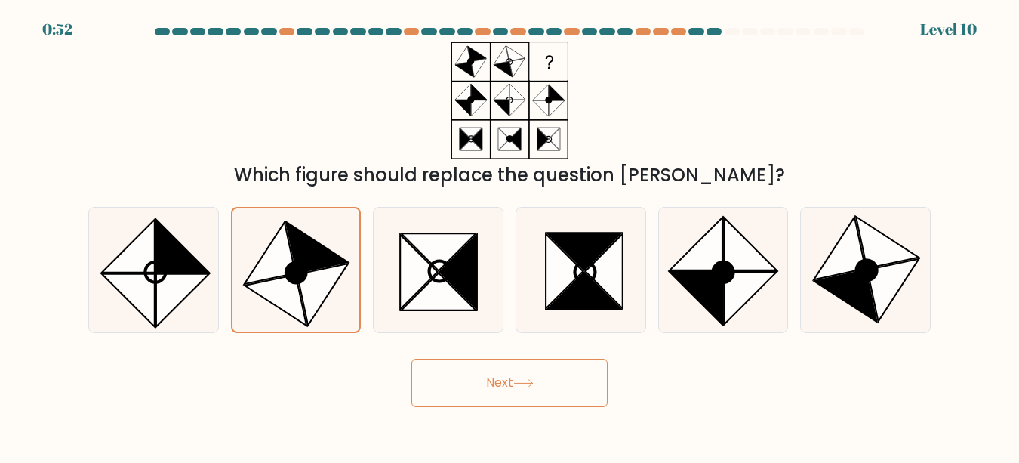
click at [467, 380] on button "Next" at bounding box center [509, 383] width 196 height 48
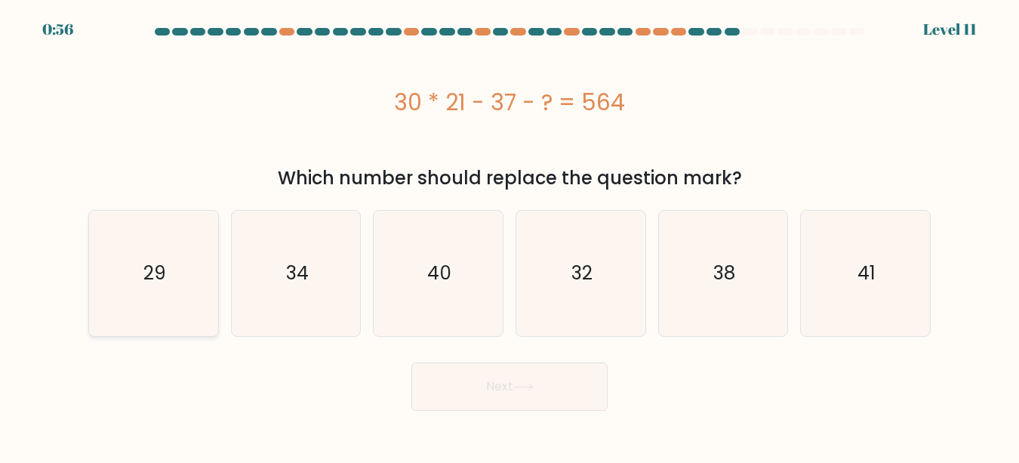
click at [189, 300] on icon "29" at bounding box center [153, 273] width 125 height 125
click at [510, 236] on input "a. 29" at bounding box center [510, 234] width 1 height 4
radio input "true"
click at [475, 395] on button "Next" at bounding box center [509, 386] width 196 height 48
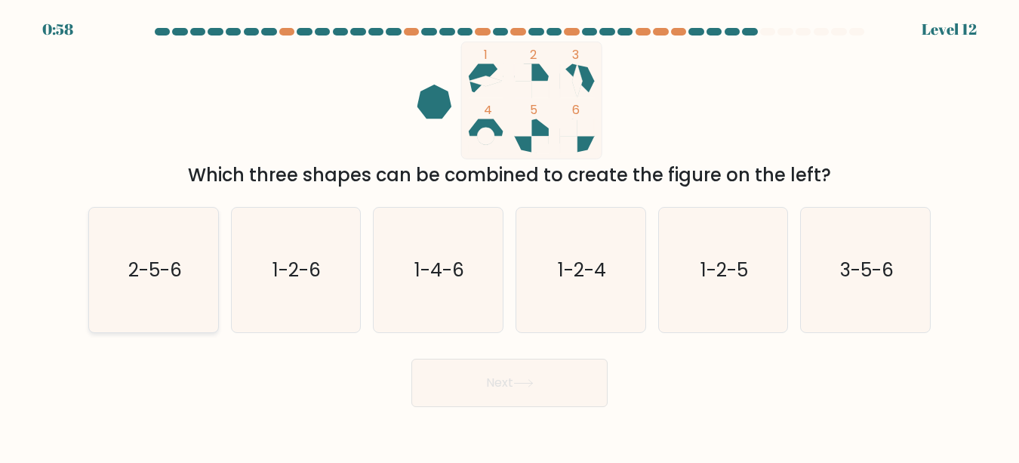
click at [167, 280] on text "2-5-6" at bounding box center [155, 270] width 54 height 26
click at [510, 236] on input "a. 2-5-6" at bounding box center [510, 234] width 1 height 4
radio input "true"
click at [454, 359] on button "Next" at bounding box center [509, 383] width 196 height 48
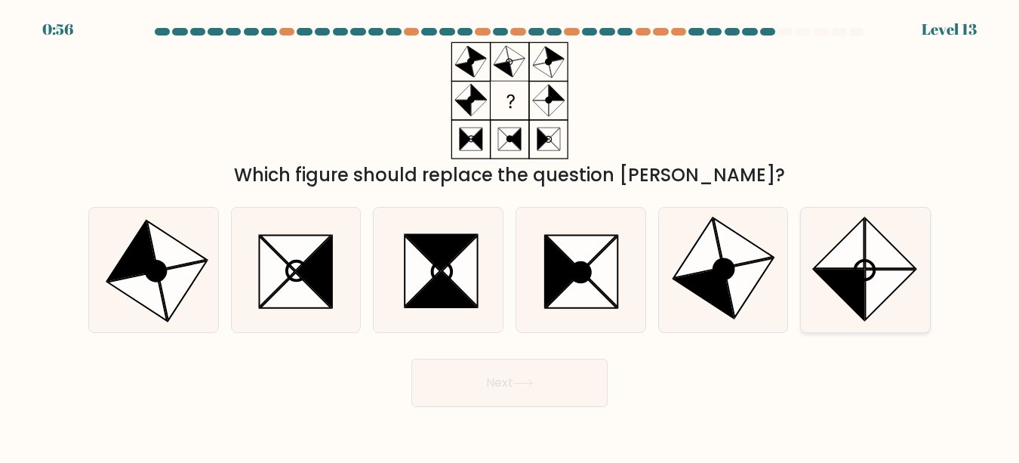
click at [851, 260] on icon at bounding box center [839, 243] width 50 height 50
click at [510, 236] on input "f." at bounding box center [510, 234] width 1 height 4
radio input "true"
click at [488, 396] on button "Next" at bounding box center [509, 383] width 196 height 48
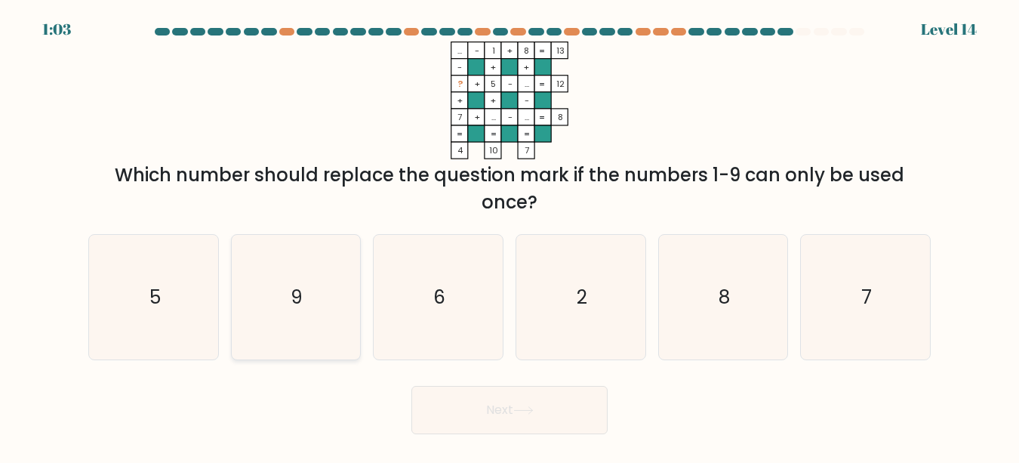
click at [326, 313] on icon "9" at bounding box center [295, 297] width 125 height 125
click at [510, 236] on input "b. 9" at bounding box center [510, 234] width 1 height 4
radio input "true"
click at [453, 413] on button "Next" at bounding box center [509, 410] width 196 height 48
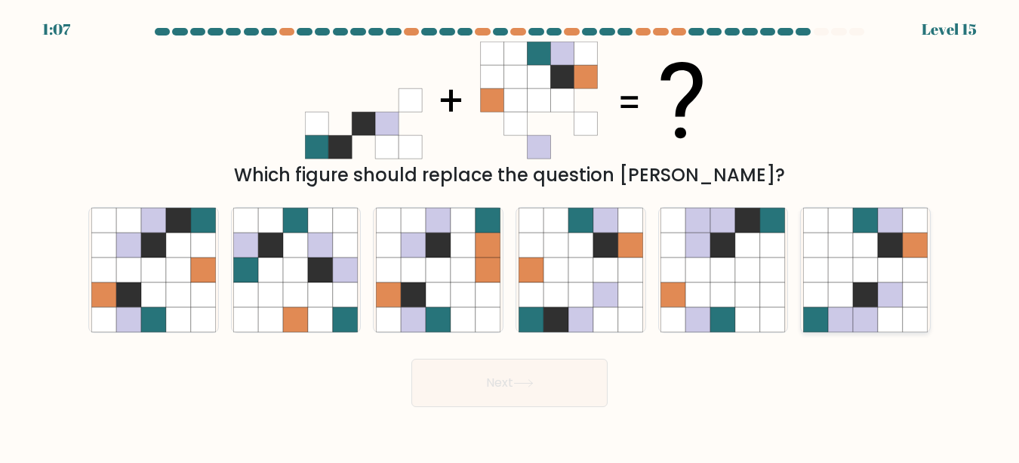
click at [838, 285] on icon at bounding box center [840, 294] width 25 height 25
click at [510, 236] on input "f." at bounding box center [510, 234] width 1 height 4
radio input "true"
click at [568, 370] on button "Next" at bounding box center [509, 383] width 196 height 48
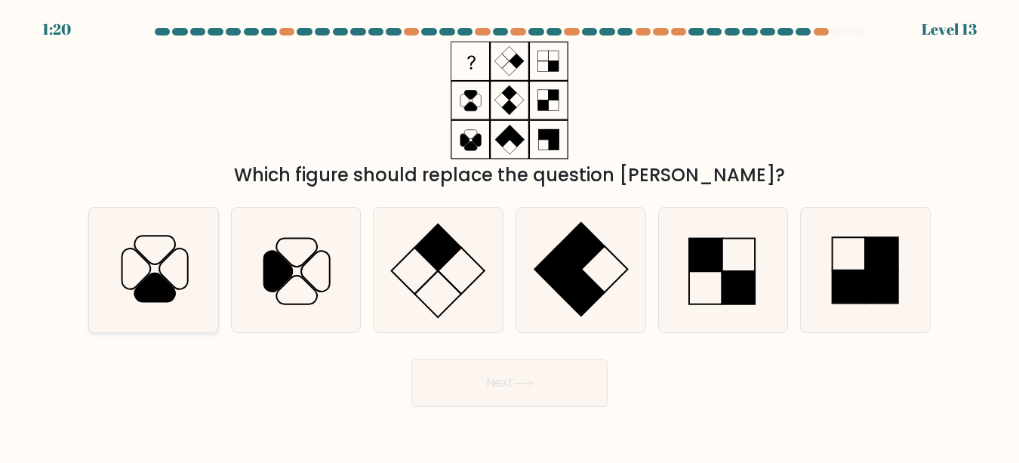
click at [183, 294] on icon at bounding box center [153, 270] width 125 height 125
click at [510, 236] on input "a." at bounding box center [510, 234] width 1 height 4
radio input "true"
click at [472, 401] on button "Next" at bounding box center [509, 383] width 196 height 48
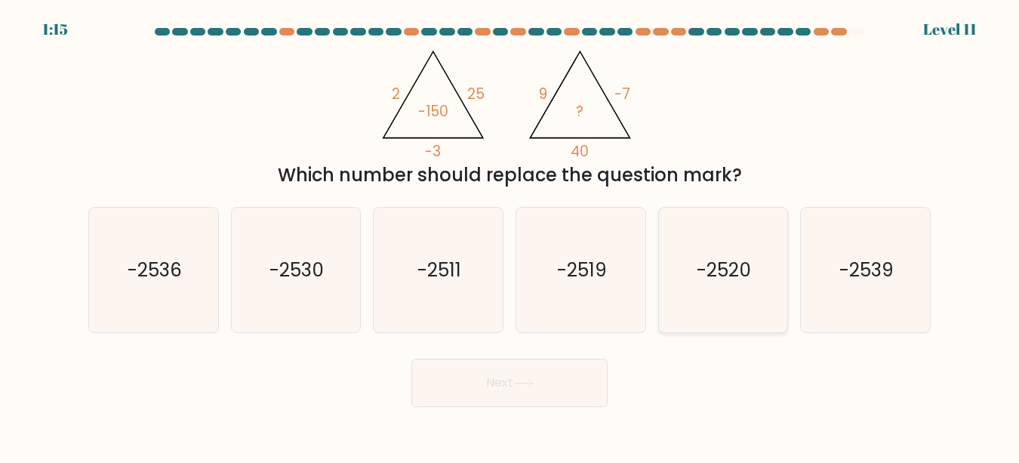
click at [719, 296] on icon "-2520" at bounding box center [722, 270] width 125 height 125
click at [510, 236] on input "e. -2520" at bounding box center [510, 234] width 1 height 4
radio input "true"
click at [534, 372] on button "Next" at bounding box center [509, 383] width 196 height 48
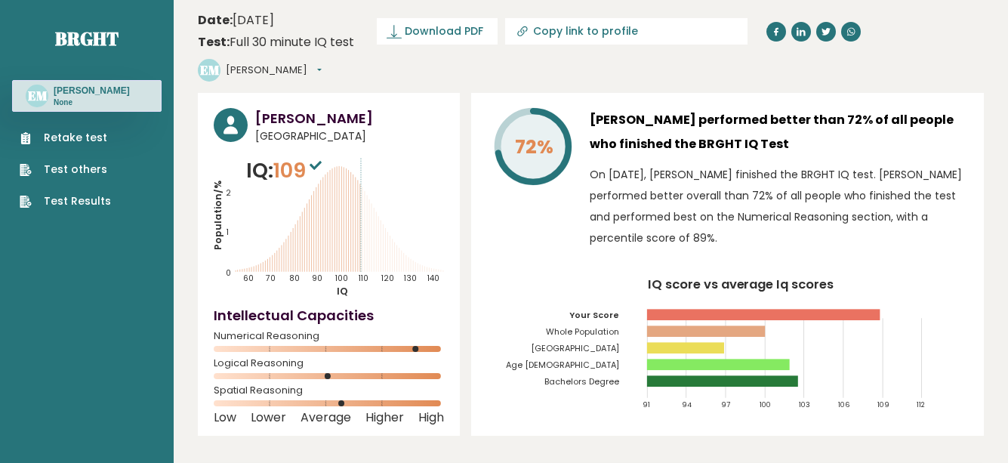
click at [46, 203] on link "Test Results" at bounding box center [65, 201] width 91 height 16
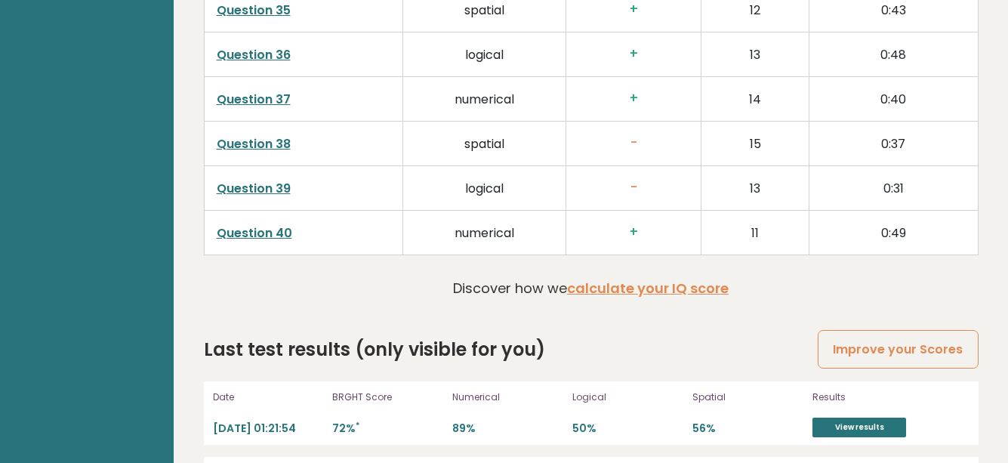
scroll to position [3973, 0]
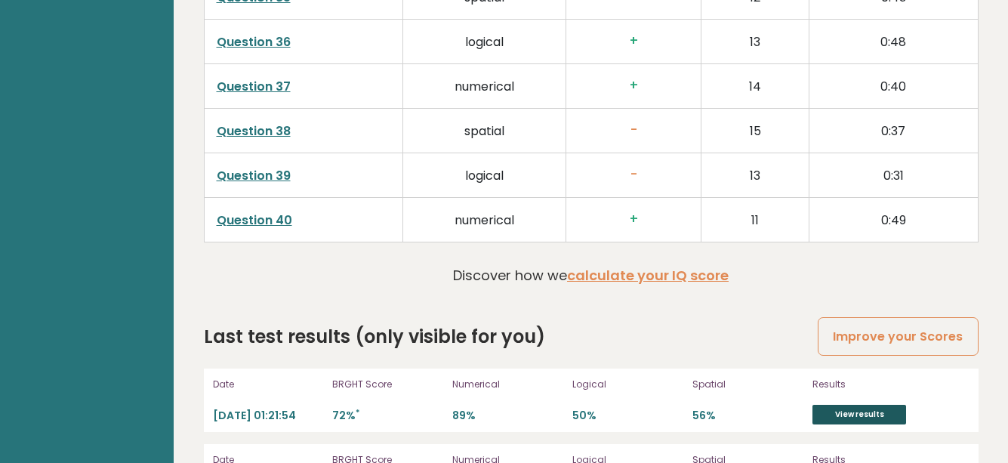
click at [865, 405] on link "View results" at bounding box center [859, 415] width 94 height 20
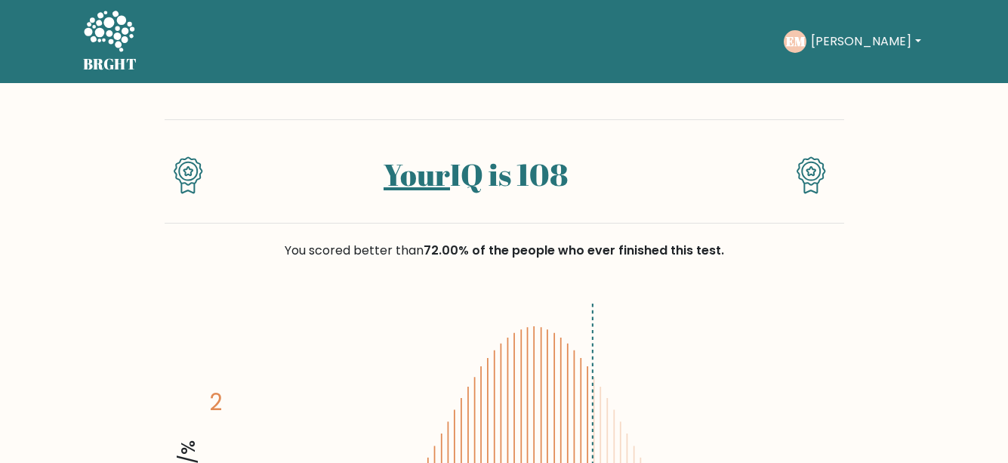
click at [869, 41] on button "[PERSON_NAME]" at bounding box center [865, 42] width 119 height 20
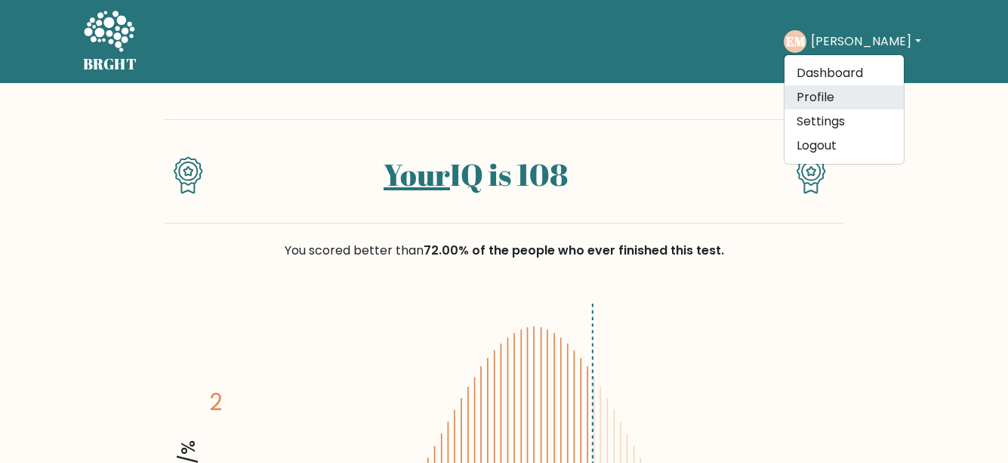
click at [848, 90] on link "Profile" at bounding box center [843, 97] width 119 height 24
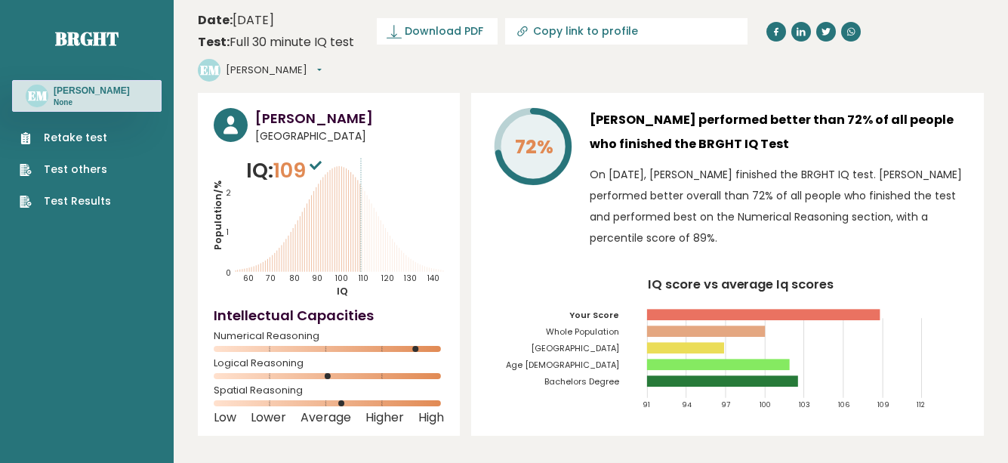
click at [322, 63] on button "[PERSON_NAME]" at bounding box center [274, 70] width 96 height 15
click at [500, 217] on div "72%" at bounding box center [532, 182] width 91 height 148
click at [66, 134] on link "Retake test" at bounding box center [65, 138] width 91 height 16
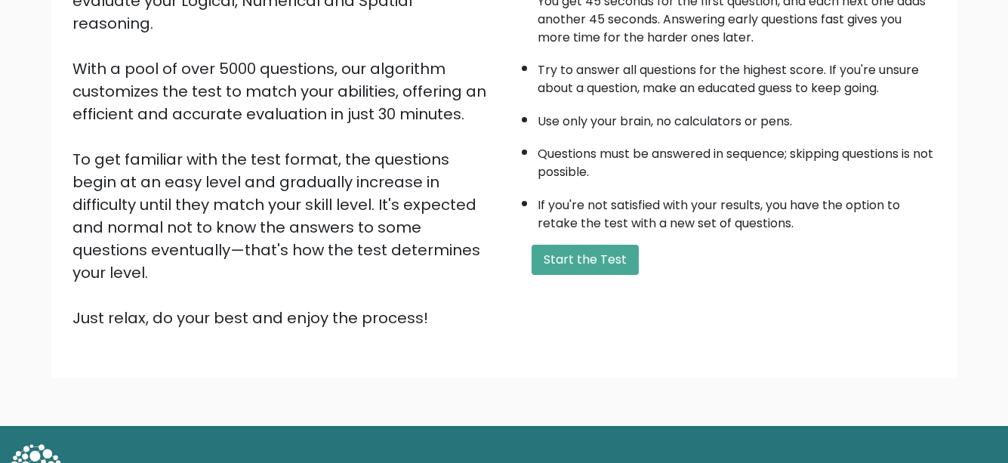
scroll to position [229, 0]
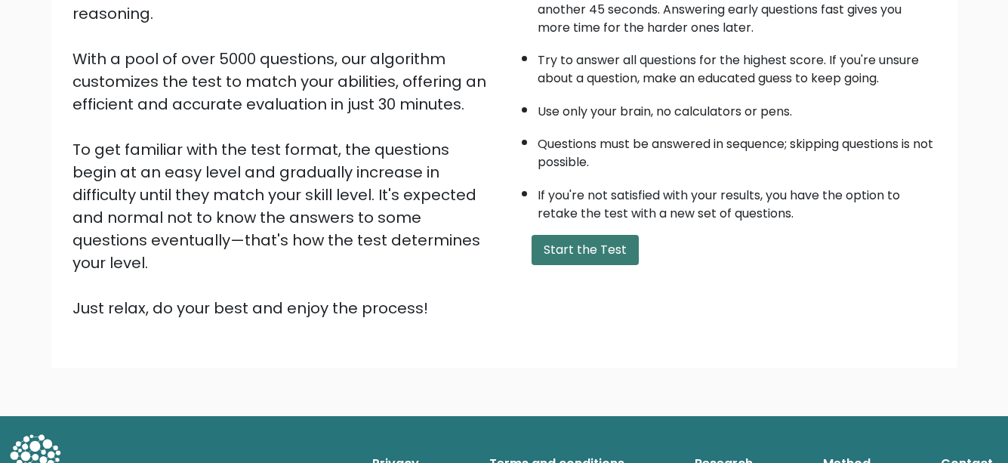
click at [571, 248] on button "Start the Test" at bounding box center [584, 250] width 107 height 30
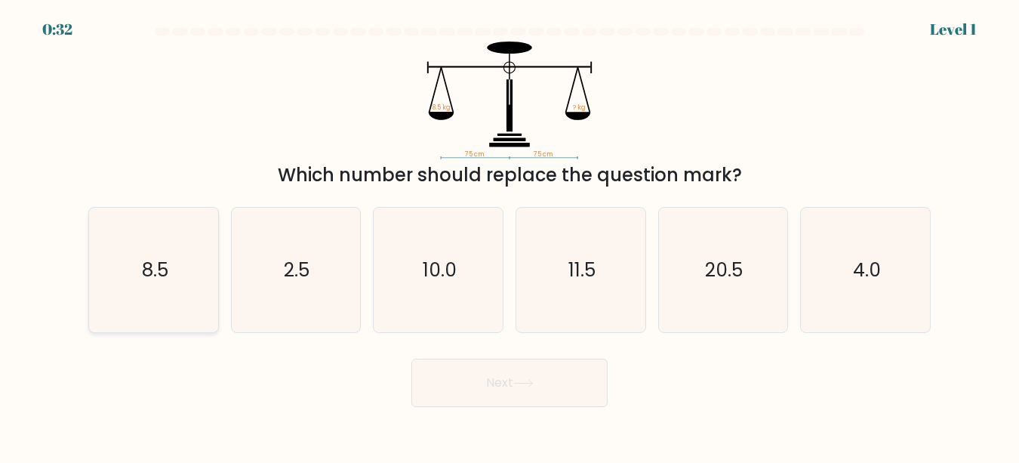
click at [151, 315] on icon "8.5" at bounding box center [153, 270] width 125 height 125
click at [510, 236] on input "a. 8.5" at bounding box center [510, 234] width 1 height 4
radio input "true"
click at [478, 395] on button "Next" at bounding box center [509, 383] width 196 height 48
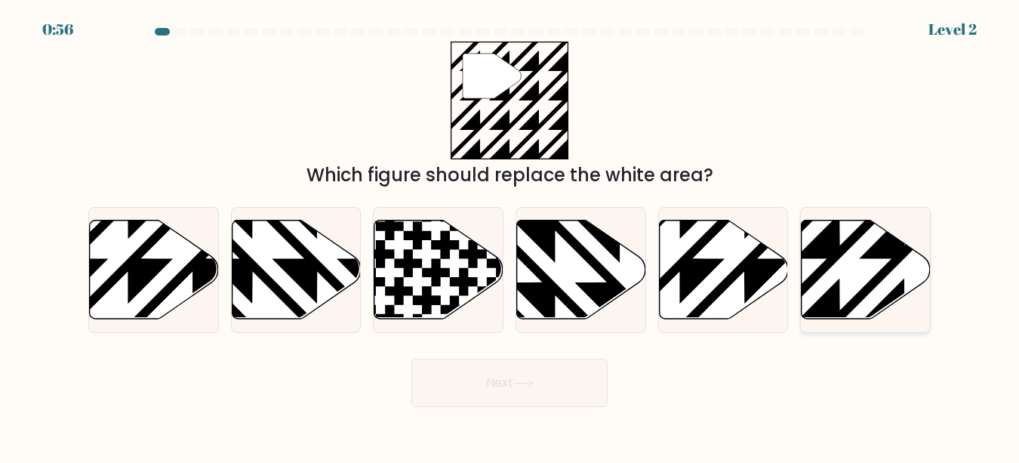
click at [839, 286] on icon at bounding box center [905, 323] width 260 height 260
click at [510, 236] on input "f." at bounding box center [510, 234] width 1 height 4
radio input "true"
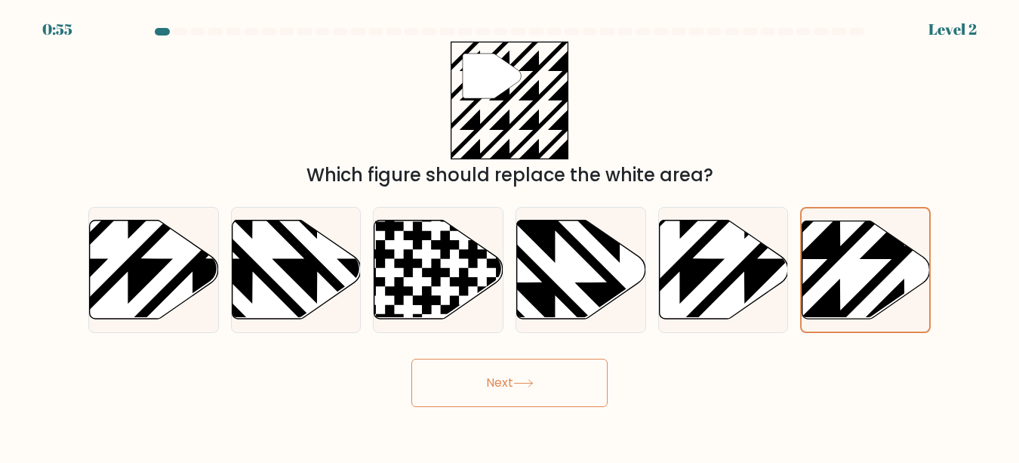
click at [532, 388] on button "Next" at bounding box center [509, 383] width 196 height 48
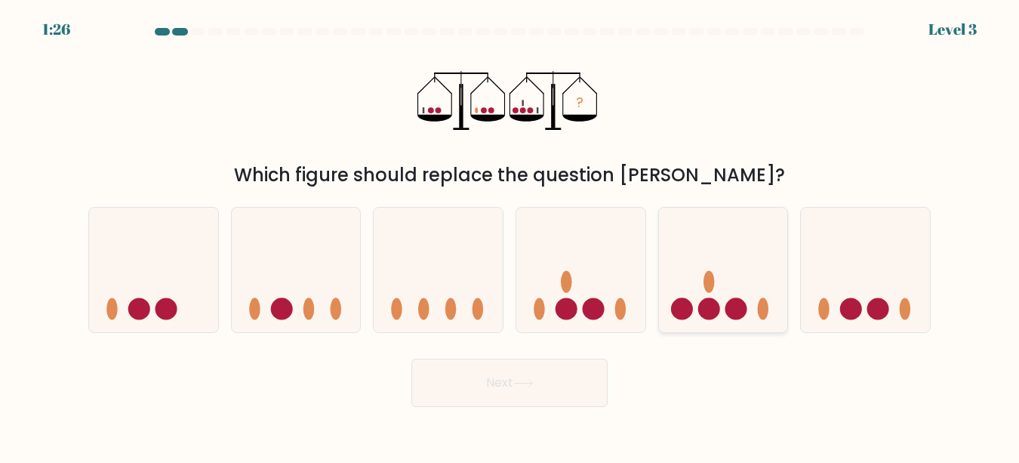
click at [713, 276] on ellipse at bounding box center [709, 282] width 11 height 22
click at [510, 236] on input "e." at bounding box center [510, 234] width 1 height 4
radio input "true"
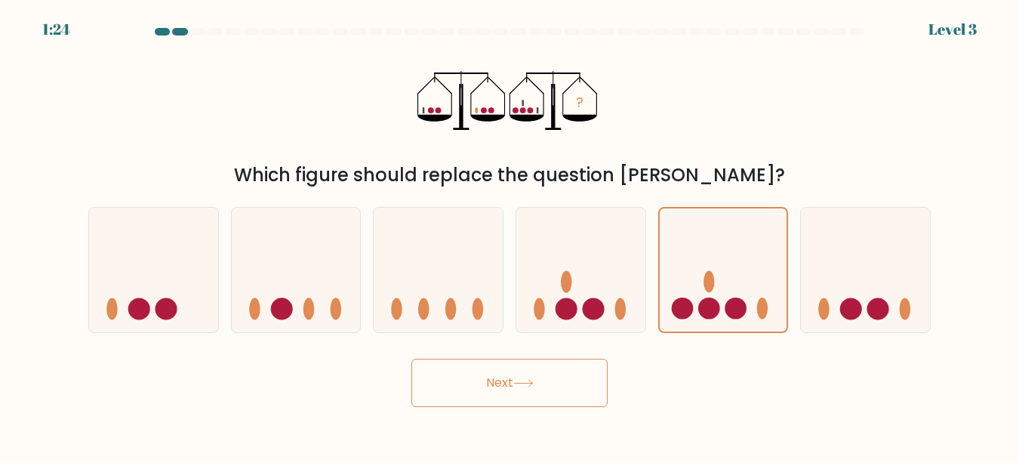
click at [538, 389] on button "Next" at bounding box center [509, 383] width 196 height 48
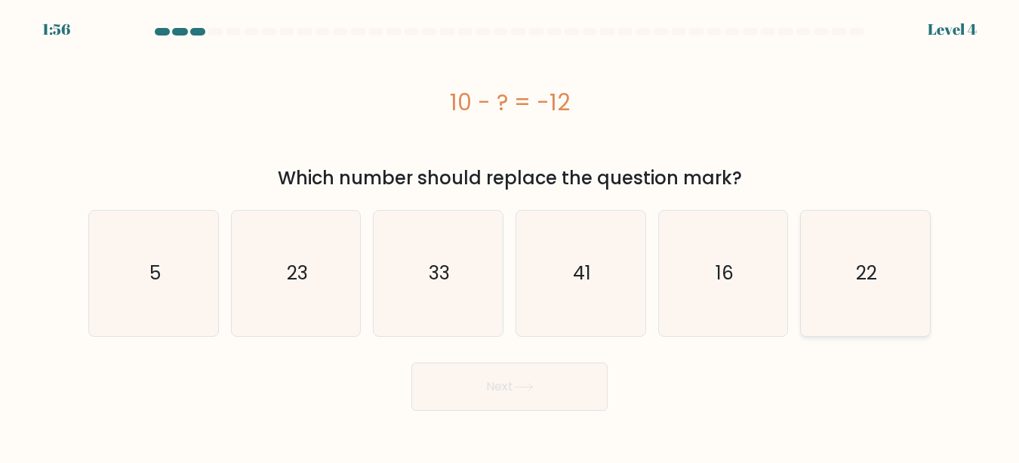
click at [847, 268] on icon "22" at bounding box center [865, 273] width 125 height 125
click at [510, 236] on input "f. 22" at bounding box center [510, 234] width 1 height 4
radio input "true"
click at [571, 371] on button "Next" at bounding box center [509, 386] width 196 height 48
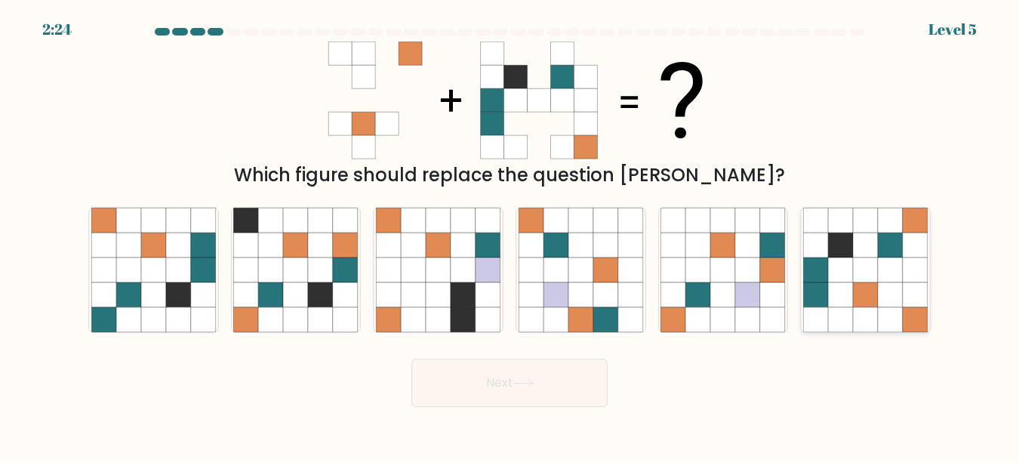
click at [842, 289] on icon at bounding box center [840, 294] width 25 height 25
click at [510, 236] on input "f." at bounding box center [510, 234] width 1 height 4
radio input "true"
click at [560, 381] on button "Next" at bounding box center [509, 383] width 196 height 48
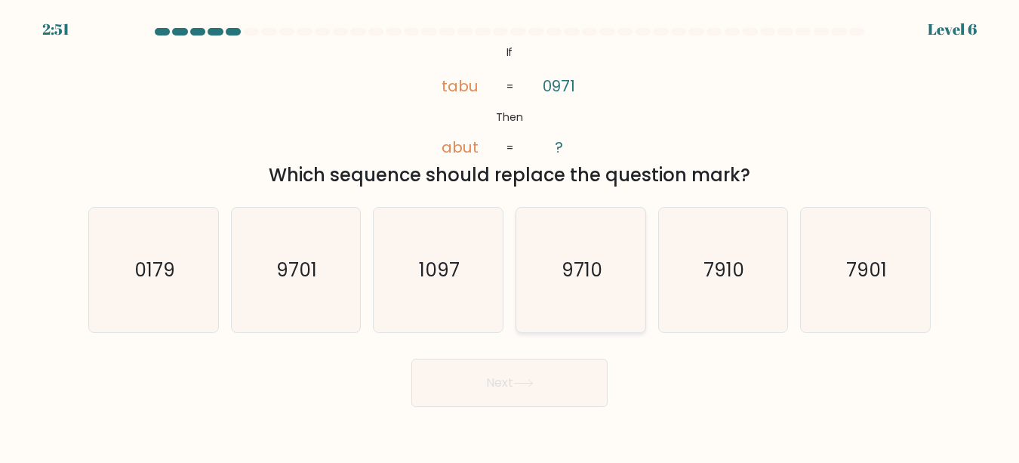
click at [593, 319] on icon "9710" at bounding box center [581, 270] width 125 height 125
click at [510, 236] on input "d. 9710" at bounding box center [510, 234] width 1 height 4
radio input "true"
click at [571, 371] on button "Next" at bounding box center [509, 383] width 196 height 48
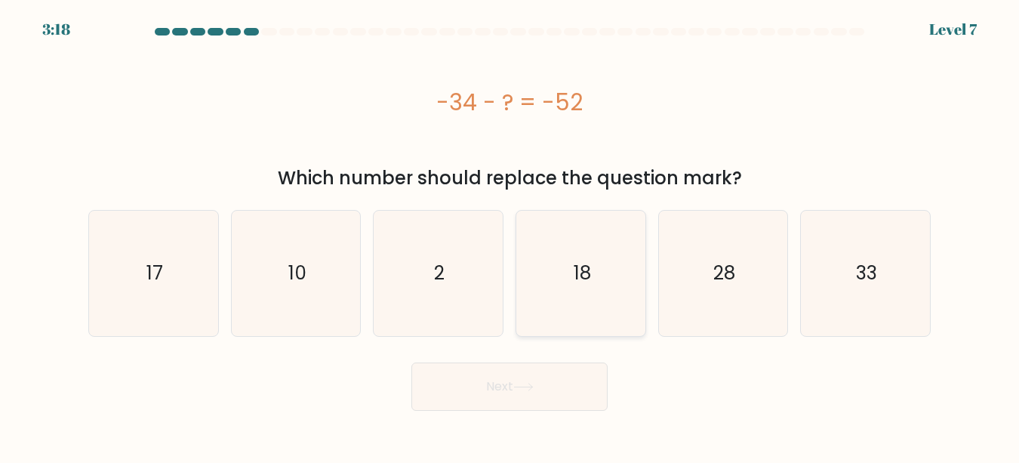
click at [575, 313] on icon "18" at bounding box center [581, 273] width 125 height 125
click at [510, 236] on input "d. 18" at bounding box center [510, 234] width 1 height 4
radio input "true"
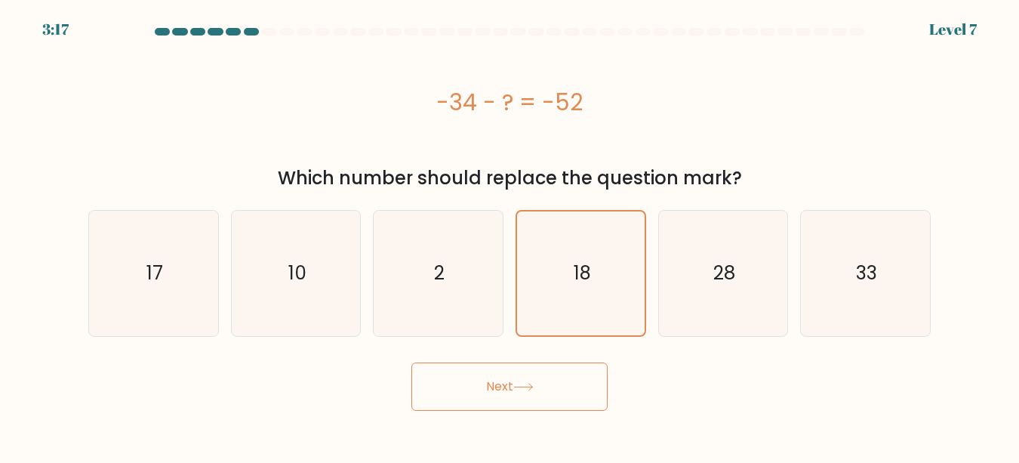
click at [546, 365] on button "Next" at bounding box center [509, 386] width 196 height 48
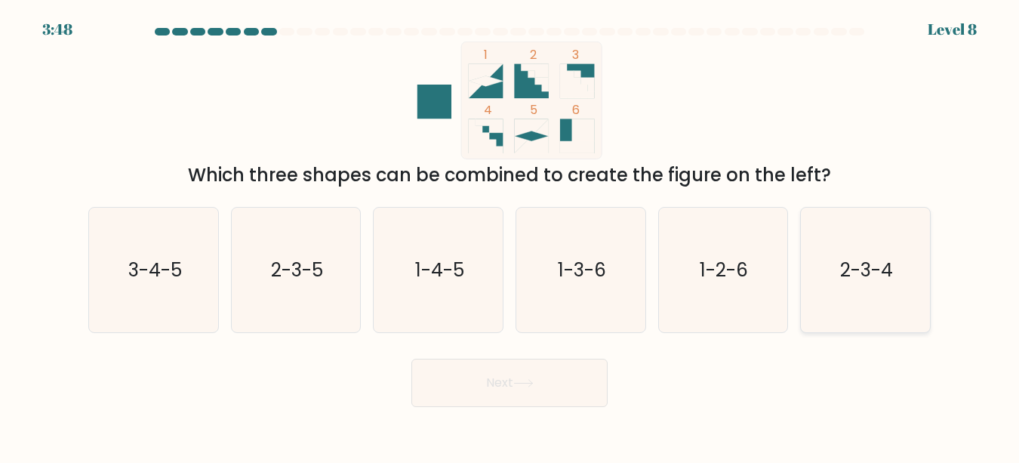
click at [907, 269] on icon "2-3-4" at bounding box center [865, 270] width 125 height 125
click at [510, 236] on input "f. 2-3-4" at bounding box center [510, 234] width 1 height 4
radio input "true"
click at [558, 374] on button "Next" at bounding box center [509, 383] width 196 height 48
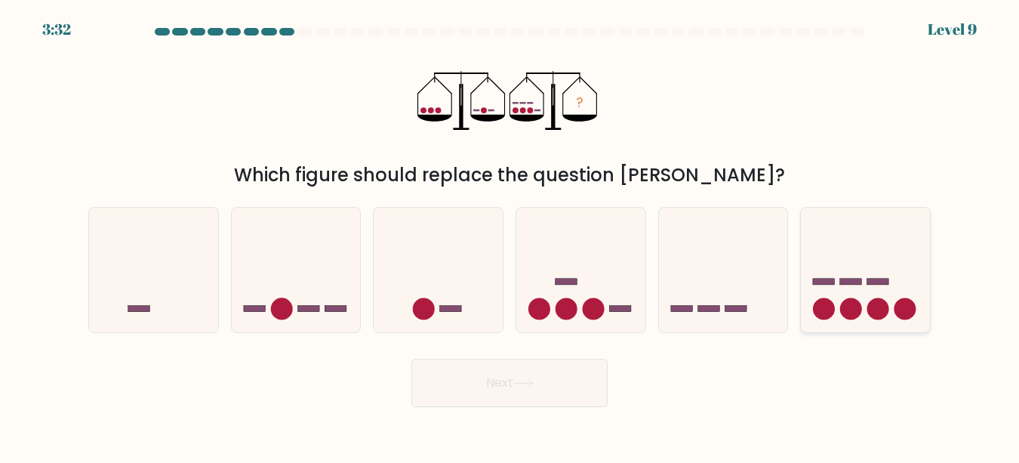
click at [842, 242] on icon at bounding box center [865, 270] width 129 height 106
click at [510, 236] on input "f." at bounding box center [510, 234] width 1 height 4
radio input "true"
click at [520, 396] on button "Next" at bounding box center [509, 383] width 196 height 48
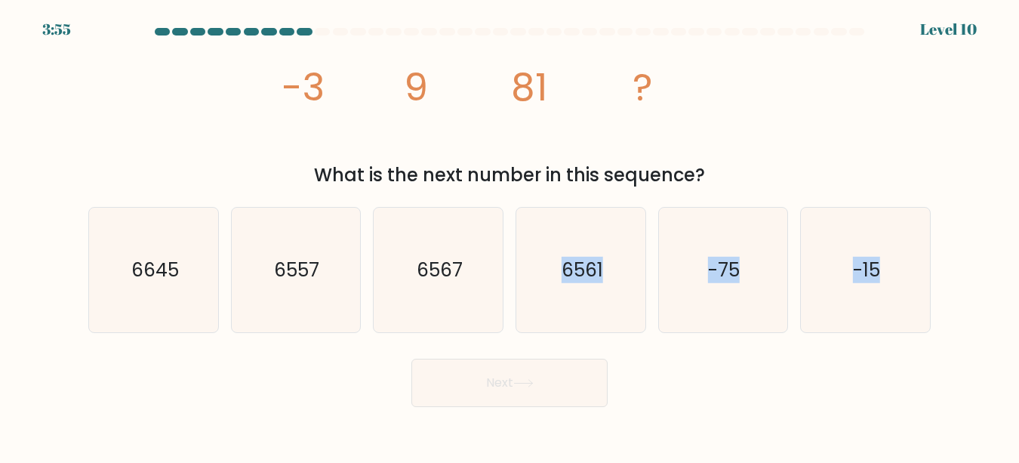
drag, startPoint x: 556, startPoint y: 270, endPoint x: 513, endPoint y: 367, distance: 105.5
click at [513, 367] on form at bounding box center [509, 217] width 1019 height 379
click at [571, 309] on icon "6561" at bounding box center [581, 270] width 125 height 125
click at [510, 236] on input "d. 6561" at bounding box center [510, 234] width 1 height 4
radio input "true"
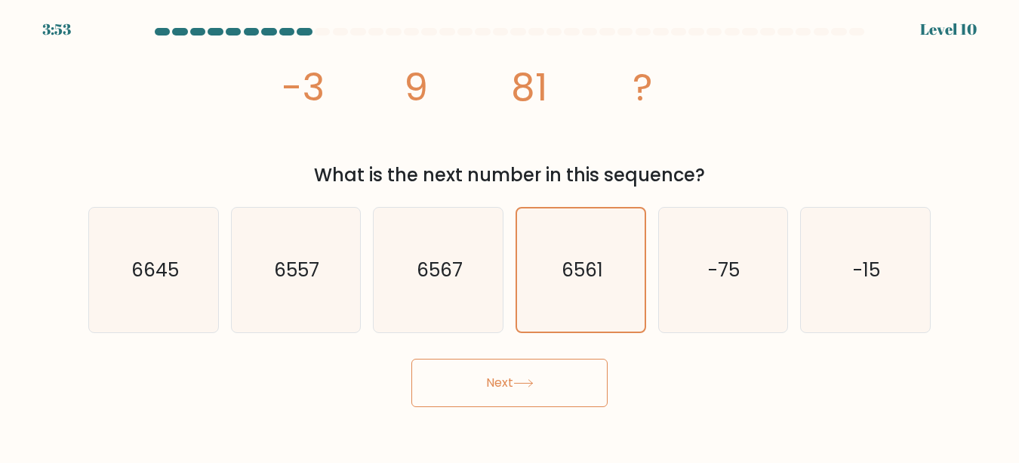
click at [530, 387] on icon at bounding box center [523, 383] width 20 height 8
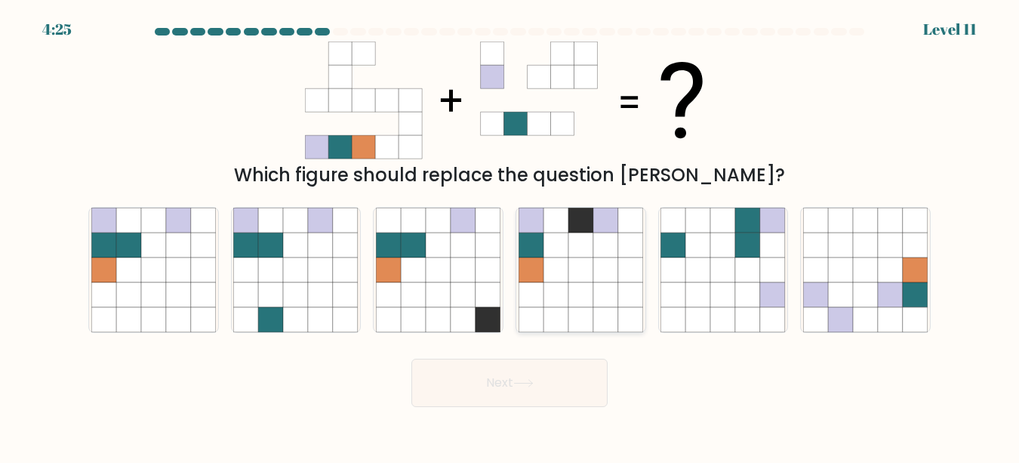
click at [573, 257] on icon at bounding box center [580, 244] width 25 height 25
click at [510, 236] on input "d." at bounding box center [510, 234] width 1 height 4
radio input "true"
click at [177, 276] on icon at bounding box center [178, 269] width 25 height 25
click at [510, 236] on input "a." at bounding box center [510, 234] width 1 height 4
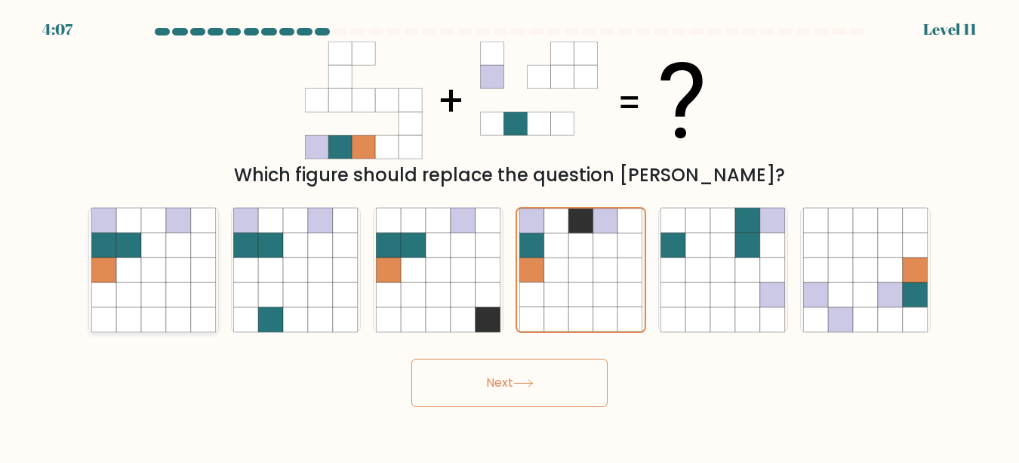
radio input "true"
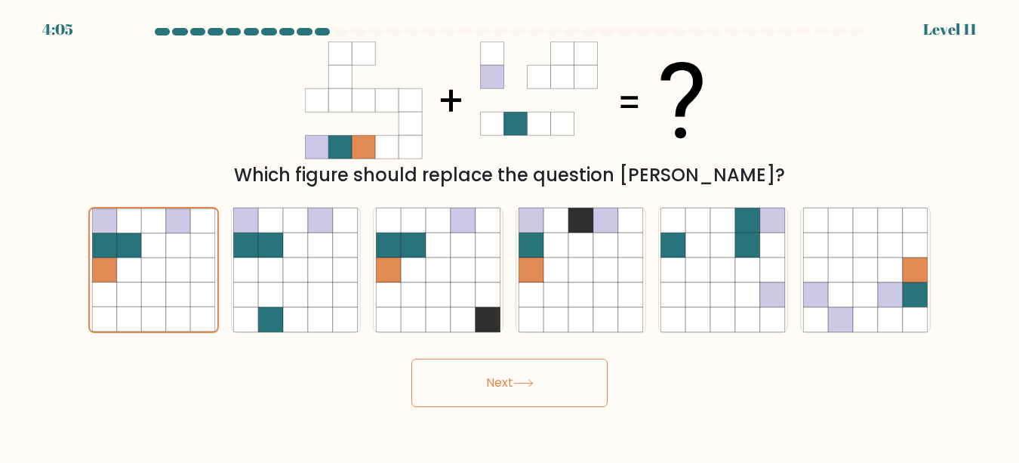
click at [463, 362] on button "Next" at bounding box center [509, 383] width 196 height 48
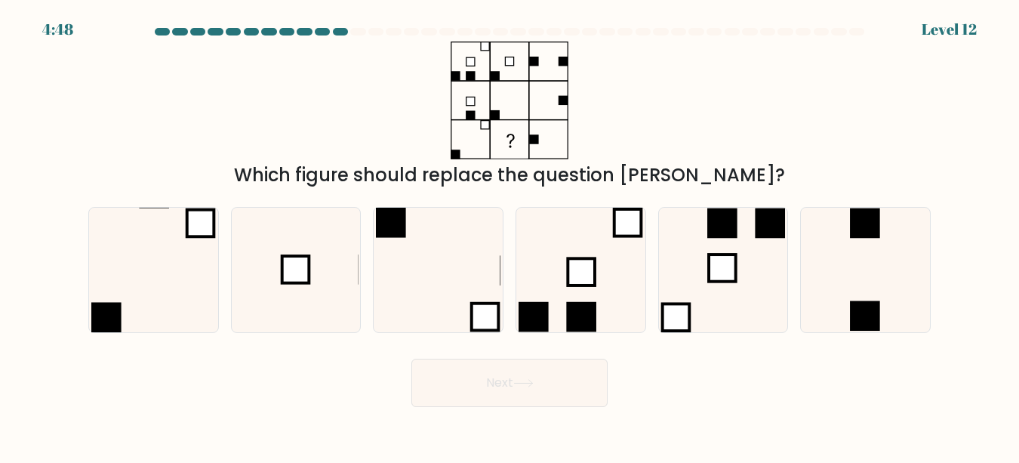
click at [464, 373] on button "Next" at bounding box center [509, 383] width 196 height 48
click at [338, 383] on div "Next" at bounding box center [509, 379] width 861 height 56
click at [717, 257] on rect at bounding box center [722, 267] width 27 height 27
click at [510, 236] on input "e." at bounding box center [510, 234] width 1 height 4
radio input "true"
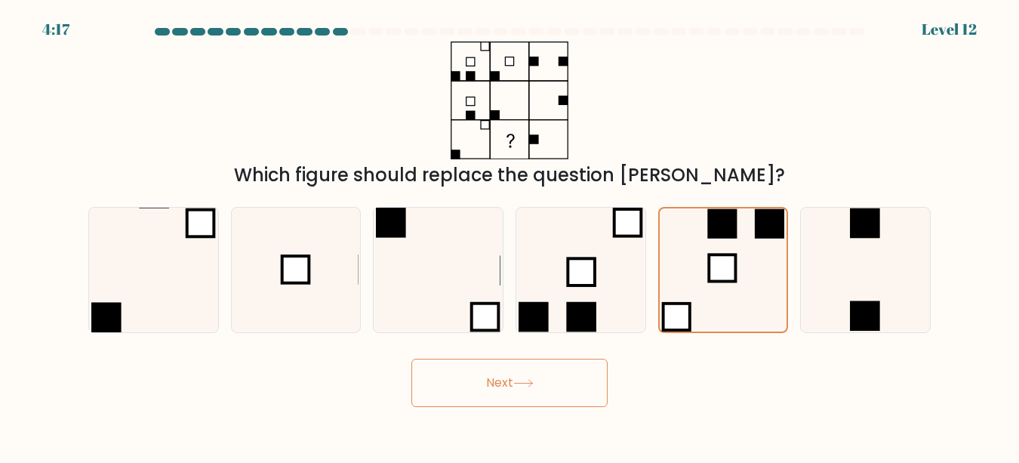
click at [543, 380] on button "Next" at bounding box center [509, 383] width 196 height 48
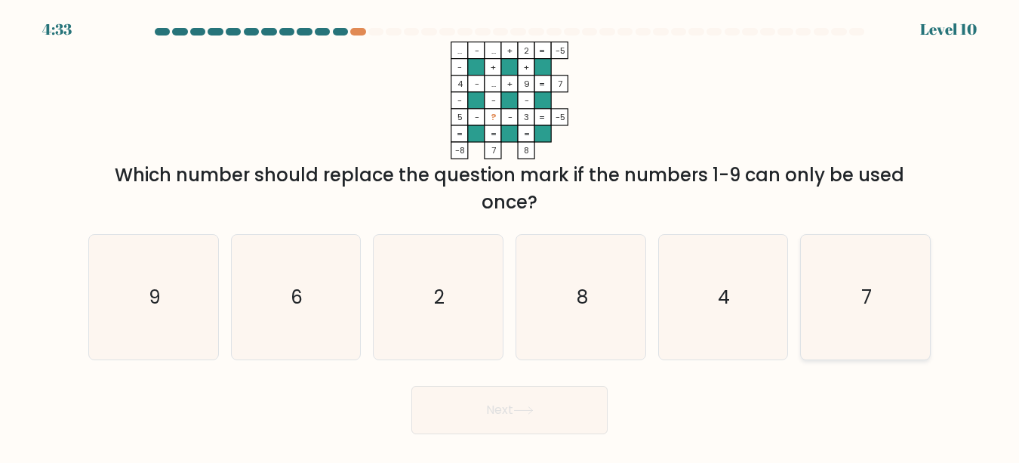
click at [840, 313] on icon "7" at bounding box center [865, 297] width 125 height 125
click at [510, 236] on input "f. 7" at bounding box center [510, 234] width 1 height 4
radio input "true"
click at [569, 417] on button "Next" at bounding box center [509, 410] width 196 height 48
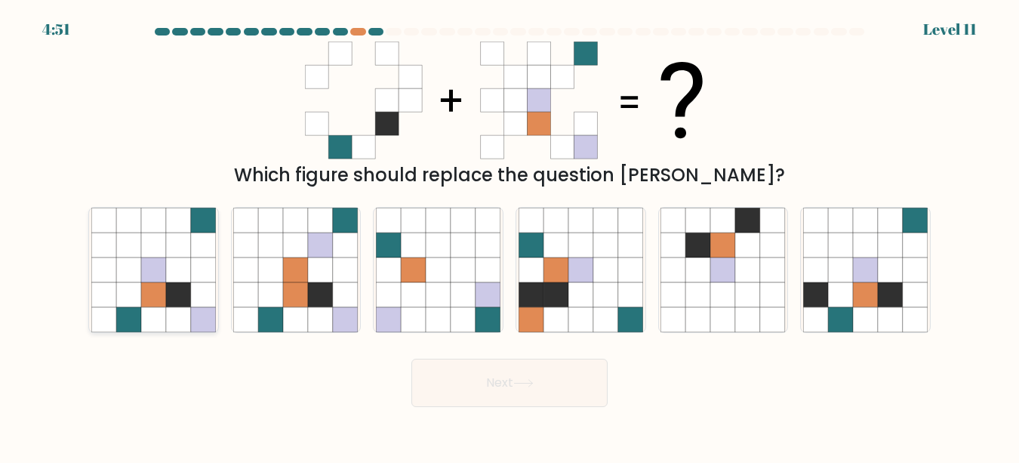
click at [149, 257] on icon at bounding box center [153, 269] width 25 height 25
click at [510, 236] on input "a." at bounding box center [510, 234] width 1 height 4
radio input "true"
click at [471, 385] on button "Next" at bounding box center [509, 383] width 196 height 48
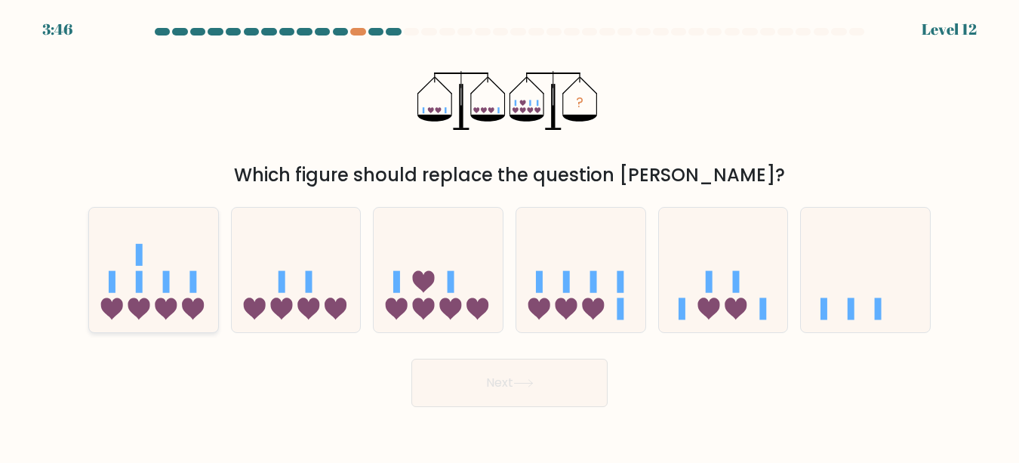
click at [118, 301] on icon at bounding box center [112, 309] width 22 height 22
click at [510, 236] on input "a." at bounding box center [510, 234] width 1 height 4
radio input "true"
click at [472, 387] on button "Next" at bounding box center [509, 383] width 196 height 48
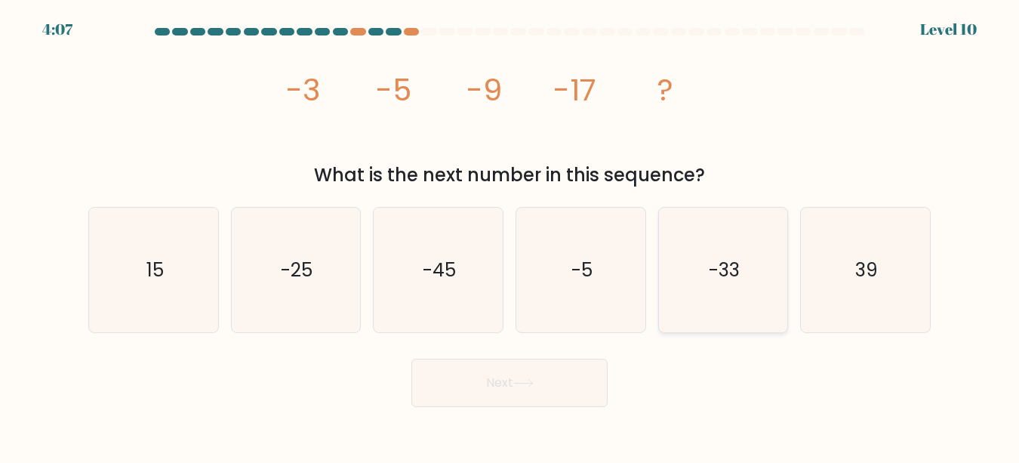
click at [659, 298] on div "-33" at bounding box center [723, 270] width 131 height 126
click at [510, 236] on input "e. -33" at bounding box center [510, 234] width 1 height 4
radio input "true"
click at [537, 375] on button "Next" at bounding box center [509, 383] width 196 height 48
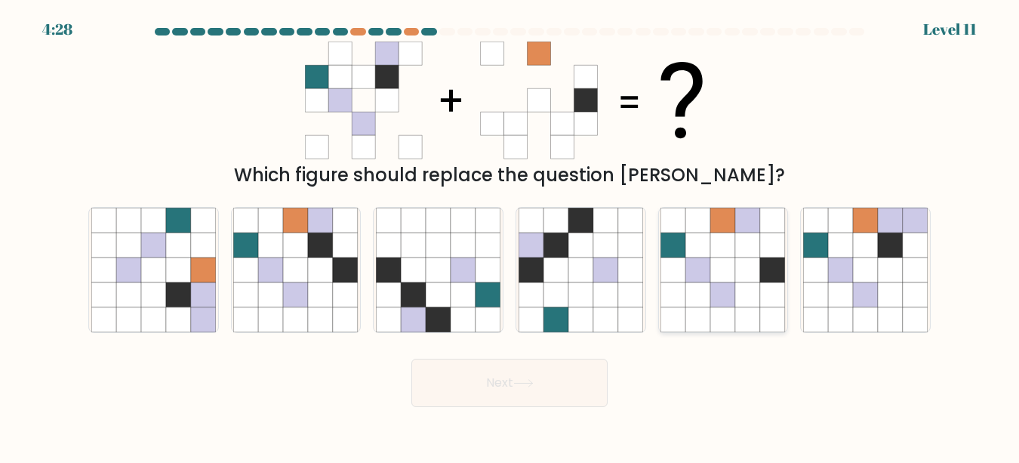
click at [750, 312] on icon at bounding box center [747, 319] width 25 height 25
click at [510, 236] on input "e." at bounding box center [510, 234] width 1 height 4
radio input "true"
click at [515, 383] on button "Next" at bounding box center [509, 383] width 196 height 48
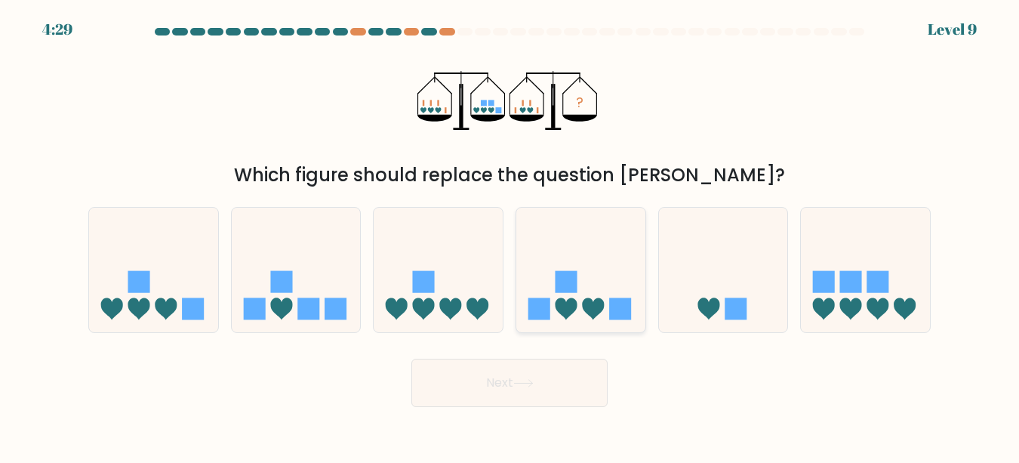
click at [573, 315] on icon at bounding box center [580, 270] width 129 height 106
click at [510, 236] on input "d." at bounding box center [510, 234] width 1 height 4
radio input "true"
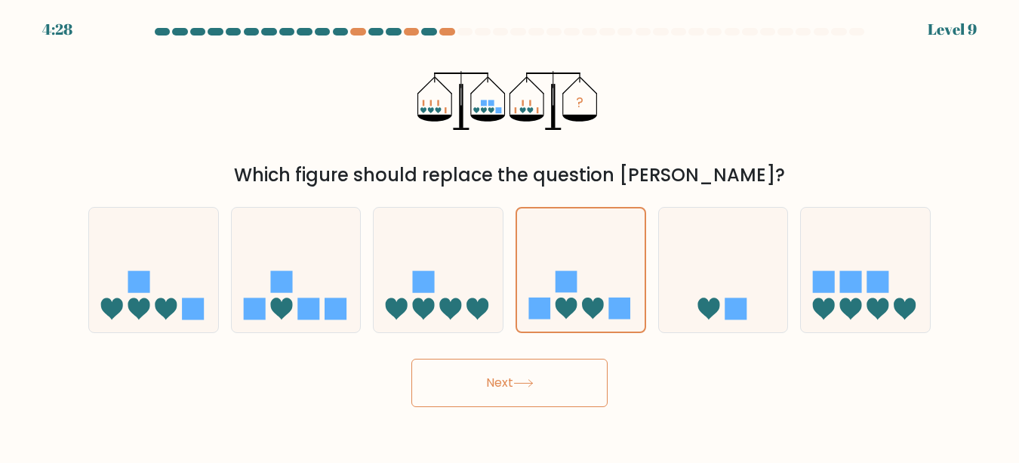
click at [547, 363] on button "Next" at bounding box center [509, 383] width 196 height 48
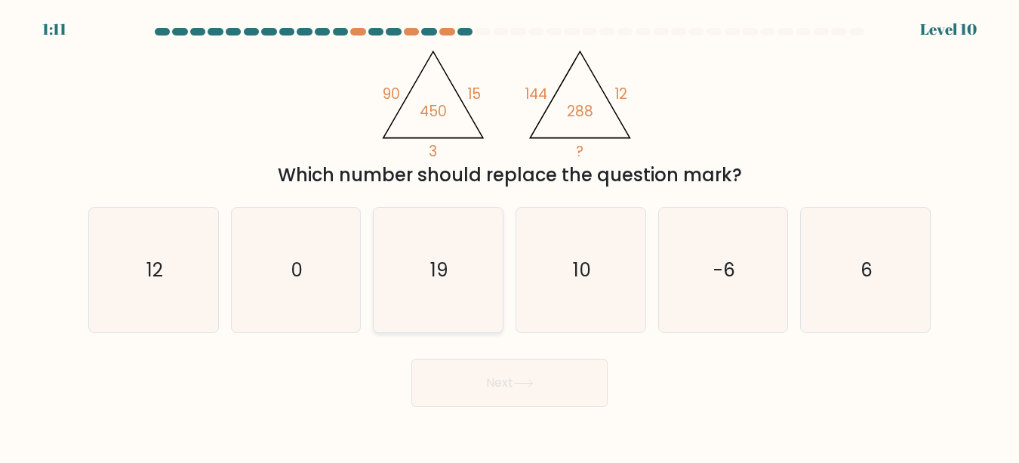
click at [487, 271] on icon "19" at bounding box center [438, 270] width 125 height 125
click at [510, 236] on input "c. 19" at bounding box center [510, 234] width 1 height 4
radio input "true"
click at [492, 383] on button "Next" at bounding box center [509, 383] width 196 height 48
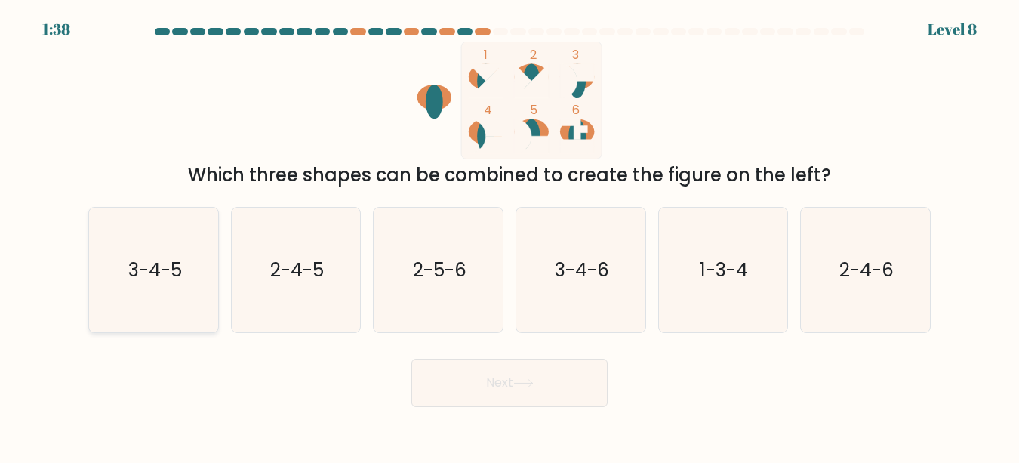
click at [148, 284] on icon "3-4-5" at bounding box center [153, 270] width 125 height 125
click at [510, 236] on input "a. 3-4-5" at bounding box center [510, 234] width 1 height 4
radio input "true"
click at [490, 373] on button "Next" at bounding box center [509, 383] width 196 height 48
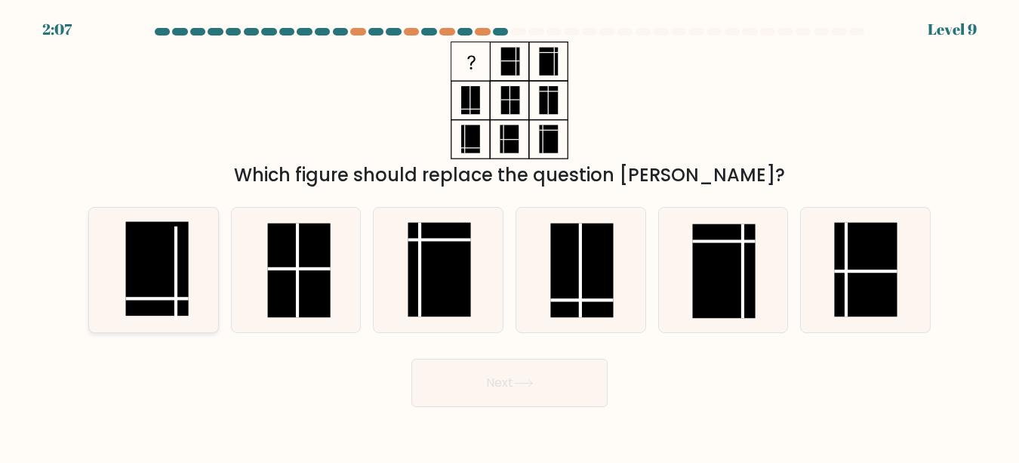
click at [165, 294] on rect at bounding box center [156, 268] width 63 height 94
click at [510, 236] on input "a." at bounding box center [510, 234] width 1 height 4
radio input "true"
click at [448, 372] on button "Next" at bounding box center [509, 383] width 196 height 48
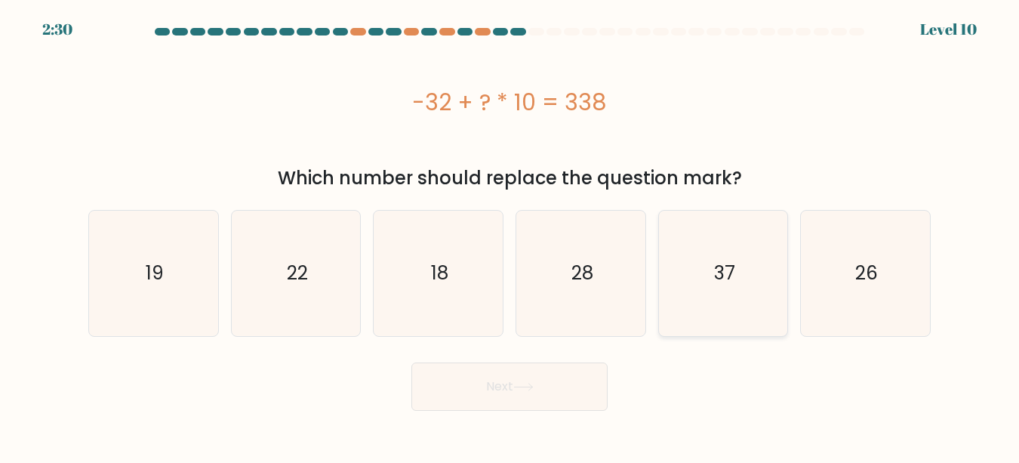
click at [686, 275] on icon "37" at bounding box center [722, 273] width 125 height 125
click at [510, 236] on input "e. 37" at bounding box center [510, 234] width 1 height 4
radio input "true"
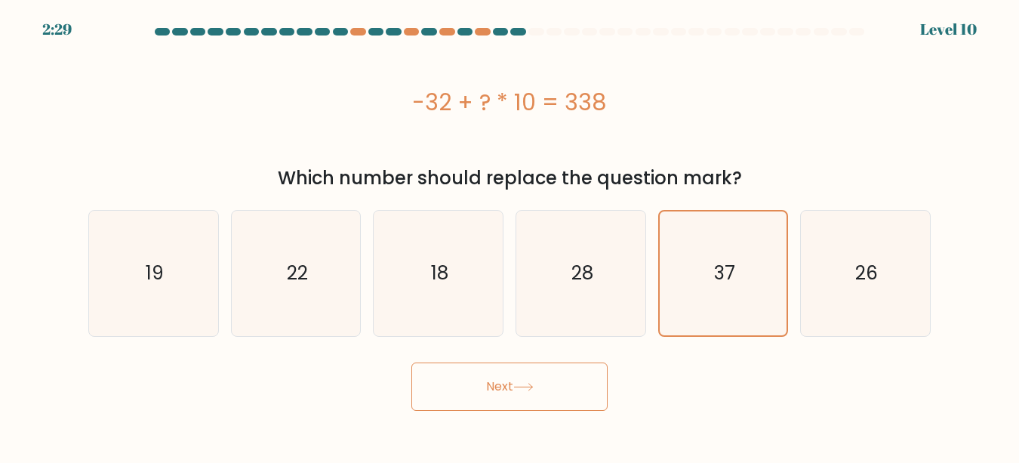
click at [551, 381] on button "Next" at bounding box center [509, 386] width 196 height 48
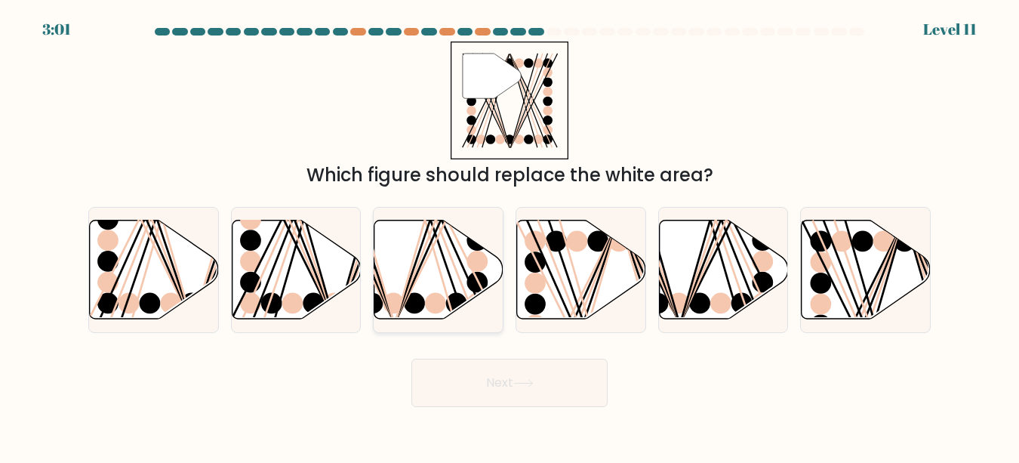
click at [453, 271] on icon at bounding box center [438, 269] width 129 height 99
click at [510, 236] on input "c." at bounding box center [510, 234] width 1 height 4
radio input "true"
click at [528, 400] on button "Next" at bounding box center [509, 383] width 196 height 48
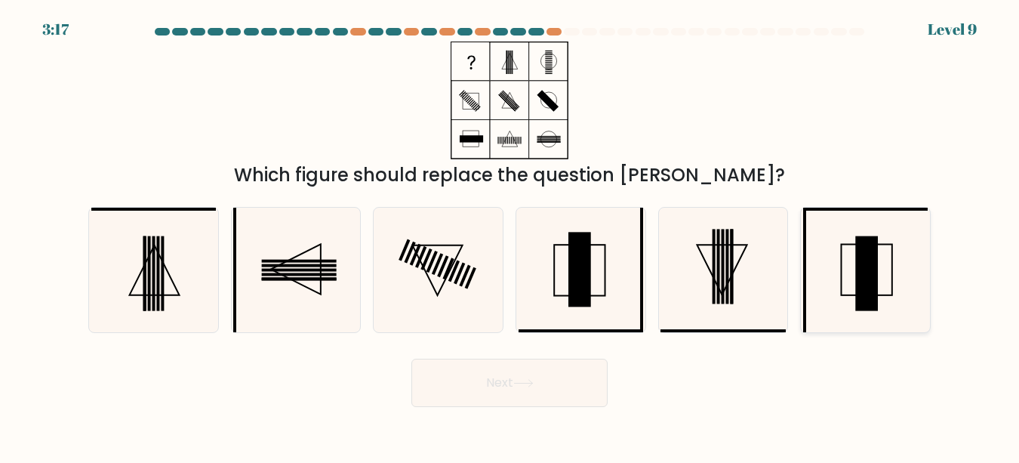
click at [842, 291] on rect at bounding box center [867, 270] width 51 height 51
click at [510, 236] on input "f." at bounding box center [510, 234] width 1 height 4
radio input "true"
click at [482, 374] on button "Next" at bounding box center [509, 383] width 196 height 48
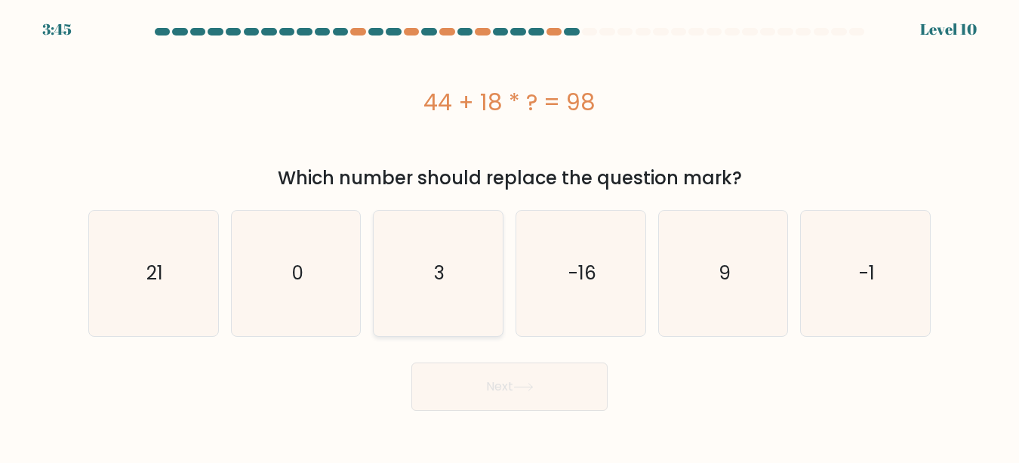
drag, startPoint x: 456, startPoint y: 330, endPoint x: 444, endPoint y: 296, distance: 36.1
click at [444, 296] on icon "3" at bounding box center [438, 273] width 125 height 125
click at [510, 236] on input "c. 3" at bounding box center [510, 234] width 1 height 4
radio input "true"
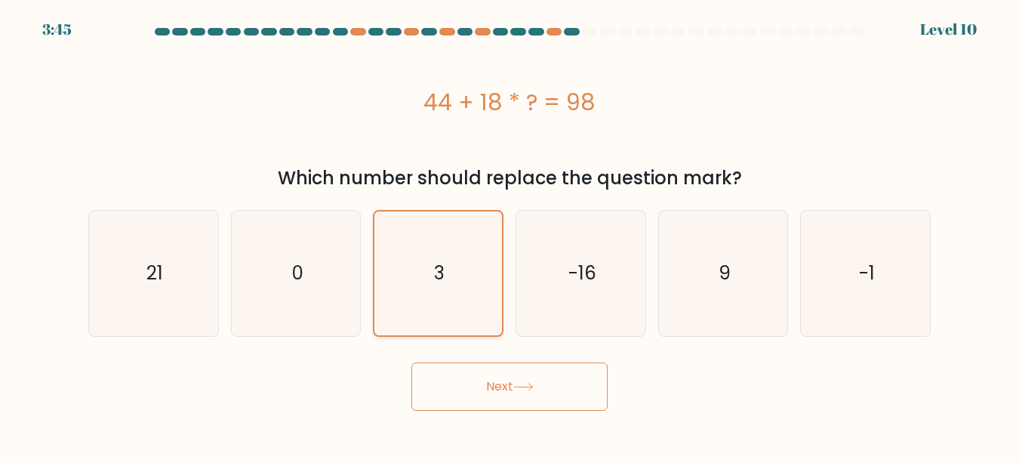
click at [444, 296] on icon "3" at bounding box center [438, 272] width 123 height 123
click at [510, 236] on input "c. 3" at bounding box center [510, 234] width 1 height 4
click at [469, 373] on button "Next" at bounding box center [509, 386] width 196 height 48
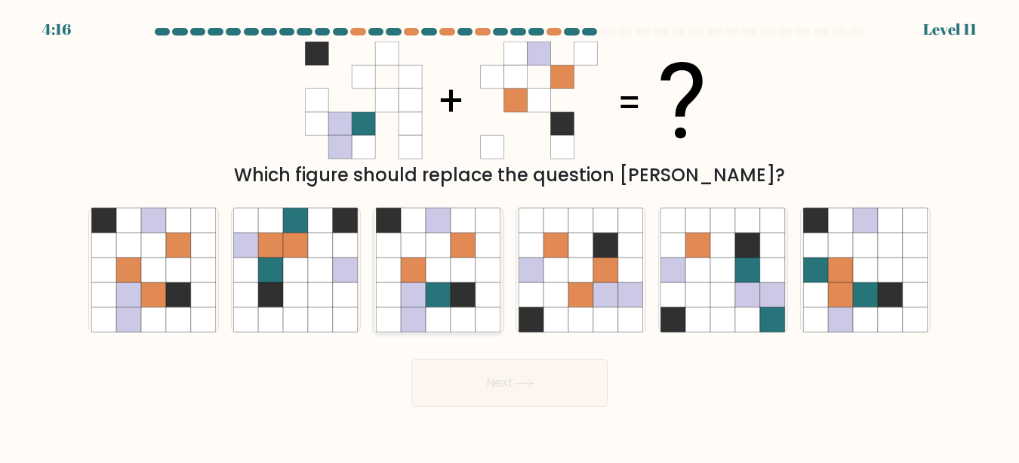
click at [439, 272] on icon at bounding box center [438, 269] width 25 height 25
click at [510, 236] on input "c." at bounding box center [510, 234] width 1 height 4
radio input "true"
click at [451, 392] on button "Next" at bounding box center [509, 383] width 196 height 48
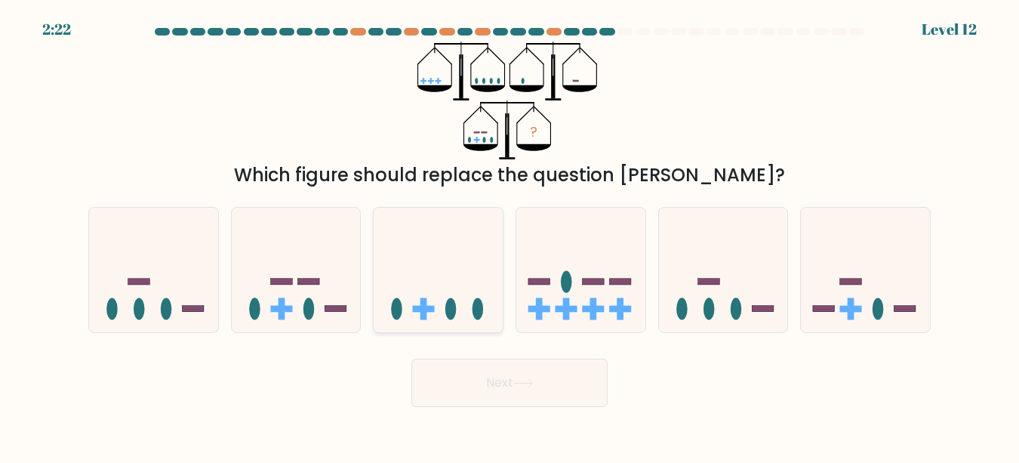
click at [413, 300] on icon at bounding box center [438, 270] width 129 height 106
click at [510, 236] on input "c." at bounding box center [510, 234] width 1 height 4
radio input "true"
click at [462, 375] on button "Next" at bounding box center [509, 383] width 196 height 48
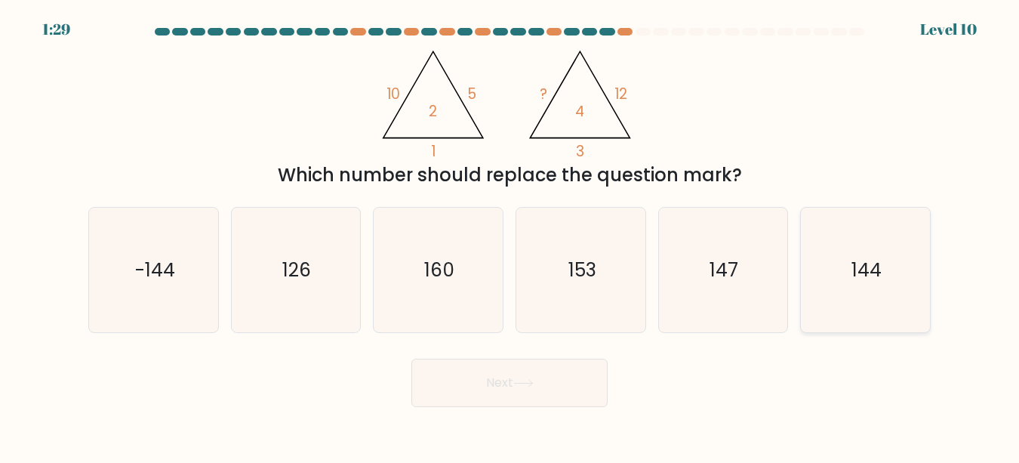
click at [888, 272] on icon "144" at bounding box center [865, 270] width 125 height 125
click at [510, 236] on input "f. 144" at bounding box center [510, 234] width 1 height 4
radio input "true"
click at [518, 393] on button "Next" at bounding box center [509, 383] width 196 height 48
click at [526, 375] on button "Next" at bounding box center [509, 383] width 196 height 48
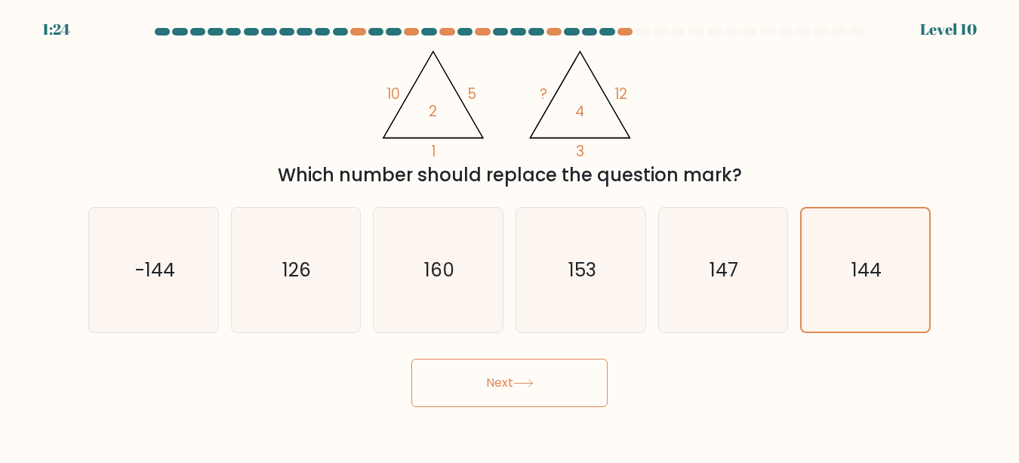
click at [526, 375] on button "Next" at bounding box center [509, 383] width 196 height 48
click at [526, 373] on button "Next" at bounding box center [509, 383] width 196 height 48
click at [482, 376] on button "Next" at bounding box center [509, 383] width 196 height 48
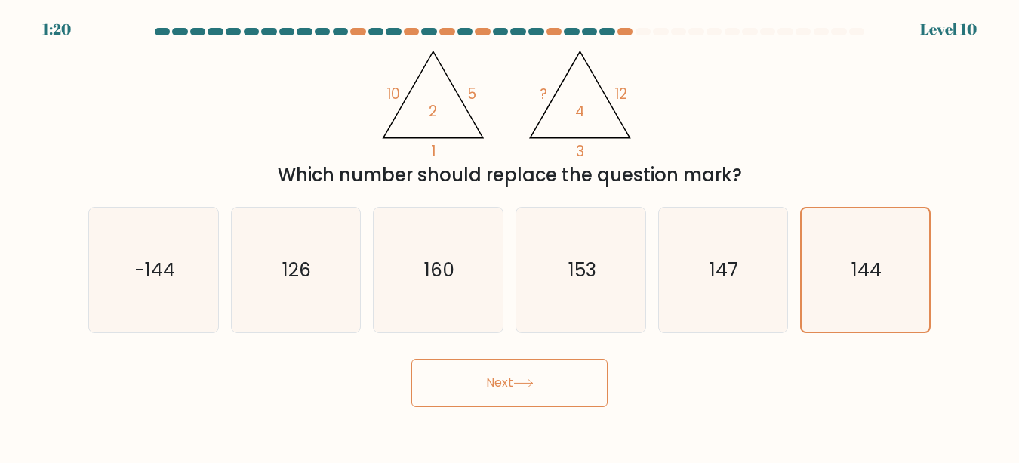
click at [482, 376] on button "Next" at bounding box center [509, 383] width 196 height 48
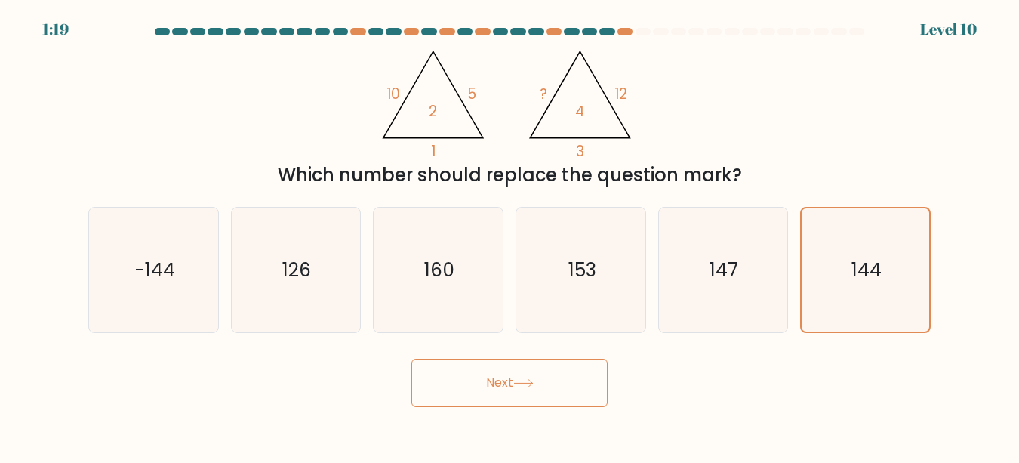
click at [482, 376] on button "Next" at bounding box center [509, 383] width 196 height 48
click at [462, 385] on button "Next" at bounding box center [509, 383] width 196 height 48
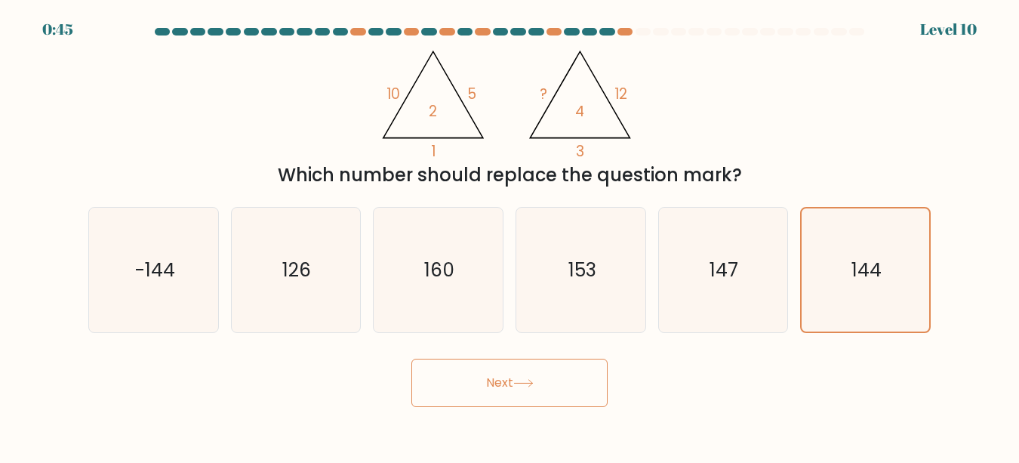
click at [462, 385] on button "Next" at bounding box center [509, 383] width 196 height 48
click at [525, 398] on button "Next" at bounding box center [509, 383] width 196 height 48
click at [525, 392] on button "Next" at bounding box center [509, 383] width 196 height 48
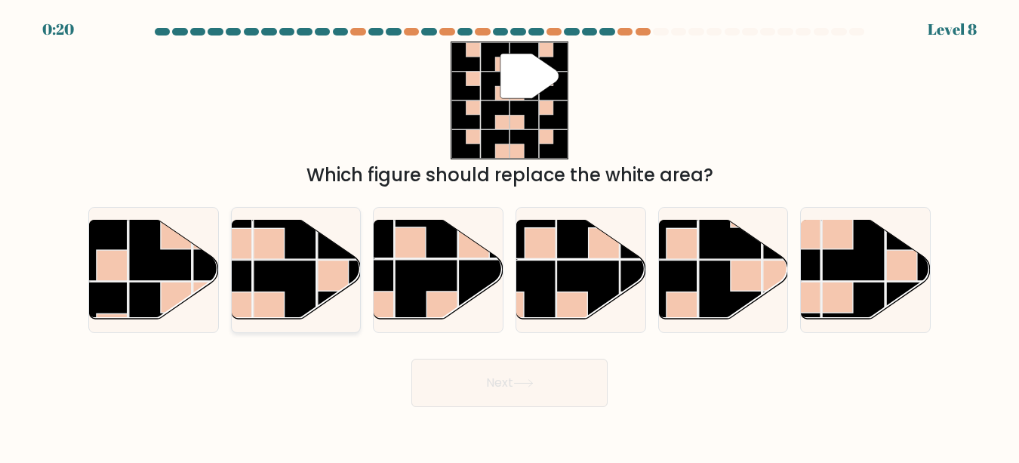
click at [290, 271] on rect at bounding box center [285, 291] width 63 height 63
click at [510, 236] on input "b." at bounding box center [510, 234] width 1 height 4
radio input "true"
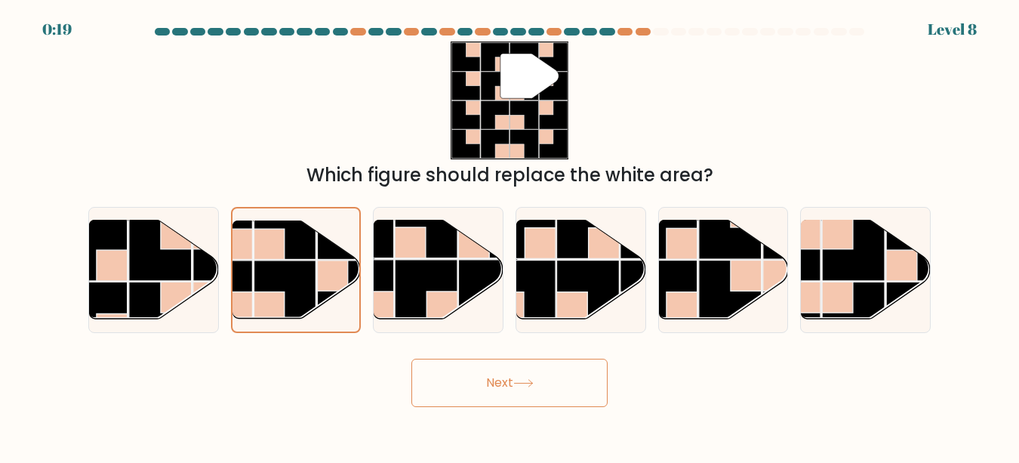
click at [442, 399] on button "Next" at bounding box center [509, 383] width 196 height 48
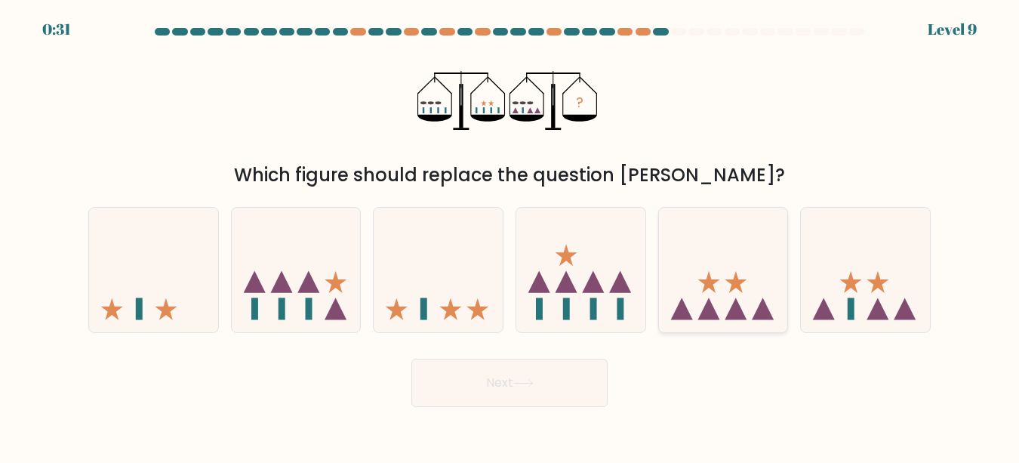
click at [757, 255] on icon at bounding box center [723, 270] width 129 height 106
click at [510, 236] on input "e." at bounding box center [510, 234] width 1 height 4
radio input "true"
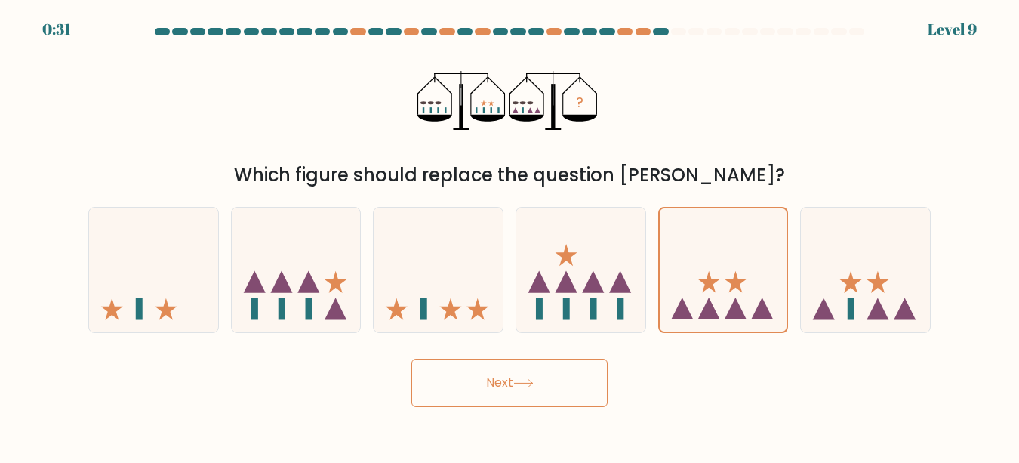
click at [562, 376] on button "Next" at bounding box center [509, 383] width 196 height 48
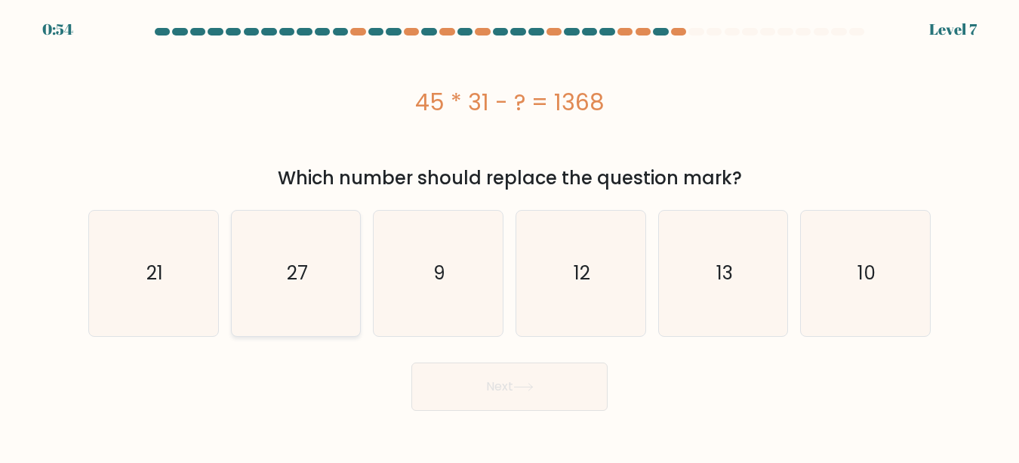
click at [305, 300] on icon "27" at bounding box center [295, 273] width 125 height 125
click at [510, 236] on input "b. 27" at bounding box center [510, 234] width 1 height 4
radio input "true"
click at [489, 377] on button "Next" at bounding box center [509, 386] width 196 height 48
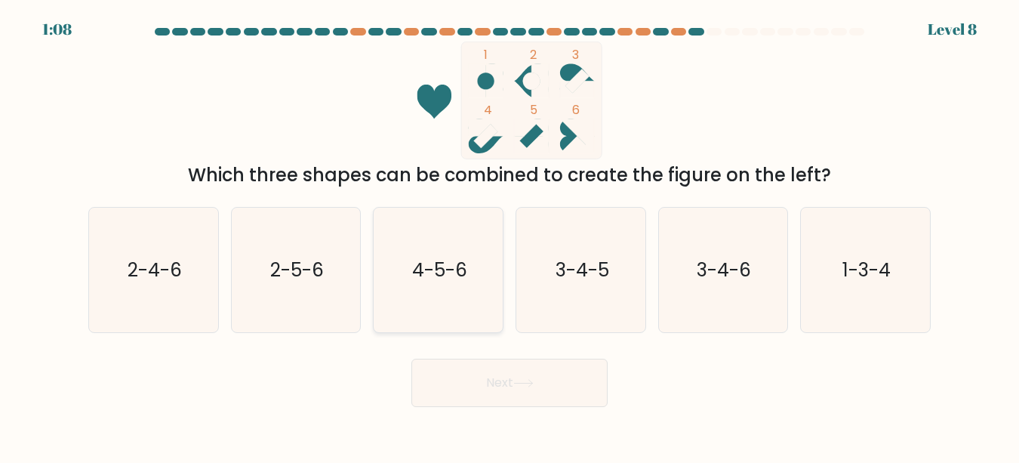
click at [461, 260] on text "4-5-6" at bounding box center [439, 270] width 55 height 26
click at [510, 236] on input "c. 4-5-6" at bounding box center [510, 234] width 1 height 4
radio input "true"
click at [486, 393] on button "Next" at bounding box center [509, 383] width 196 height 48
